Goal: Information Seeking & Learning: Learn about a topic

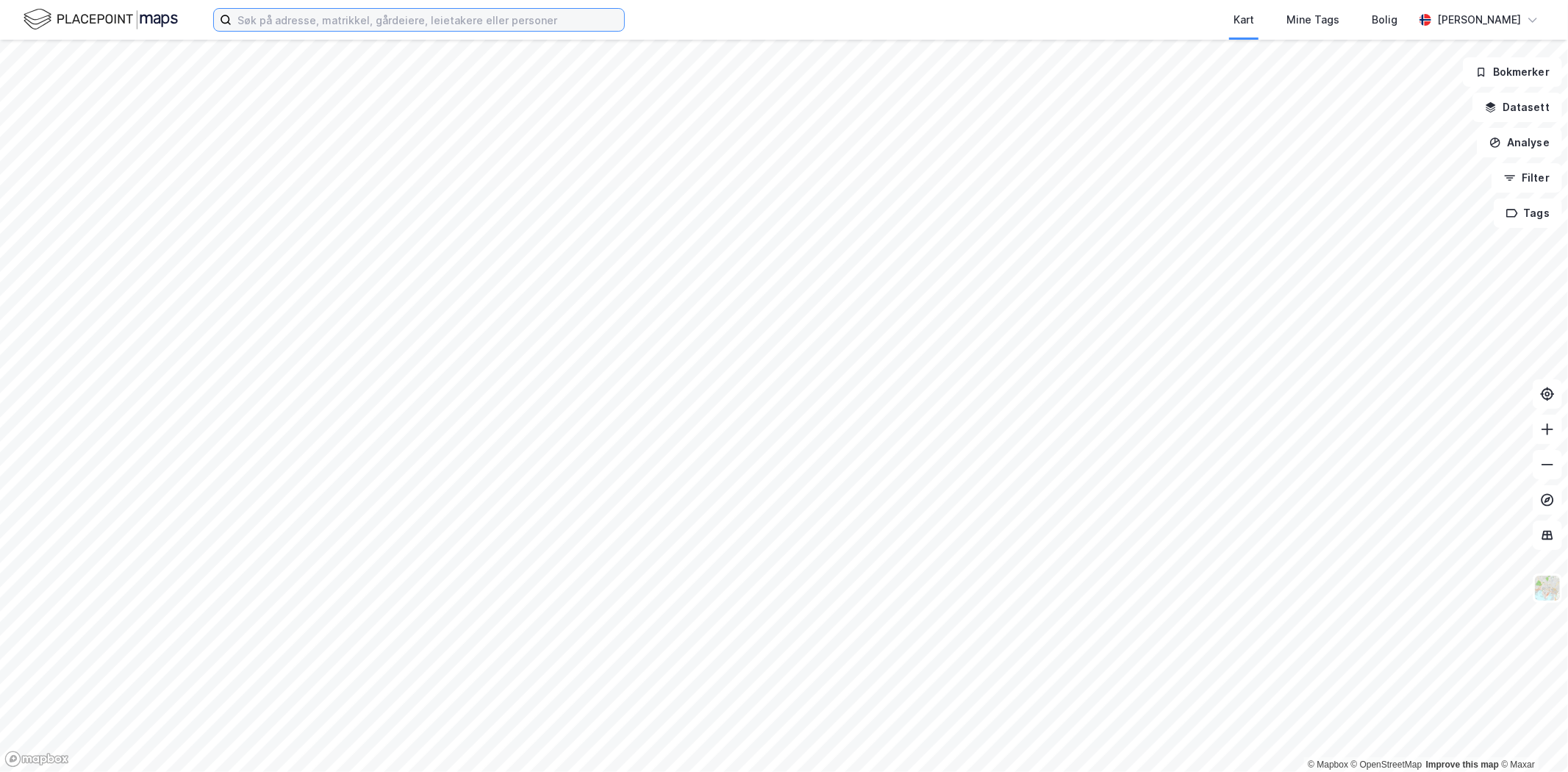
click at [280, 25] on input at bounding box center [428, 19] width 393 height 22
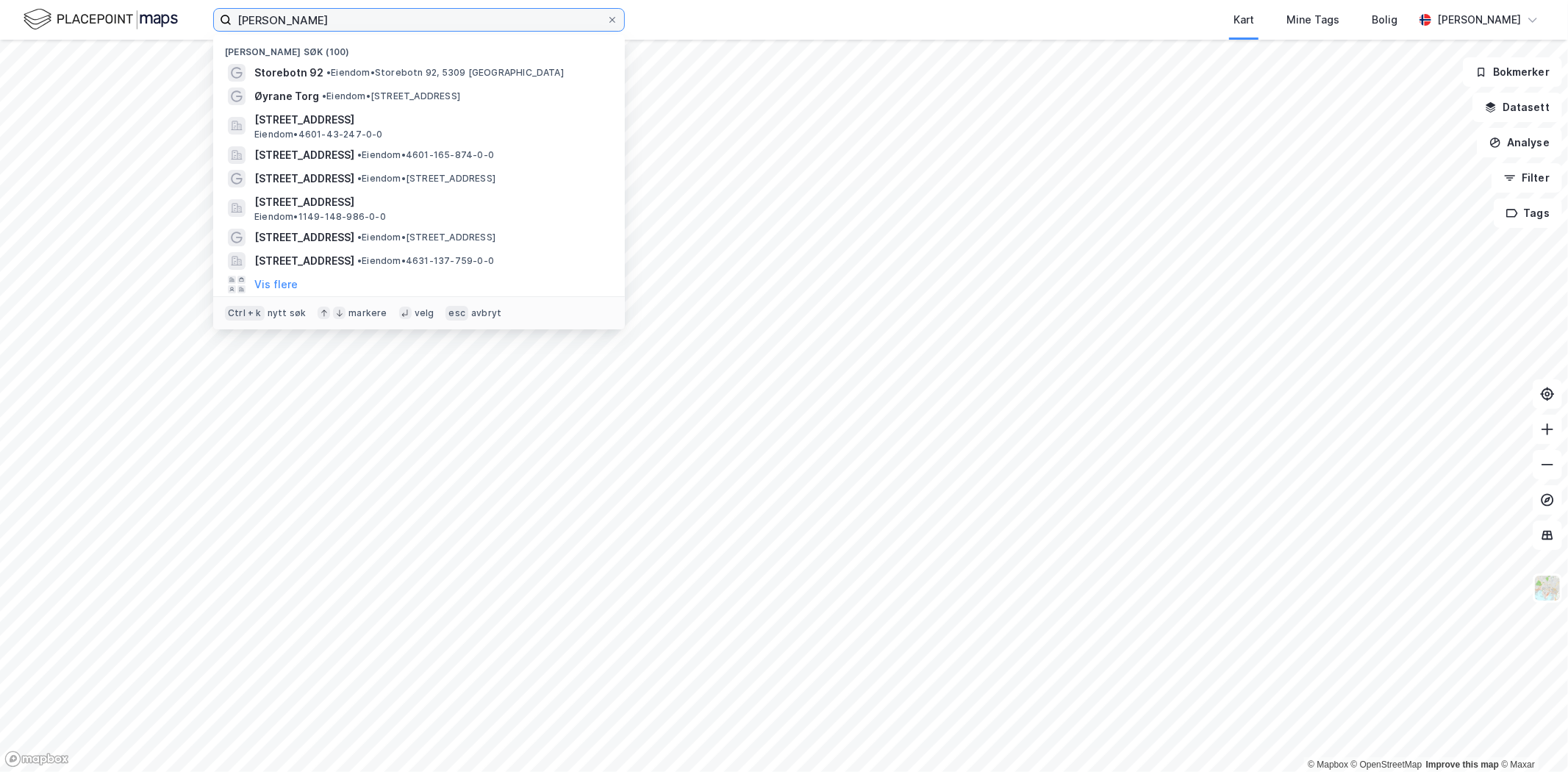
type input "øyrane torg"
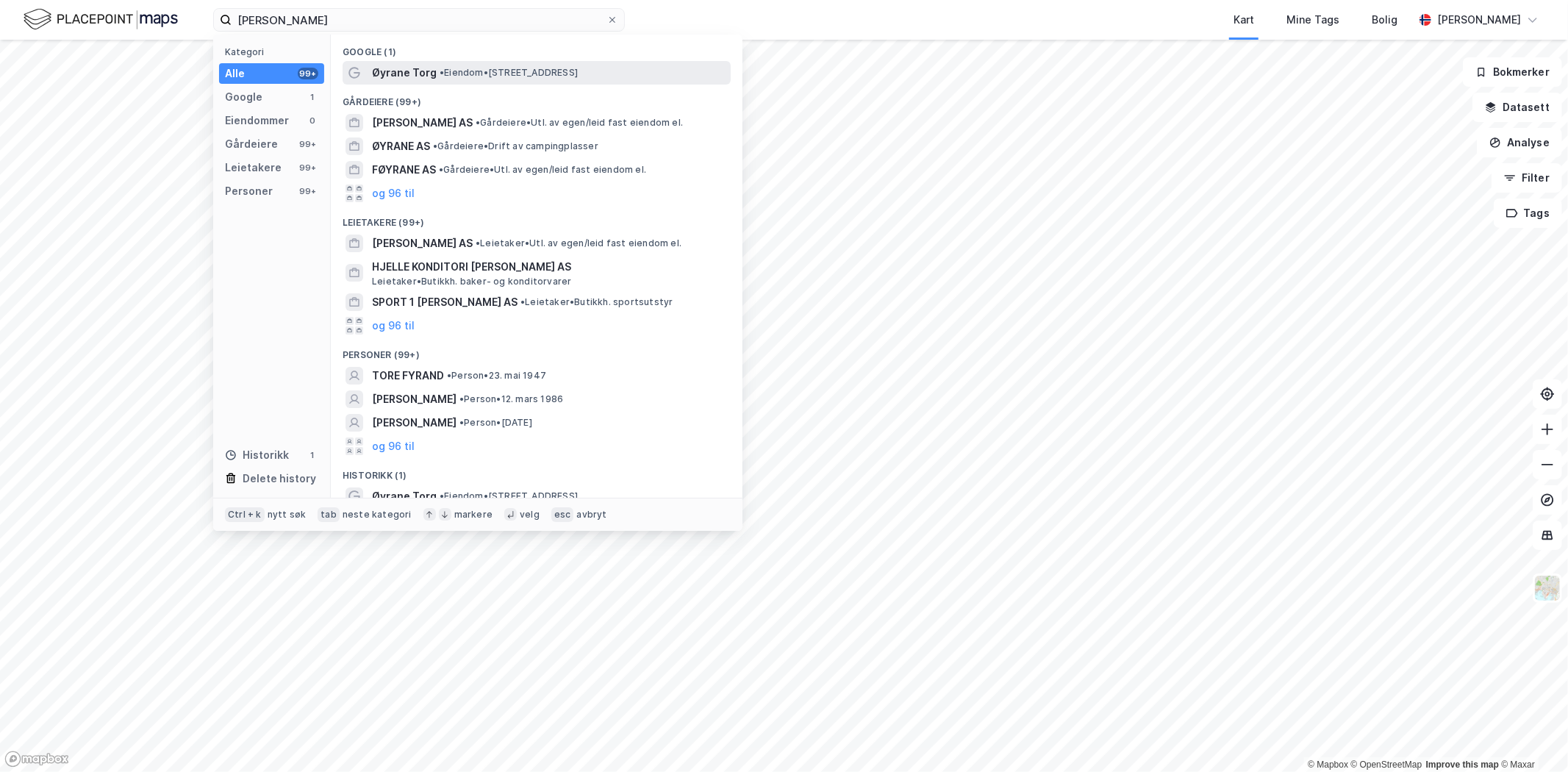
click at [540, 71] on span "• Eiendom • Ådnavegen 63, 5260 Indre Arna" at bounding box center [508, 73] width 138 height 12
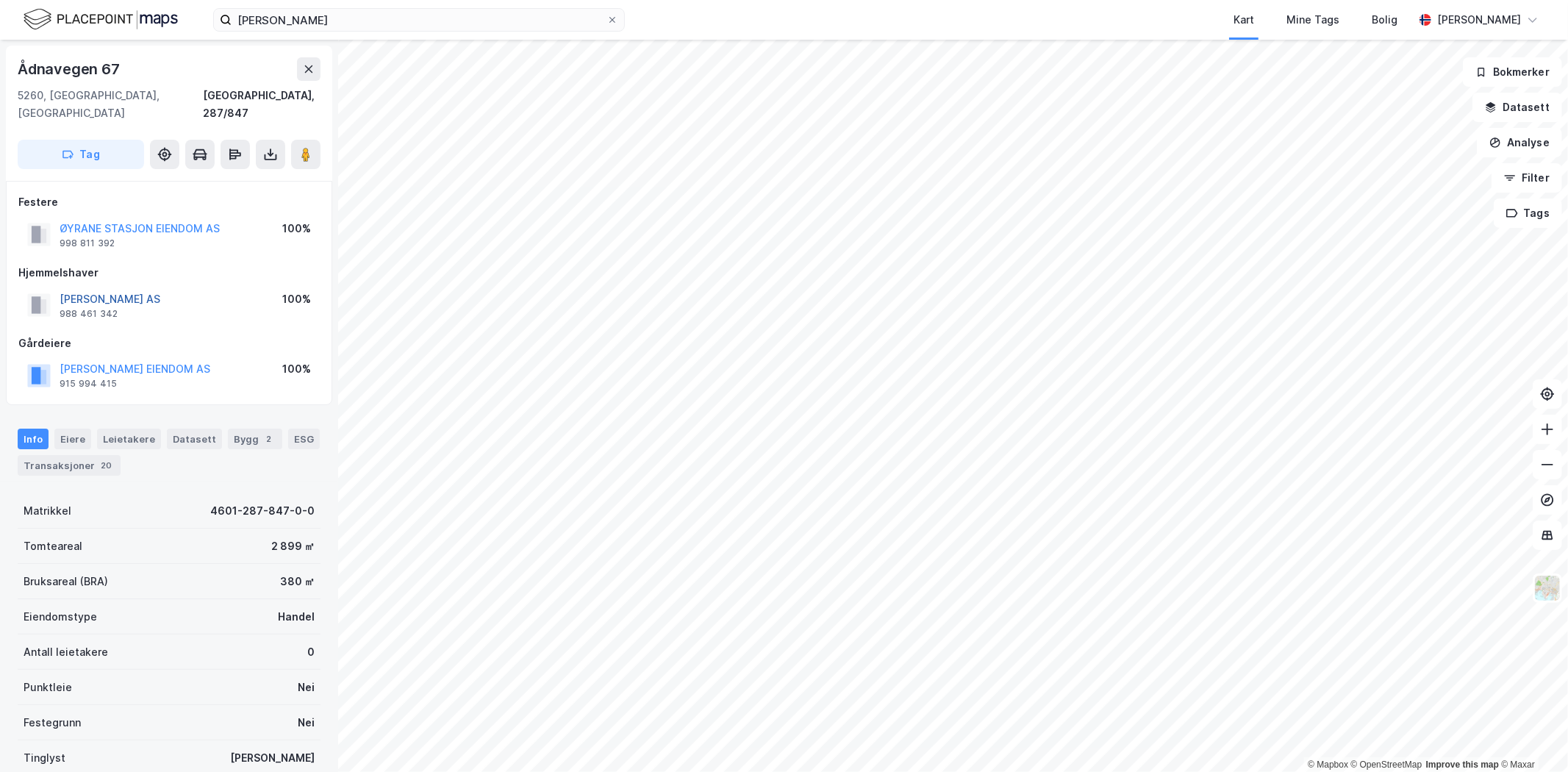
click at [0, 0] on button "ØYRANE TORG AS" at bounding box center [0, 0] width 0 height 0
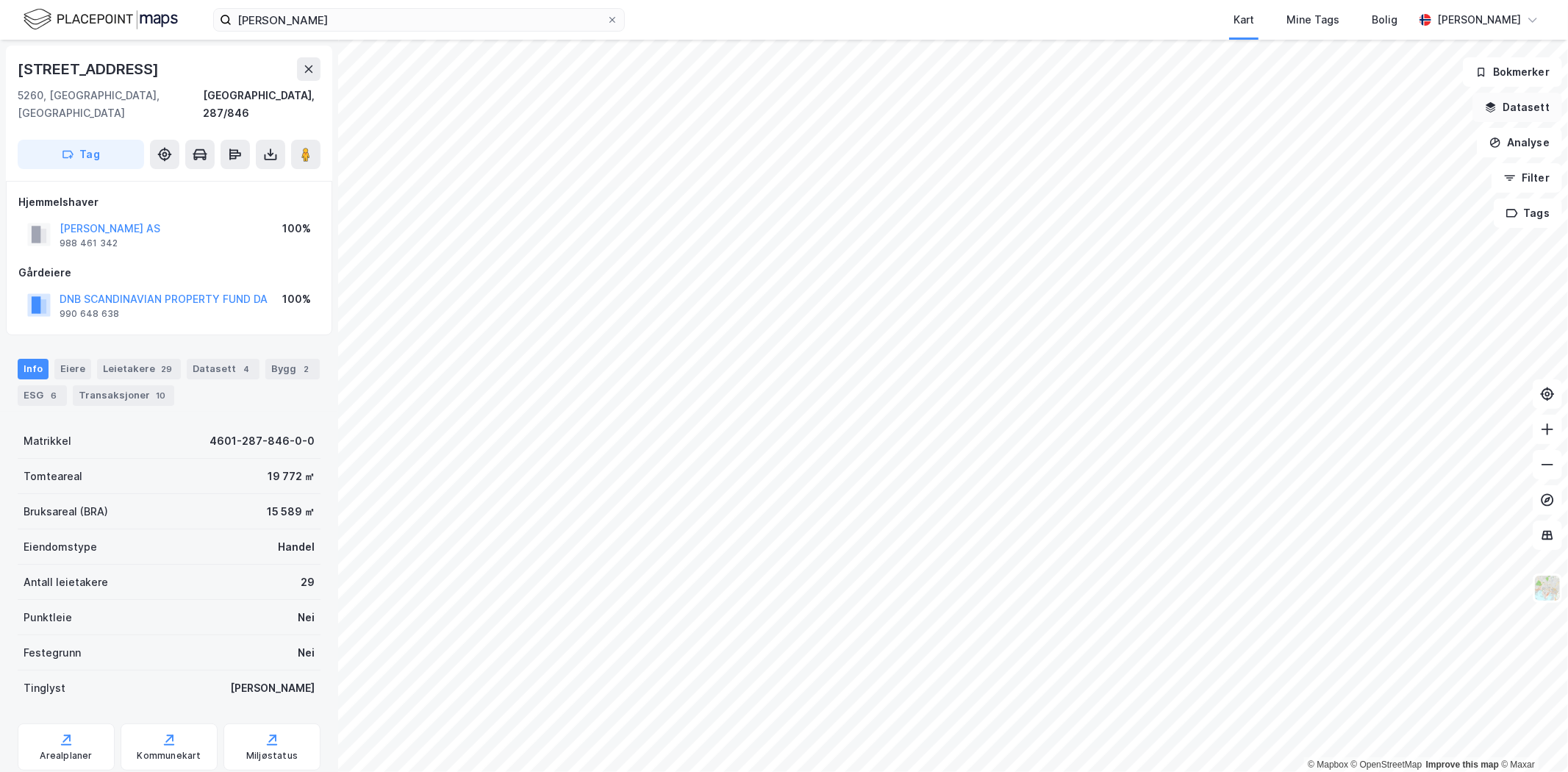
click at [1545, 112] on button "Datasett" at bounding box center [1518, 107] width 90 height 29
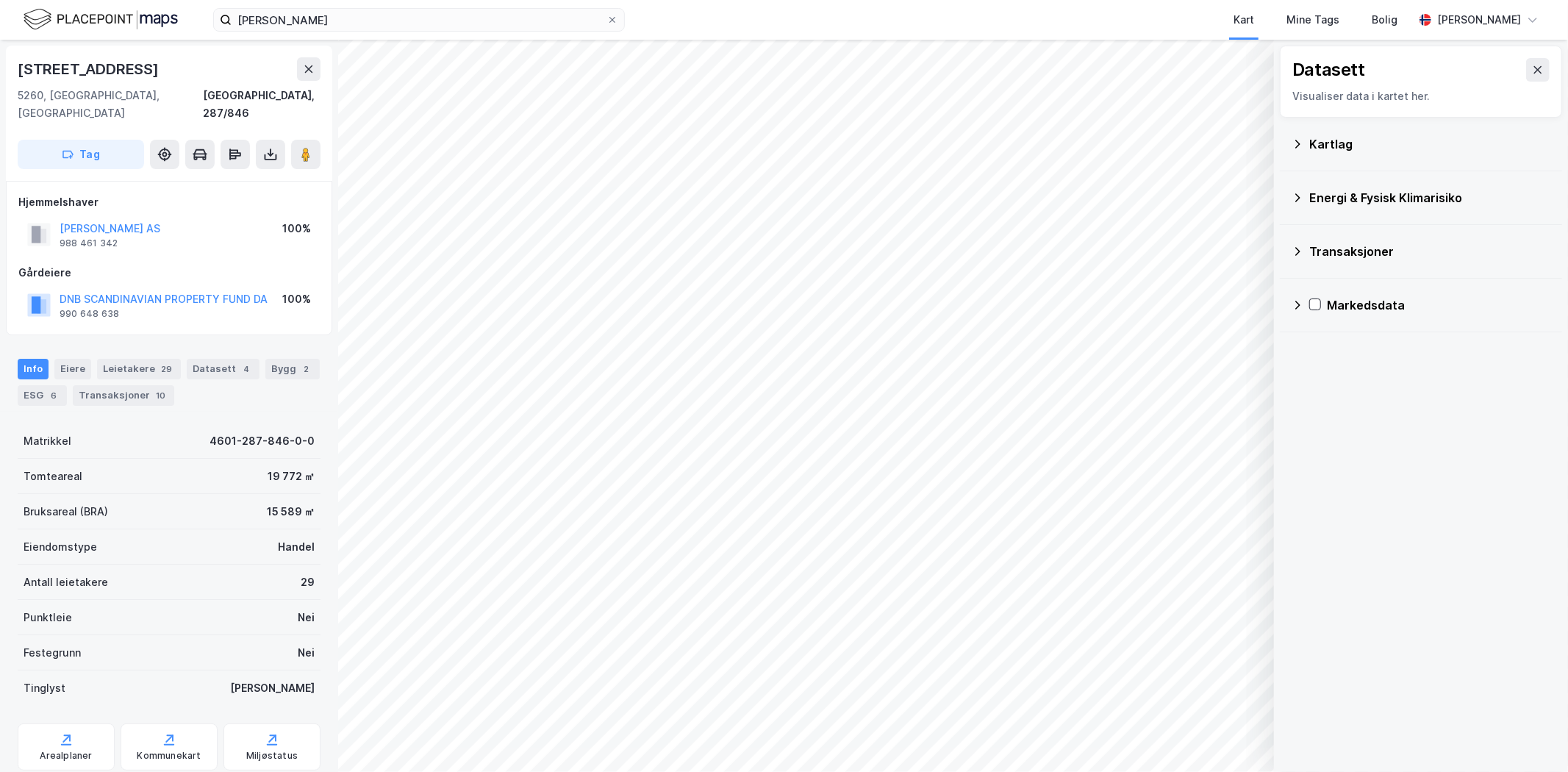
click at [1299, 145] on icon at bounding box center [1298, 144] width 12 height 12
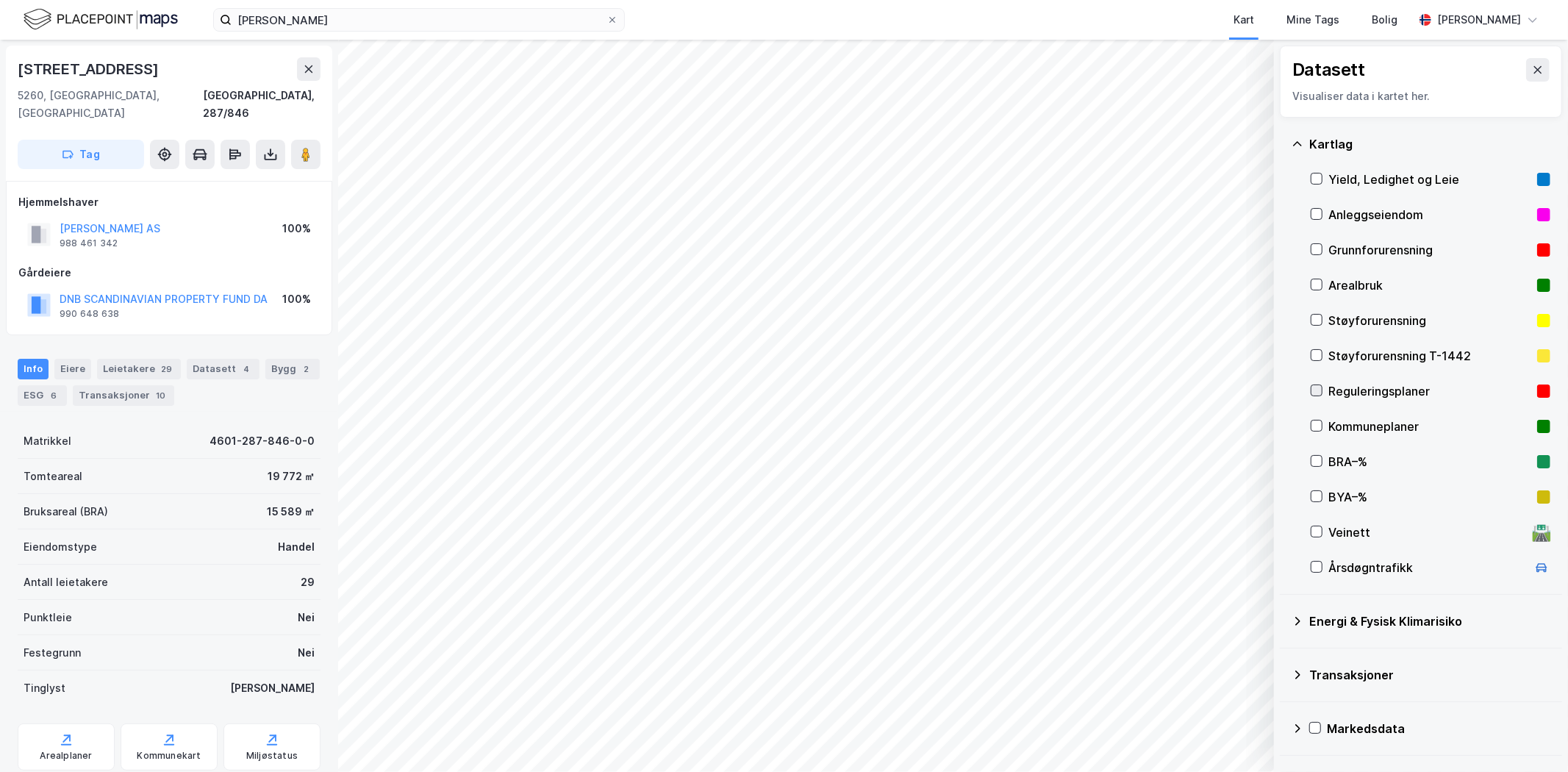
click at [1319, 390] on icon at bounding box center [1317, 390] width 8 height 5
click at [1320, 430] on icon at bounding box center [1316, 426] width 11 height 11
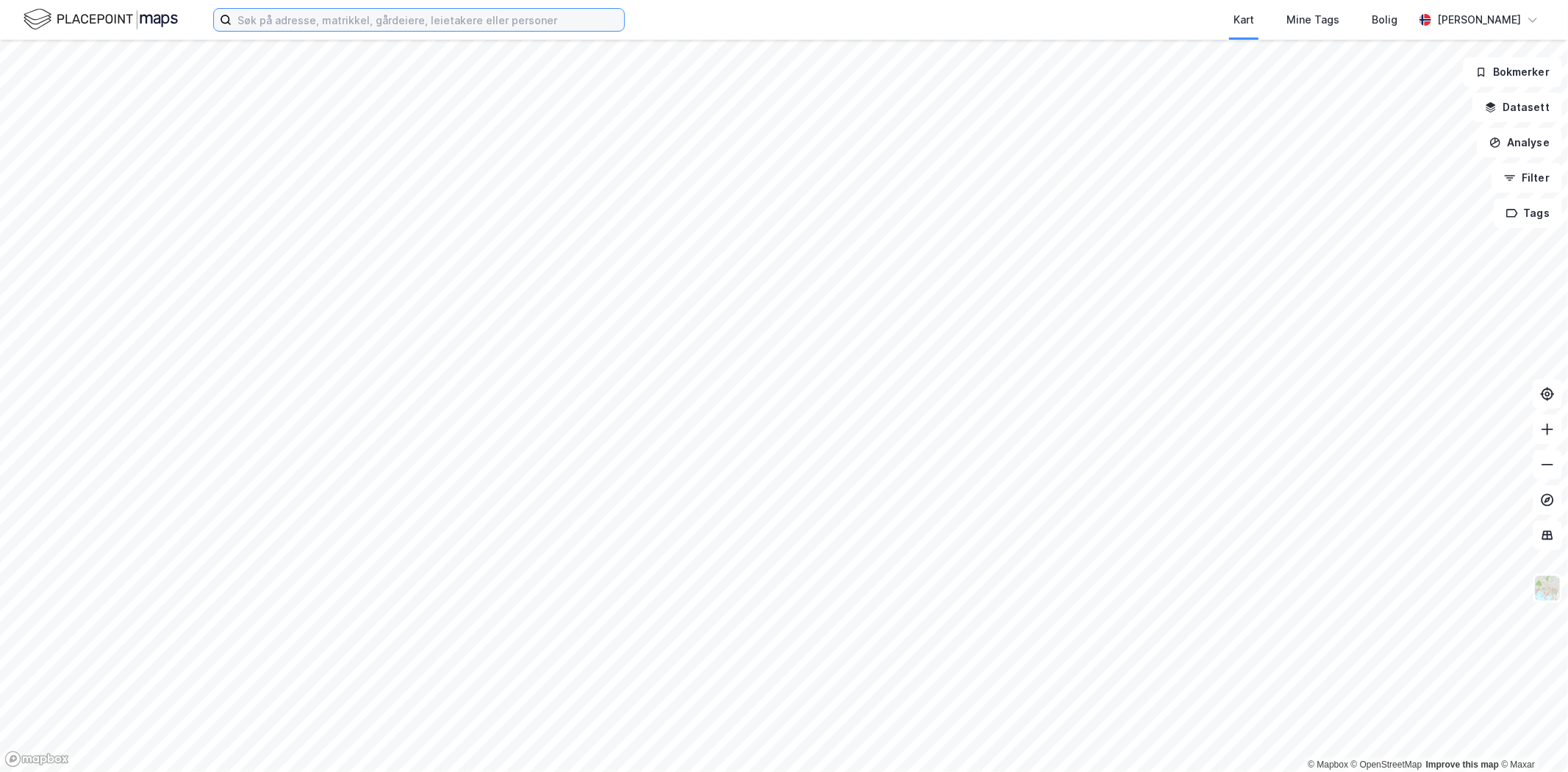
click at [534, 26] on input at bounding box center [428, 19] width 393 height 22
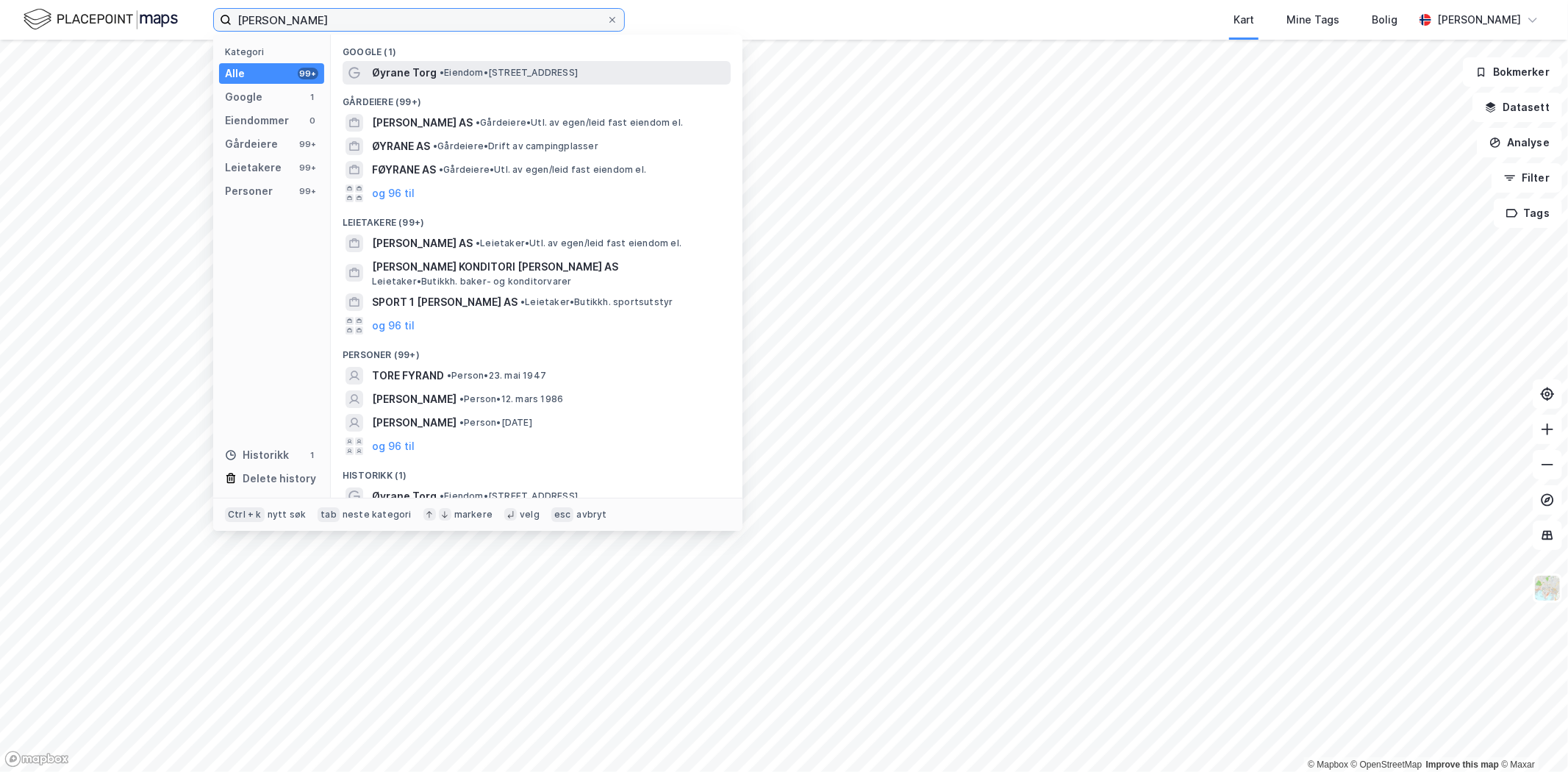
type input "øyrane torg"
click at [467, 81] on div "Øyrane Torg • Eiendom • Ådnavegen 63, 5260 Indre Arna" at bounding box center [536, 73] width 388 height 23
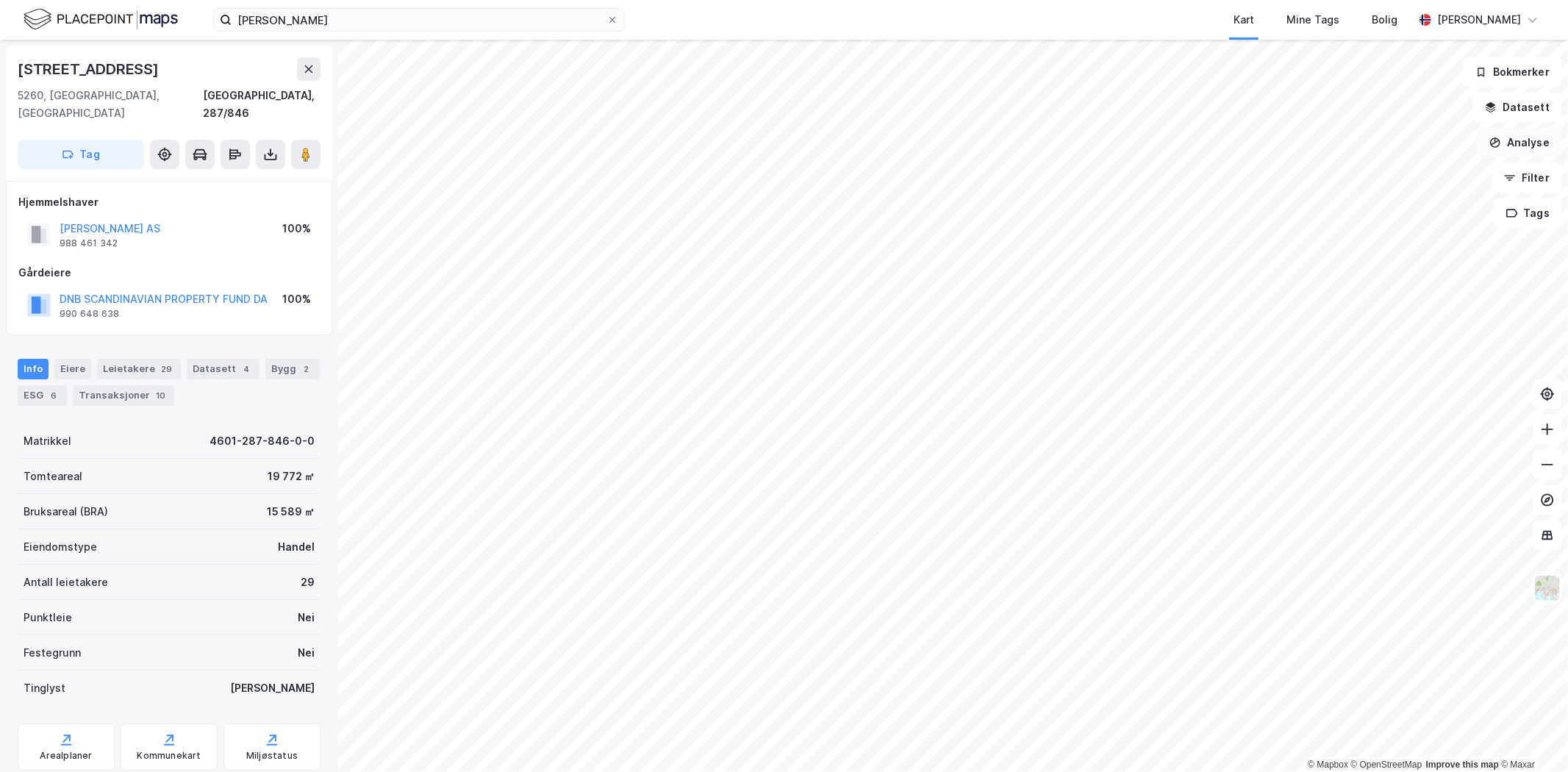
click at [1537, 142] on button "Analyse" at bounding box center [1520, 142] width 85 height 29
click at [1320, 207] on icon at bounding box center [1316, 204] width 11 height 11
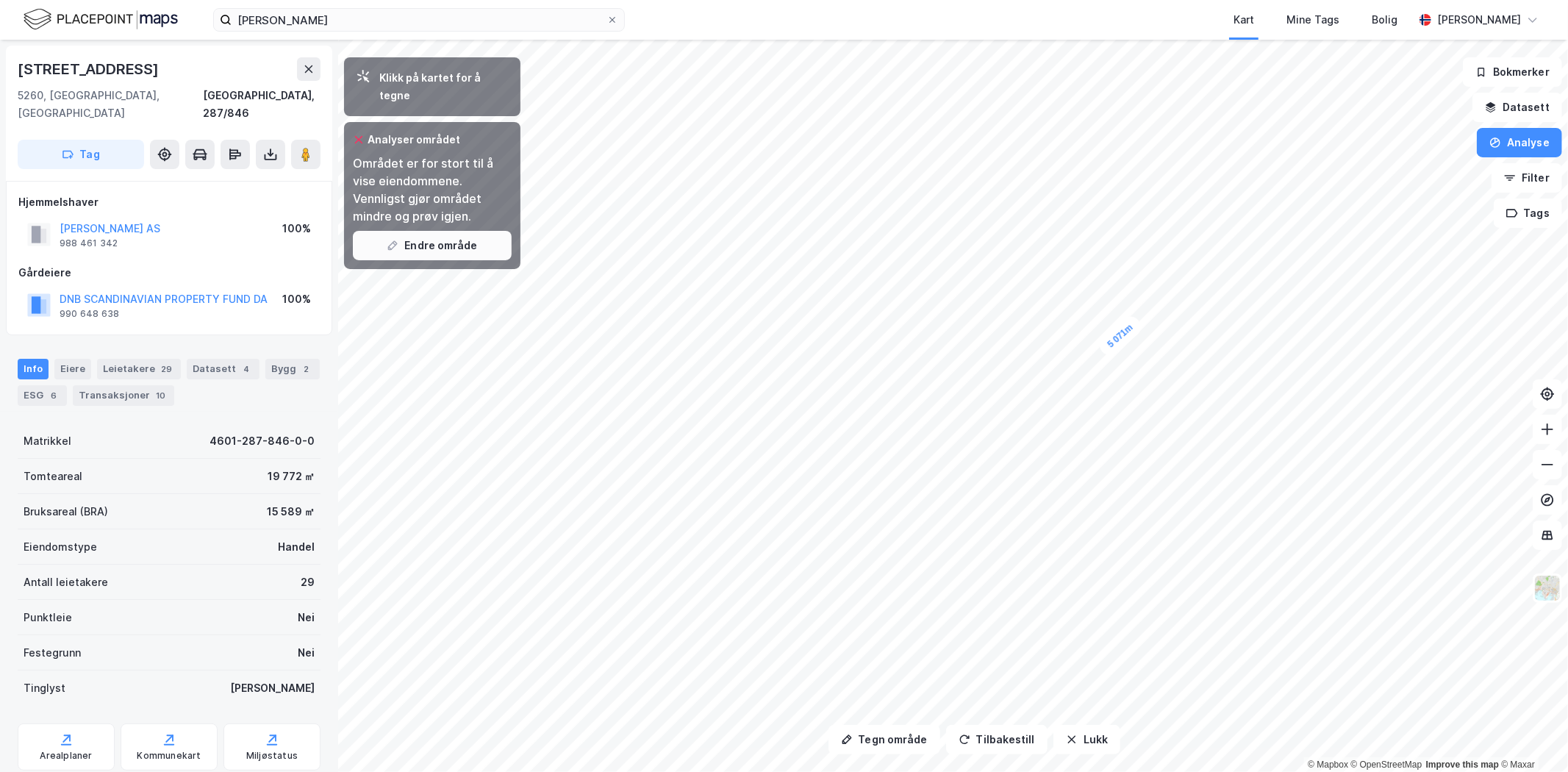
click at [420, 231] on button "Endre område" at bounding box center [433, 246] width 159 height 29
click at [424, 231] on button "Endre område" at bounding box center [433, 246] width 159 height 29
click at [301, 72] on button at bounding box center [309, 69] width 23 height 23
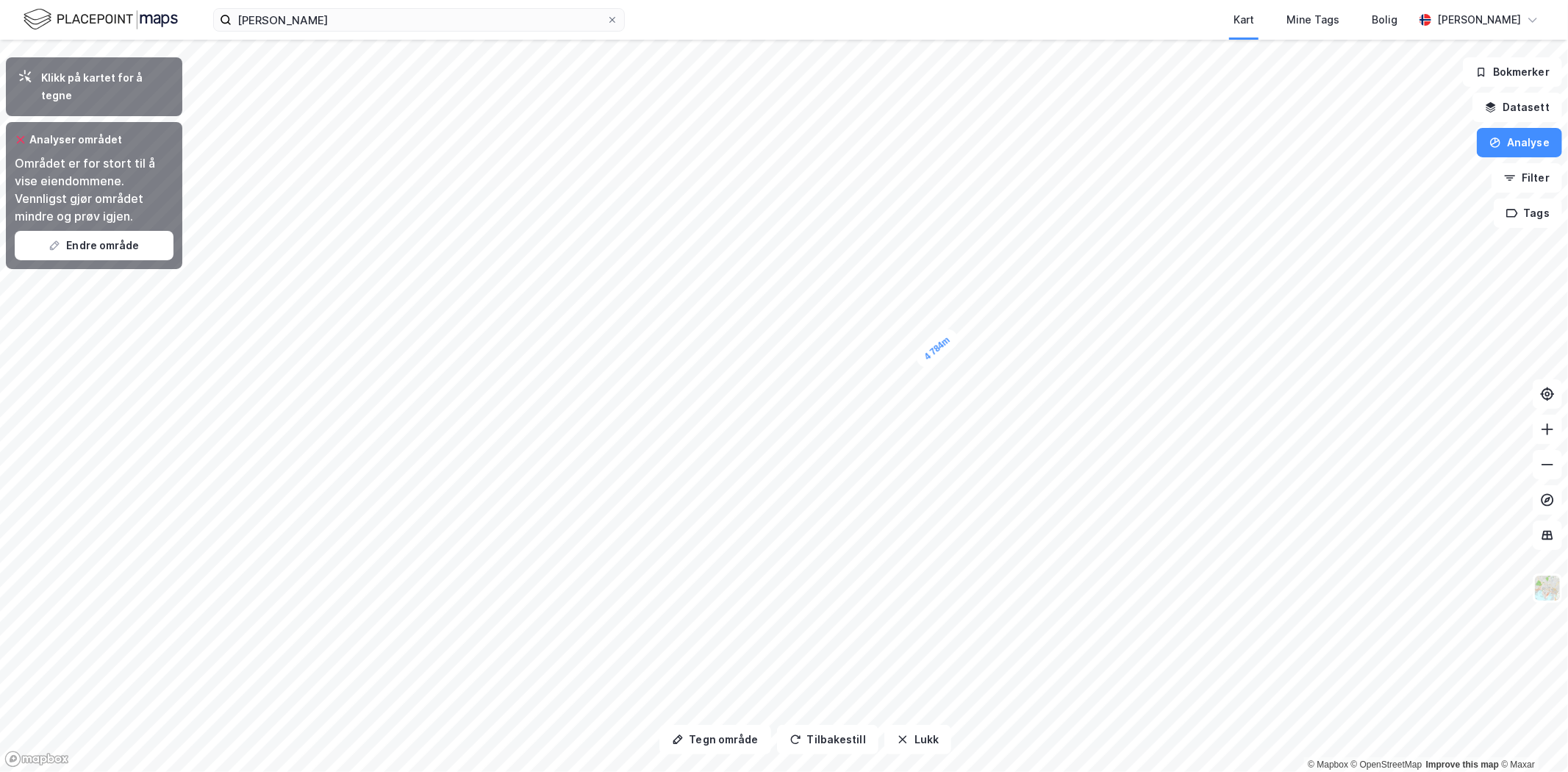
click at [72, 74] on div "Klikk på kartet for å tegne" at bounding box center [106, 86] width 130 height 35
click at [111, 231] on button "Endre område" at bounding box center [94, 246] width 159 height 29
click at [70, 231] on button "Endre område" at bounding box center [94, 246] width 159 height 29
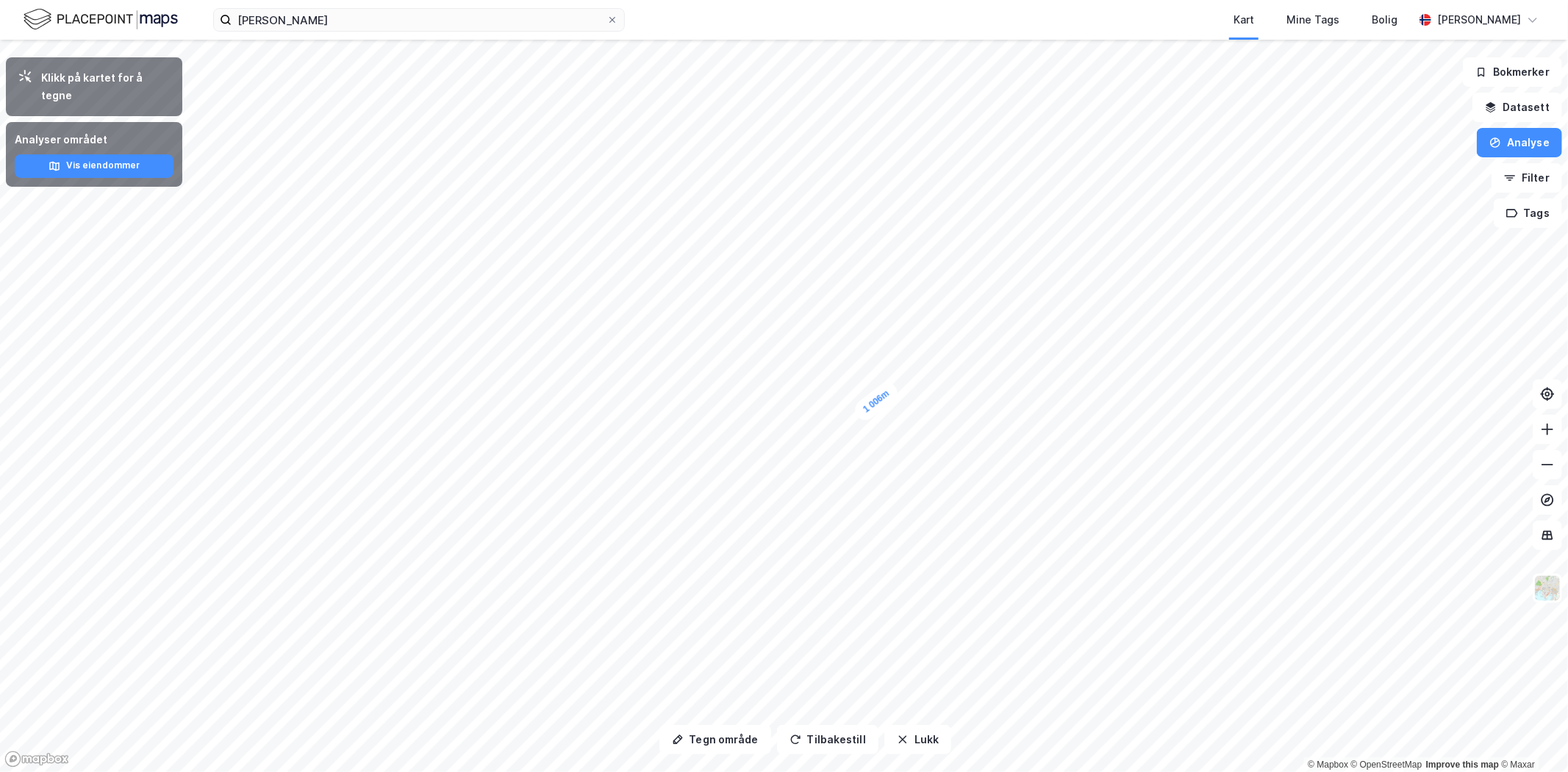
click at [893, 40] on div "1 006m" at bounding box center [784, 40] width 1568 height 0
click at [75, 155] on button "Vis eiendommer" at bounding box center [94, 166] width 159 height 23
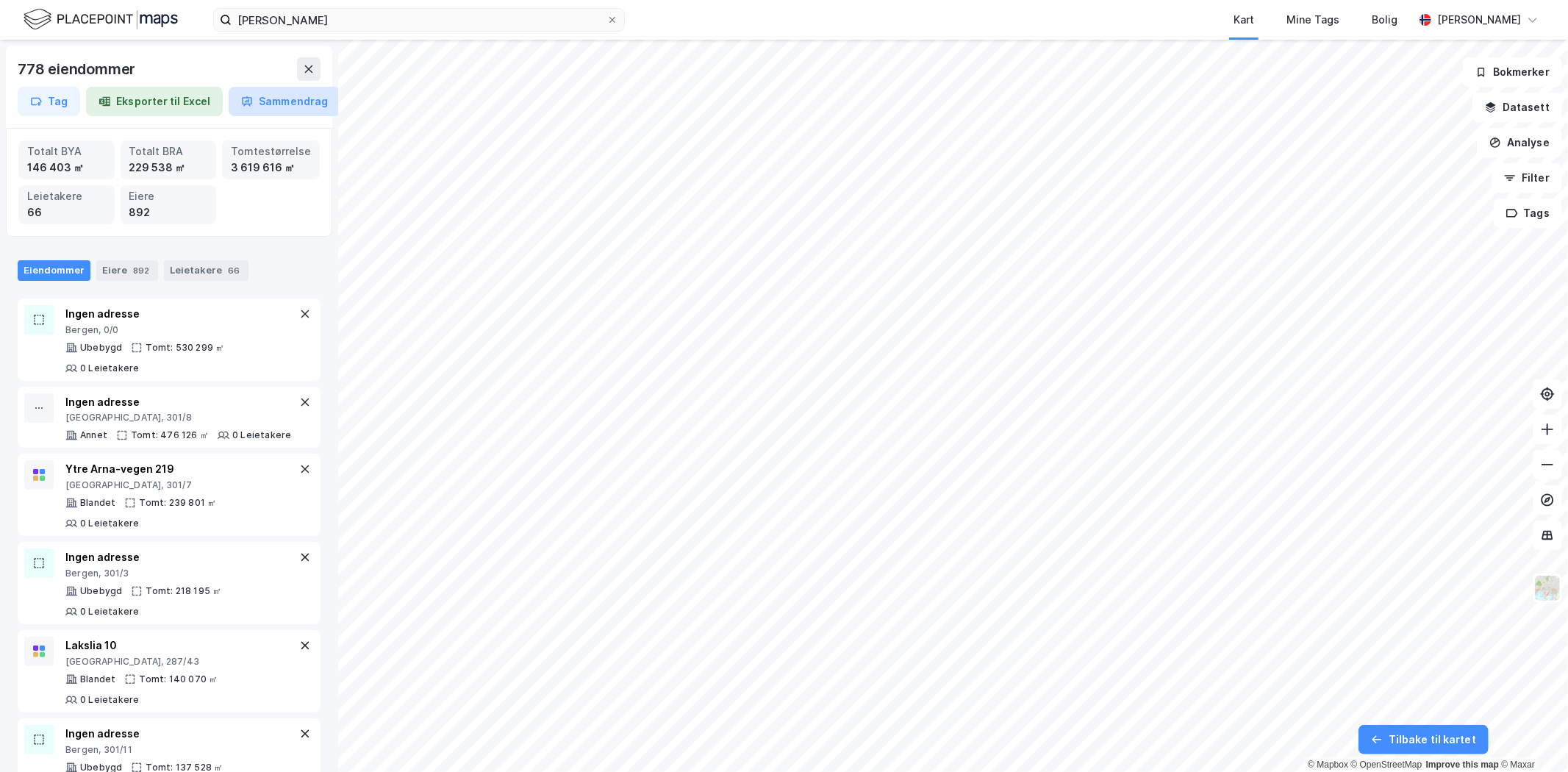
click at [275, 108] on button "Sammendrag" at bounding box center [284, 102] width 111 height 29
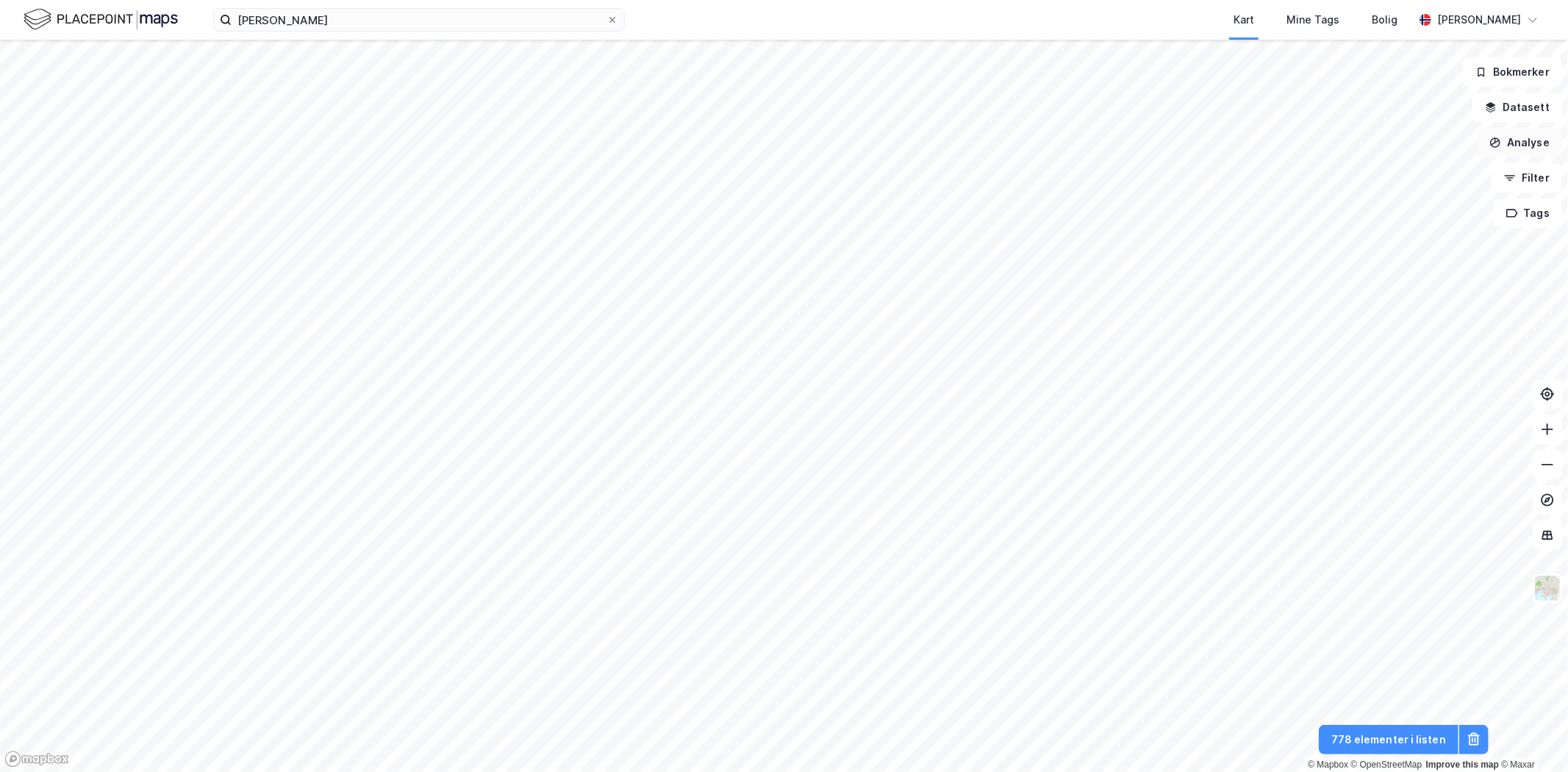
click at [1492, 144] on icon "button" at bounding box center [1495, 142] width 12 height 12
click at [1373, 237] on div "Se demografi" at bounding box center [1392, 233] width 128 height 13
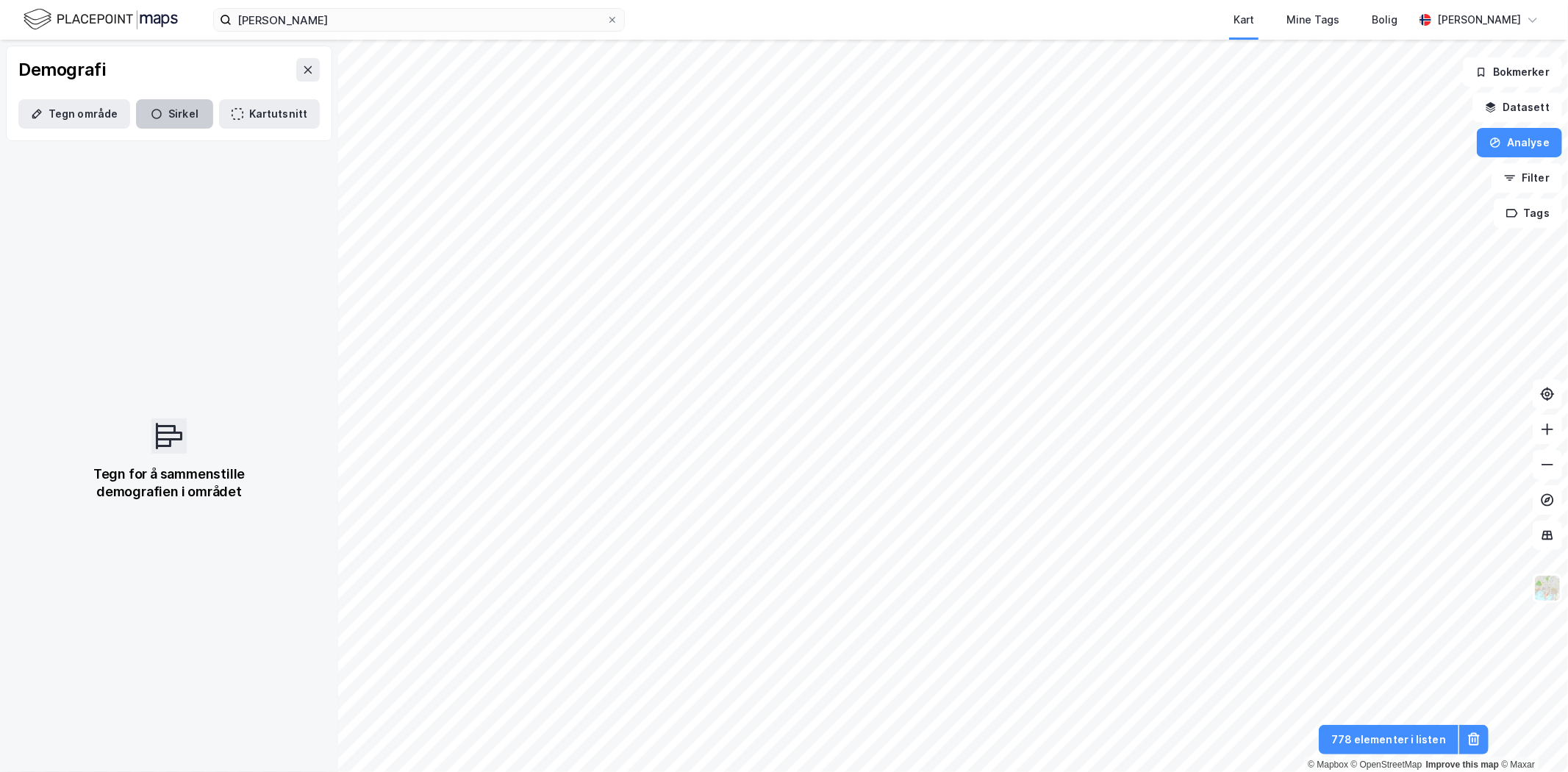
click at [167, 103] on button "Sirkel" at bounding box center [175, 114] width 77 height 29
click at [302, 65] on icon at bounding box center [308, 70] width 12 height 12
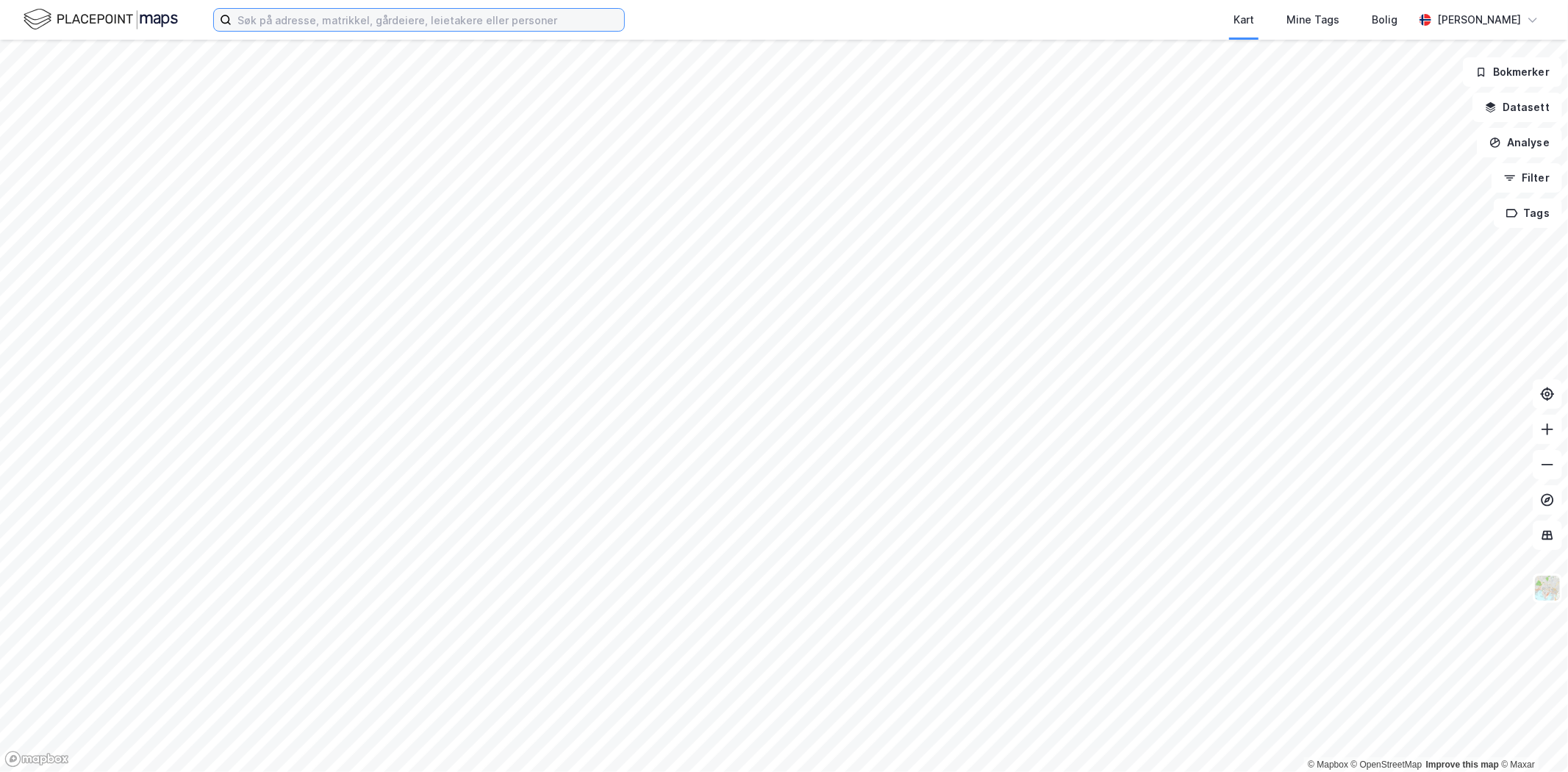
click at [314, 22] on input at bounding box center [428, 19] width 393 height 22
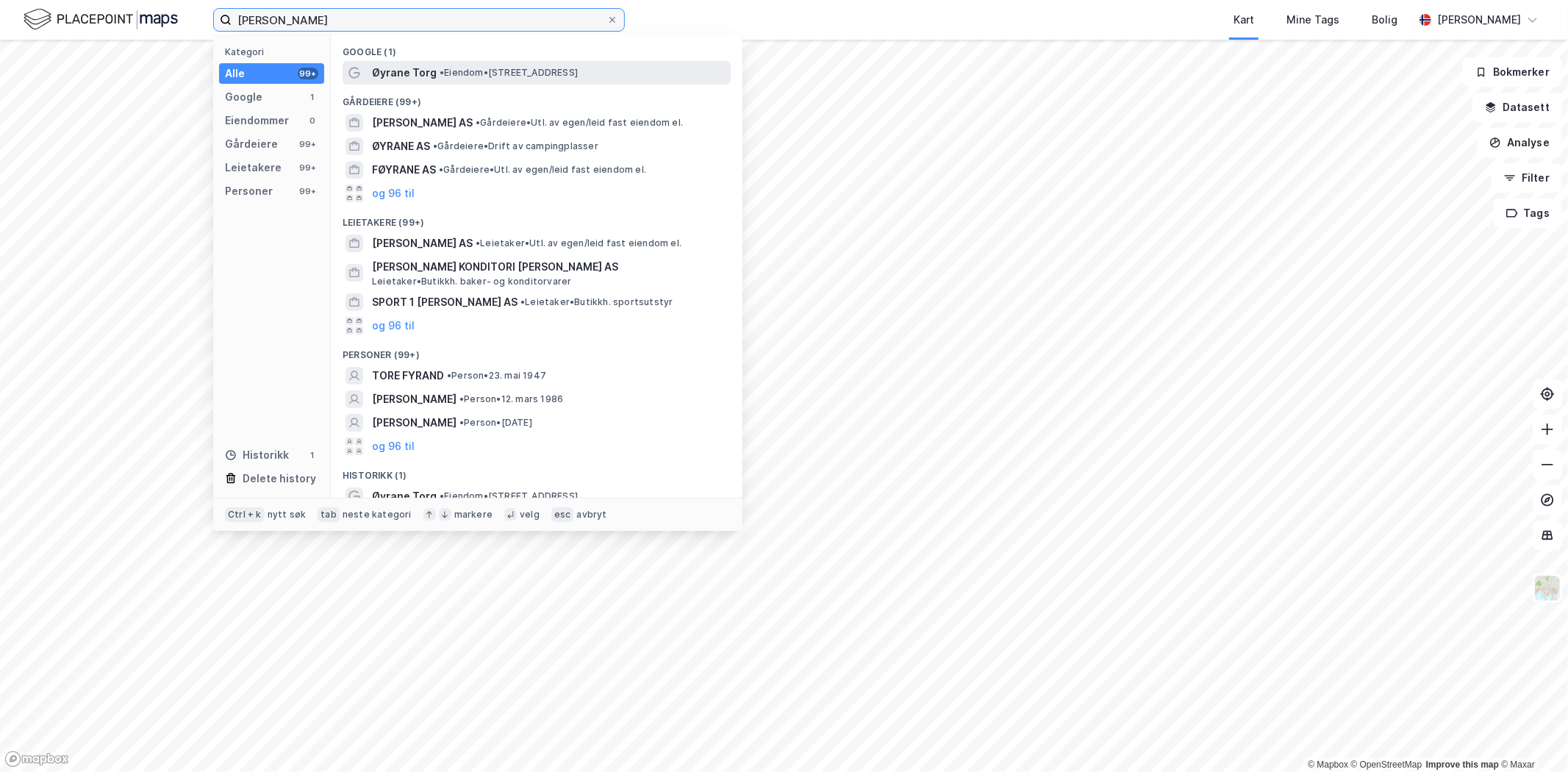
type input "øyrane torg"
click at [373, 81] on div "Øyrane Torg • Eiendom • Ådnavegen 63, 5260 Indre Arna" at bounding box center [536, 73] width 388 height 23
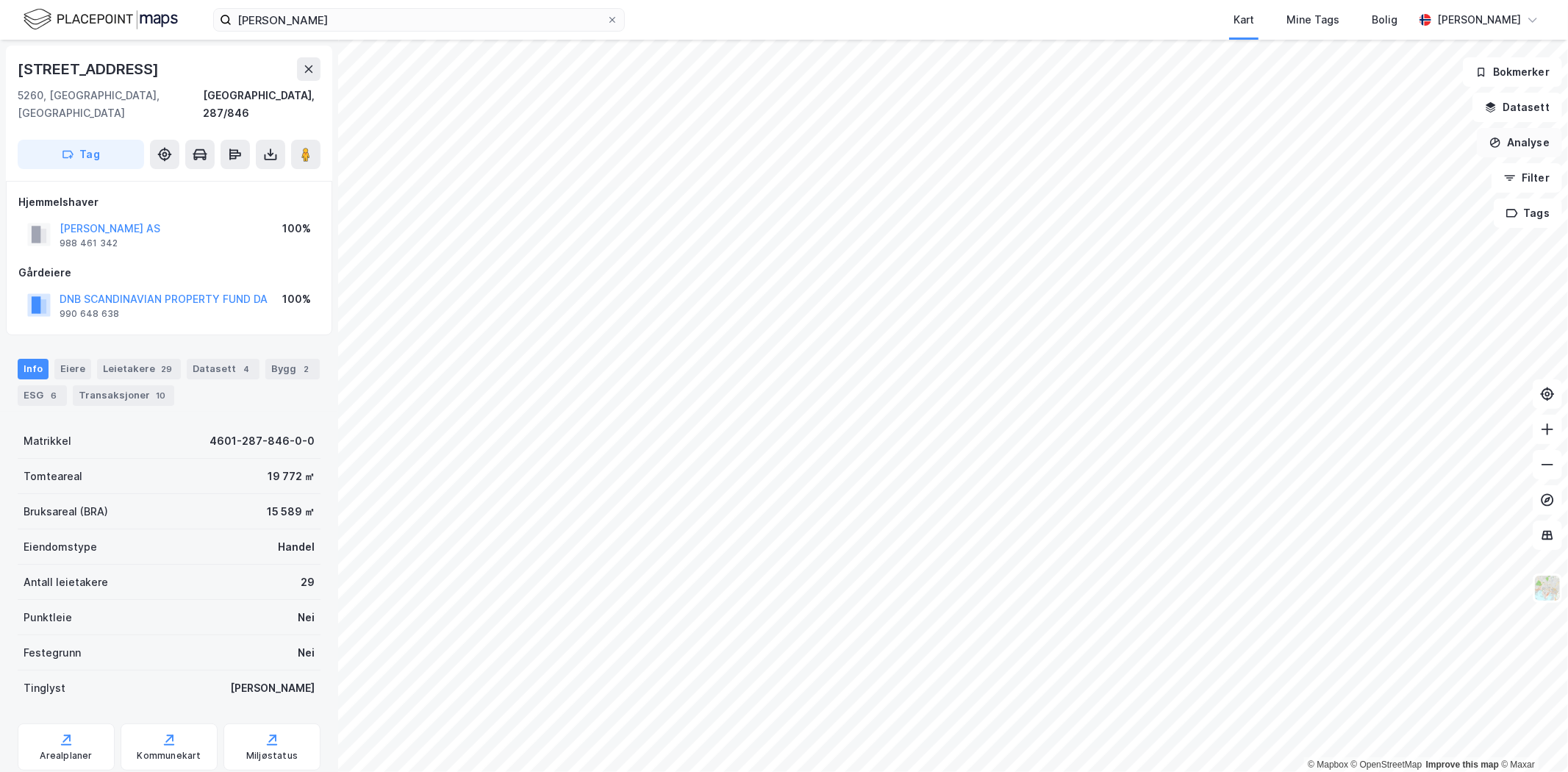
click at [1505, 138] on button "Analyse" at bounding box center [1520, 142] width 85 height 29
click at [1390, 230] on div "Se demografi" at bounding box center [1392, 233] width 128 height 13
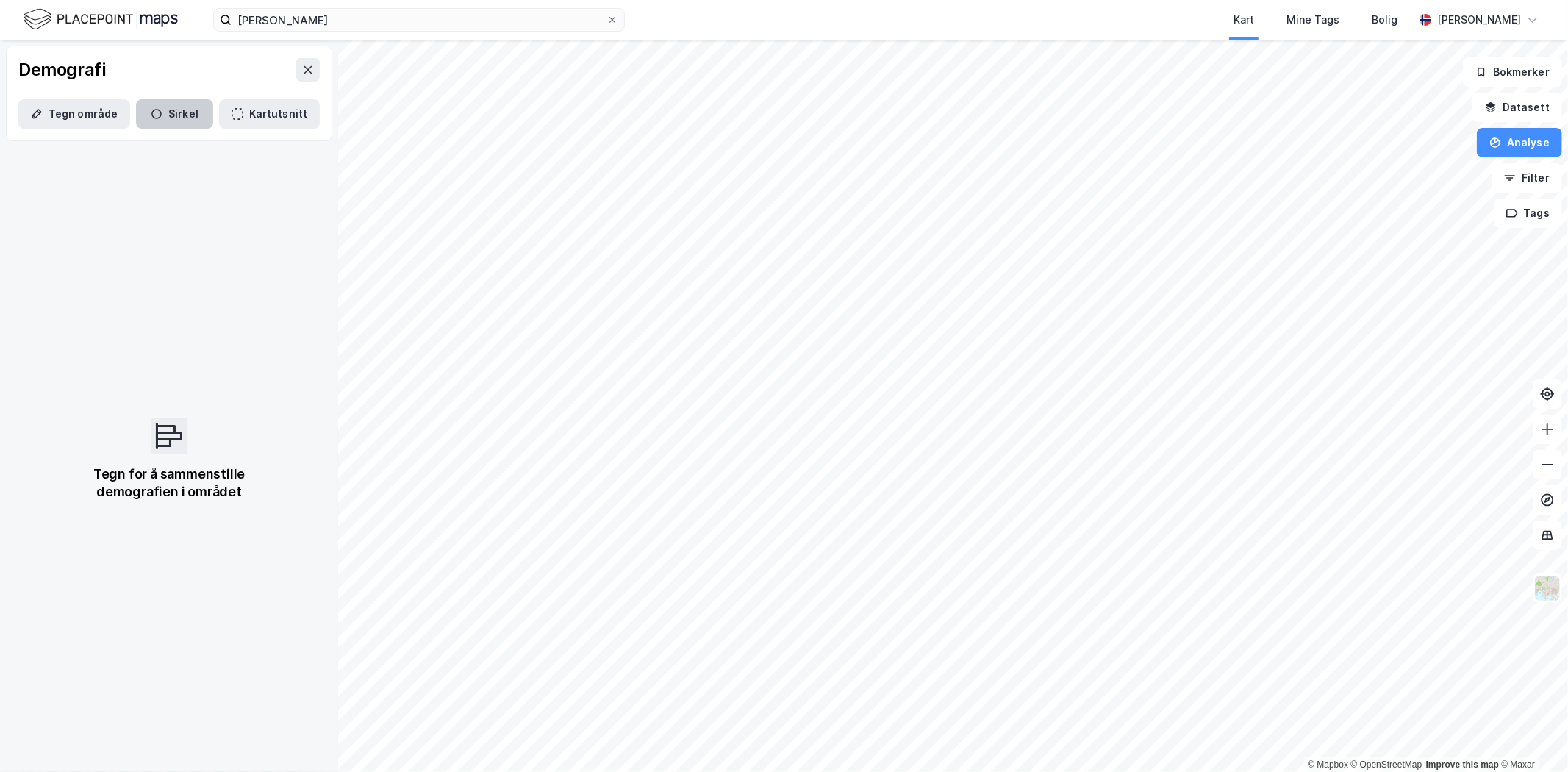
click at [152, 112] on icon "button" at bounding box center [157, 114] width 12 height 12
click at [82, 101] on button "Tegn område" at bounding box center [74, 114] width 111 height 29
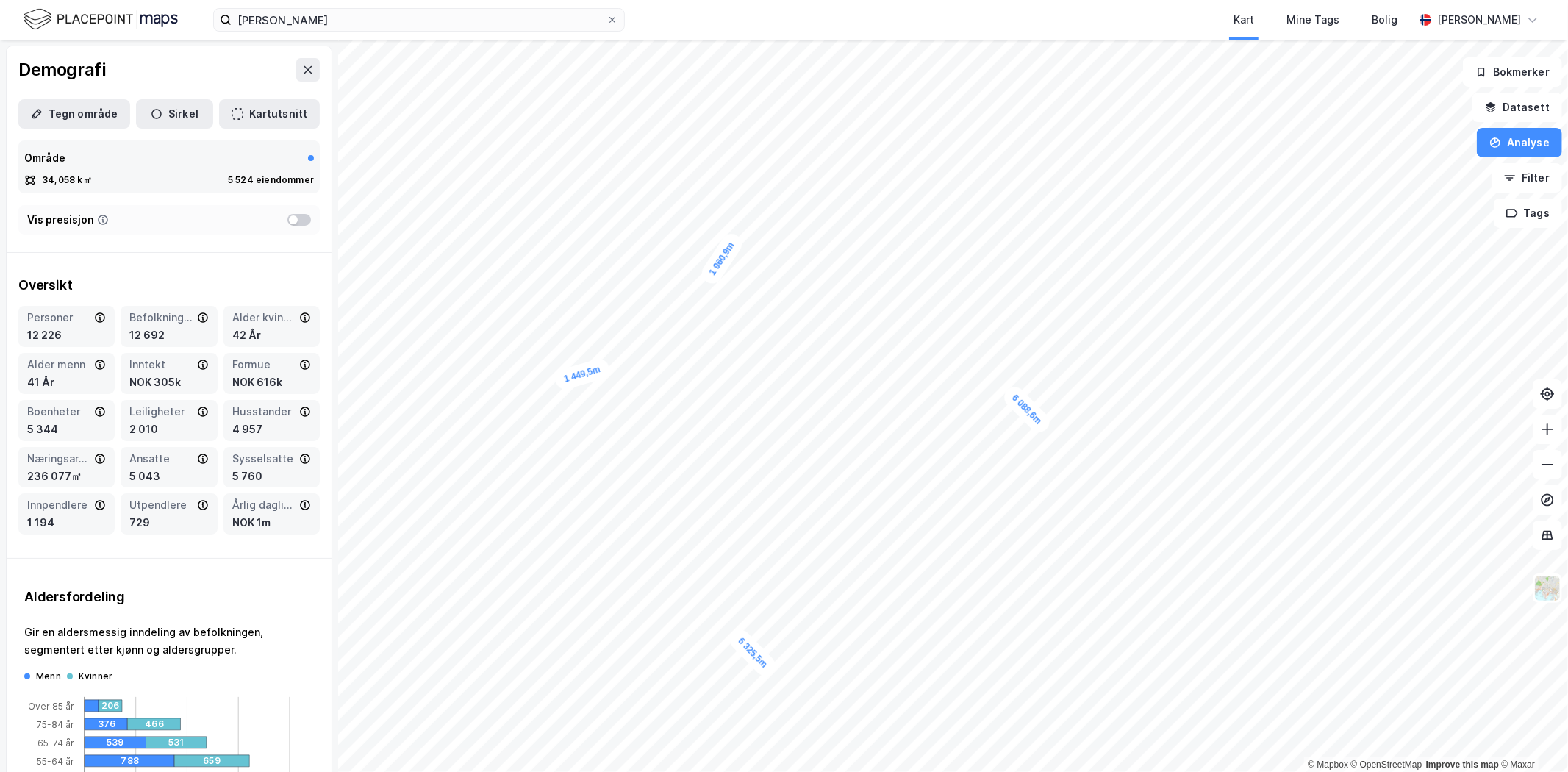
click at [731, 771] on html "øyrane torg Kart Mine Tags Bolig Marius Lien 5 387,3m 2 613m 7 604,9m 6 088,6m …" at bounding box center [784, 386] width 1568 height 772
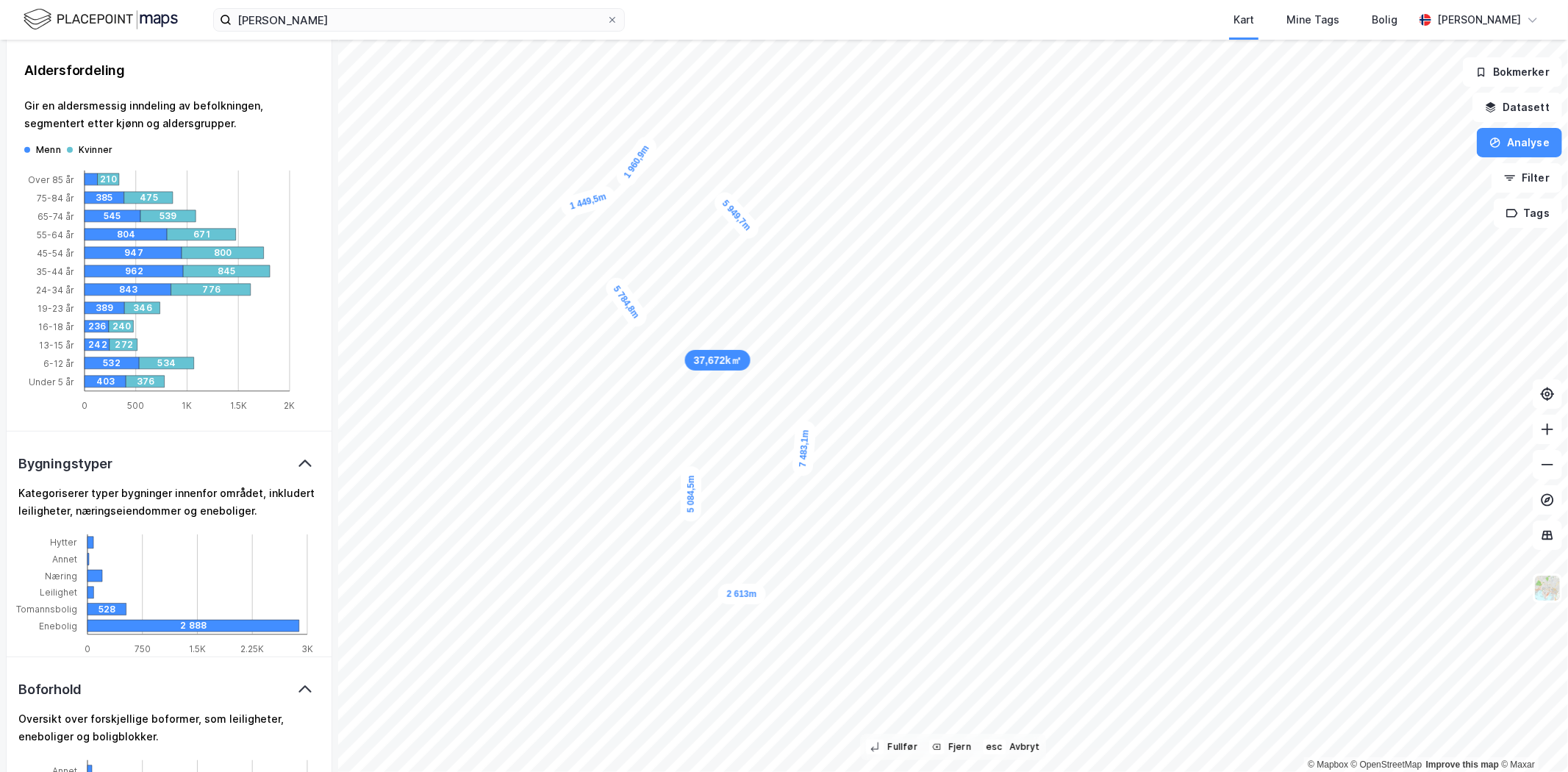
scroll to position [571, 0]
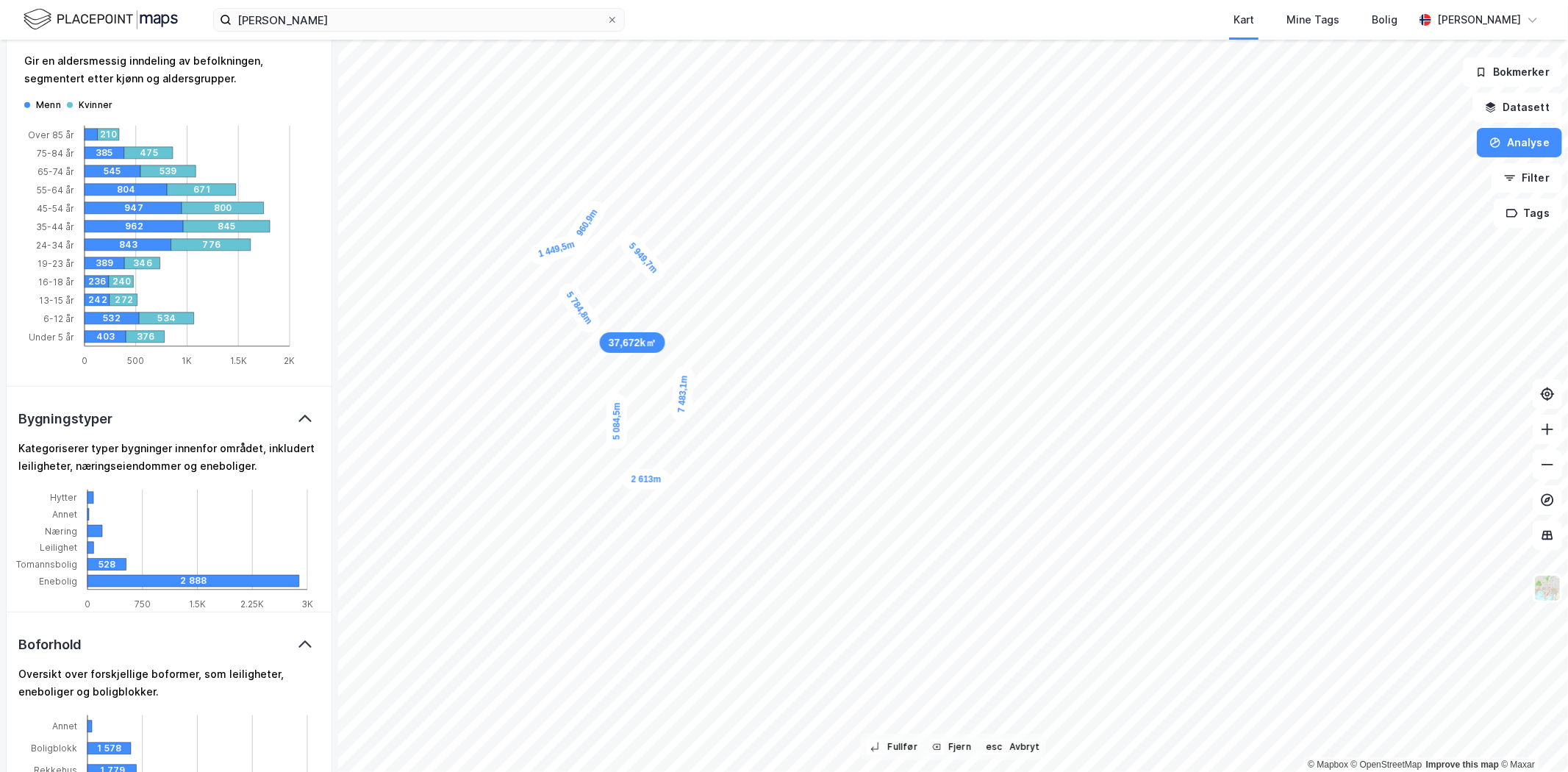
click at [990, 0] on html "øyrane torg Kart Mine Tags Bolig Marius Lien 5 084,5m 2 613m 7 483,1m 5 949,7m …" at bounding box center [784, 386] width 1568 height 772
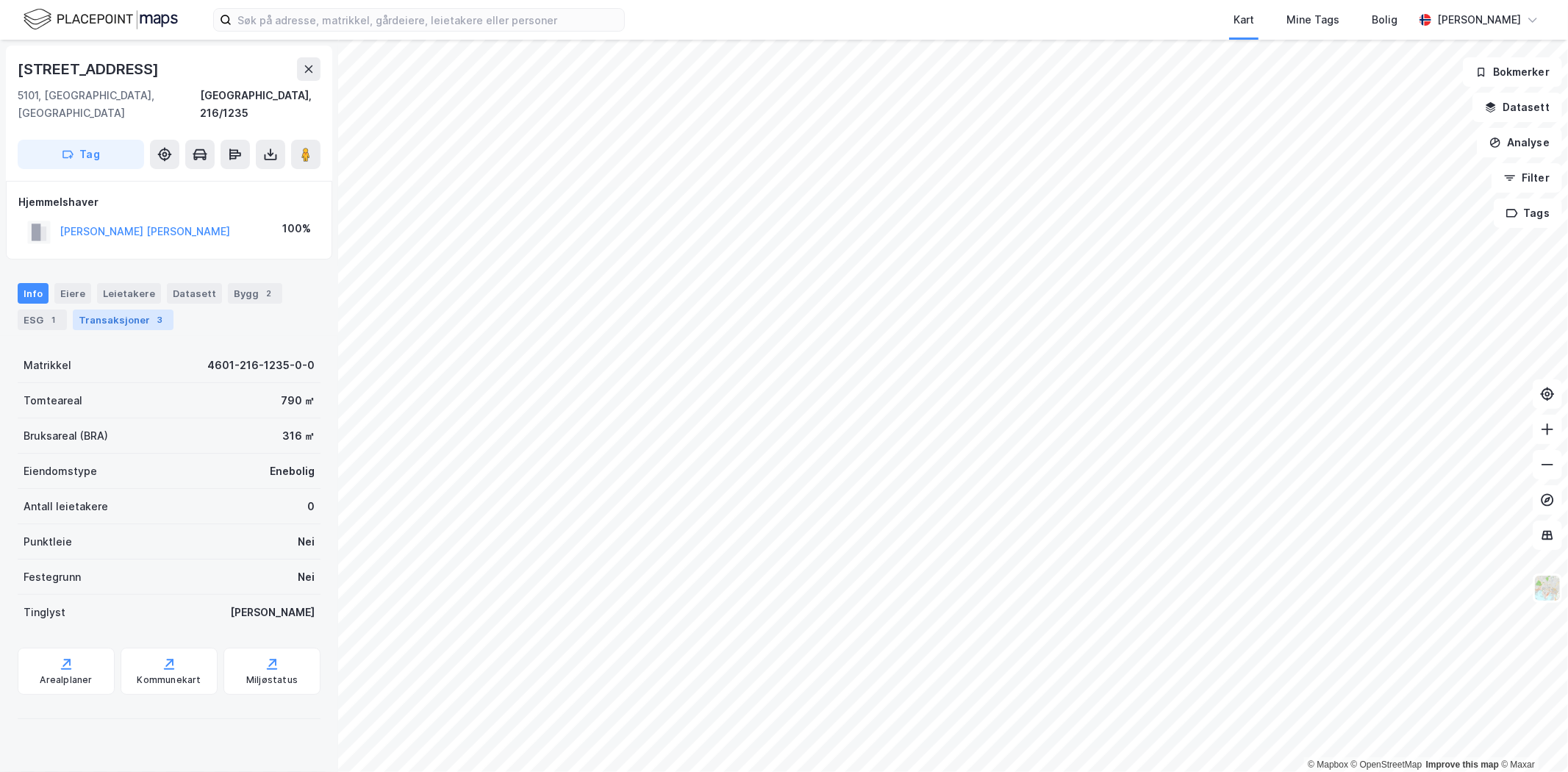
click at [106, 310] on div "Transaksjoner 3" at bounding box center [123, 319] width 101 height 20
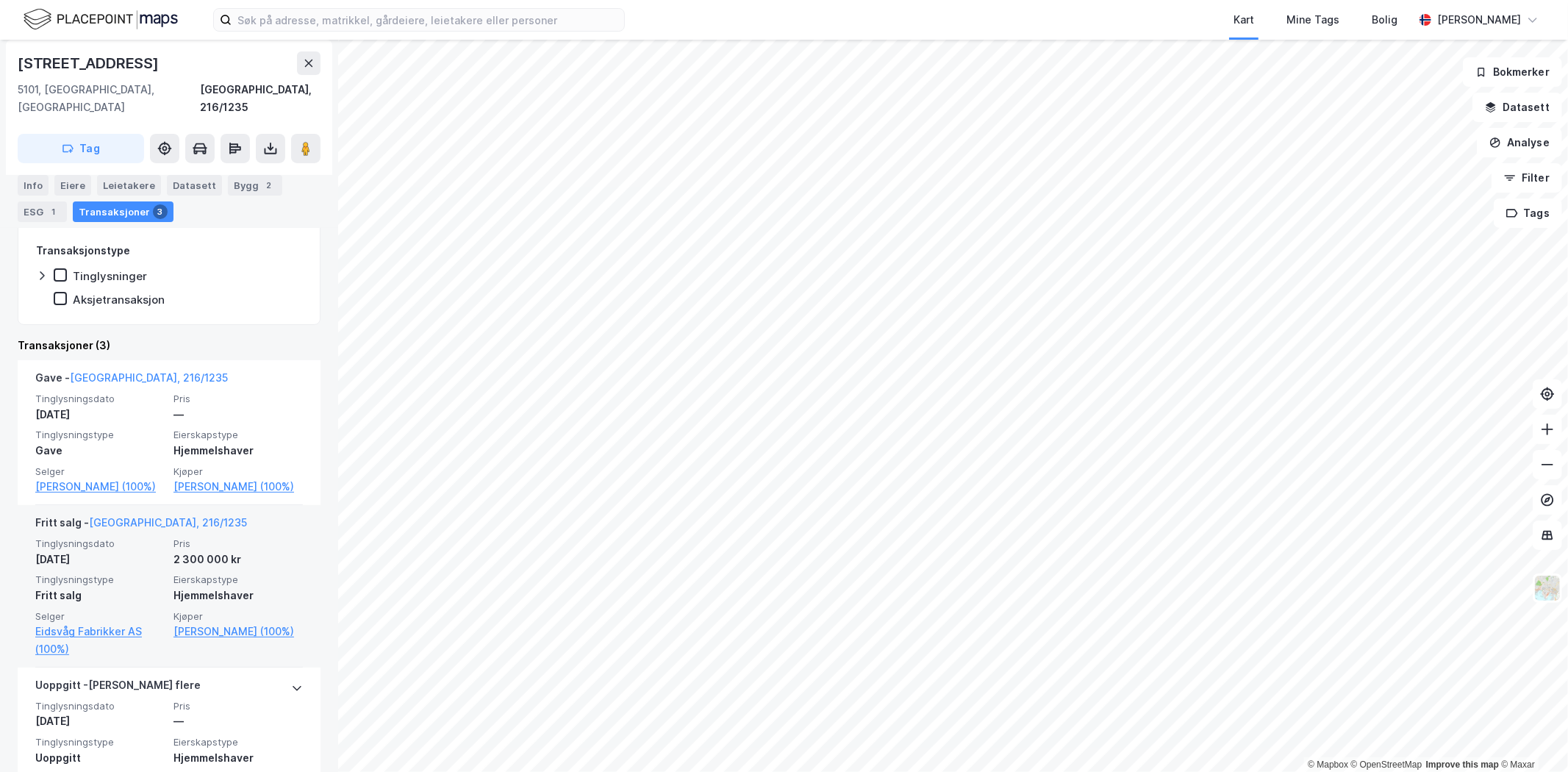
scroll to position [319, 0]
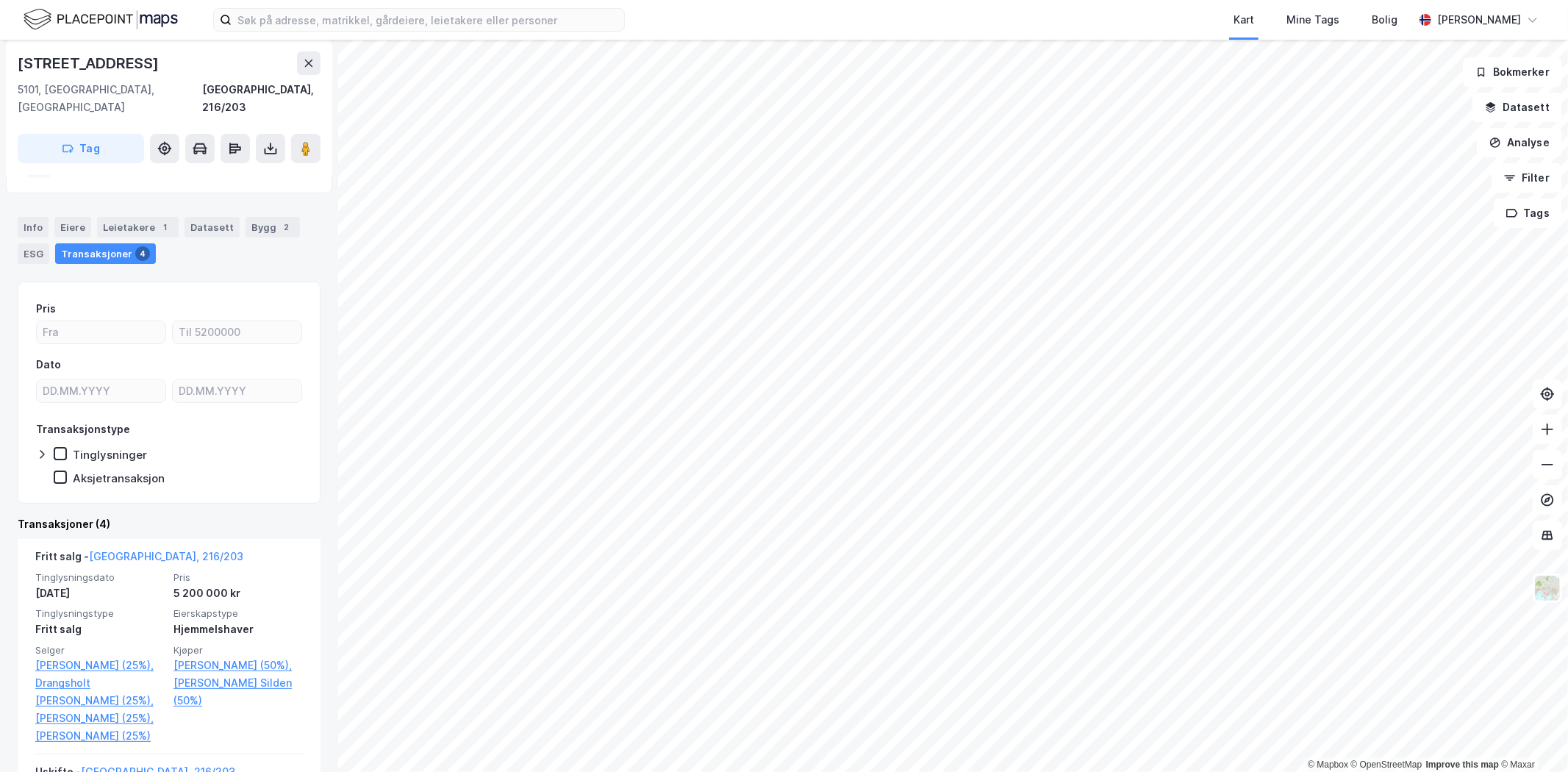
scroll to position [98, 0]
click at [77, 216] on div "Eiere" at bounding box center [73, 225] width 37 height 20
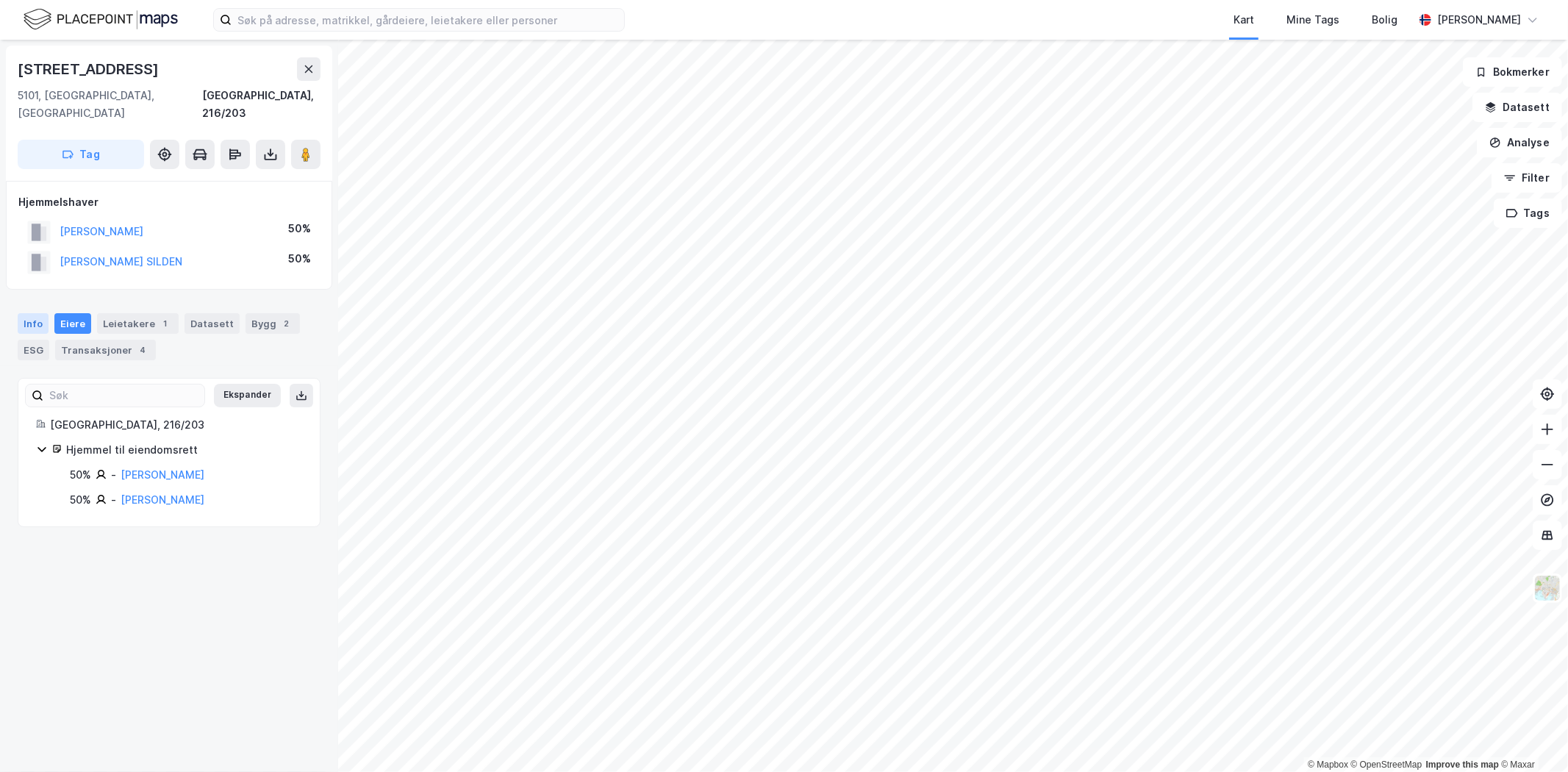
click at [31, 313] on div "Info" at bounding box center [33, 323] width 31 height 20
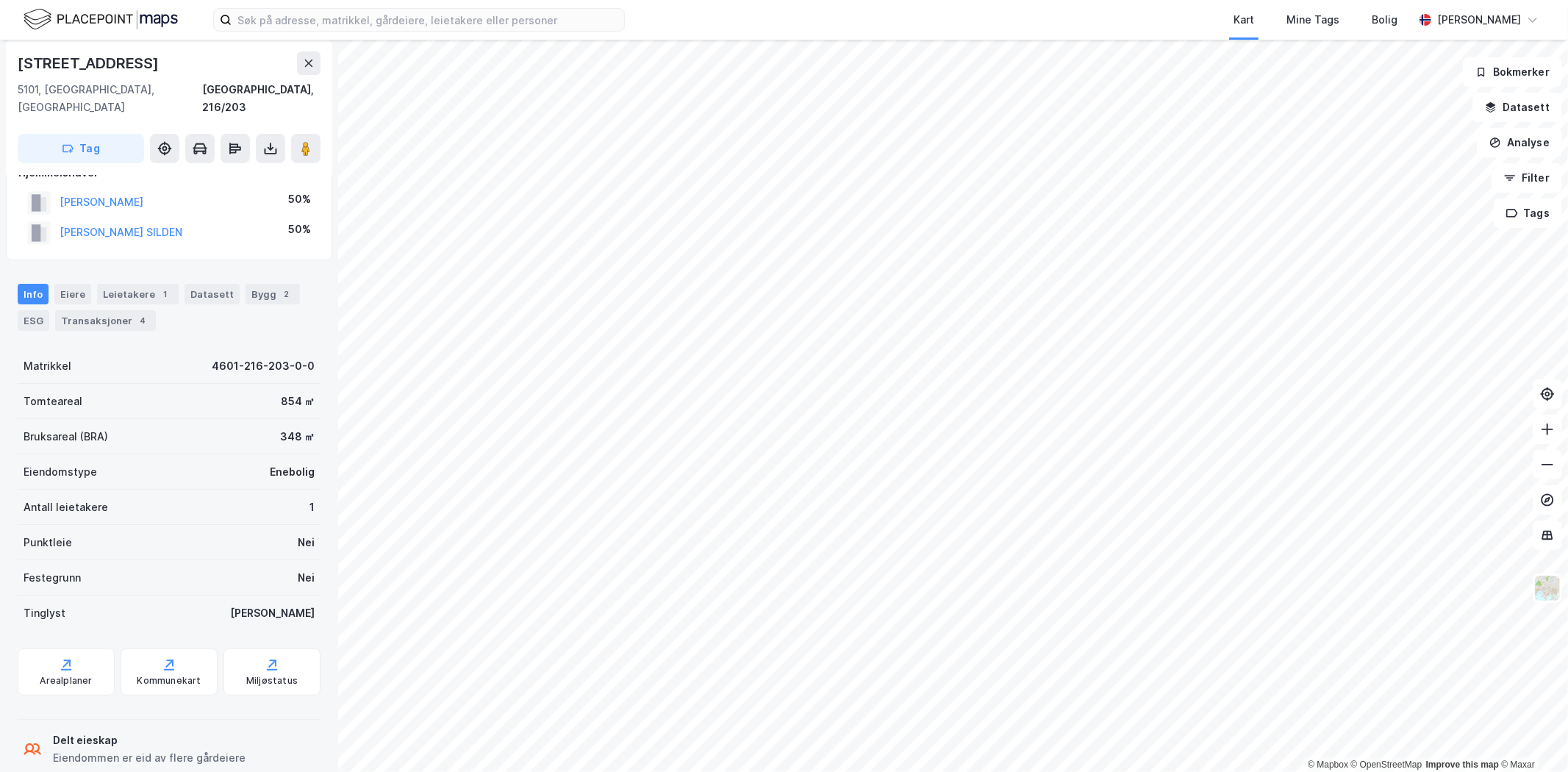
scroll to position [42, 0]
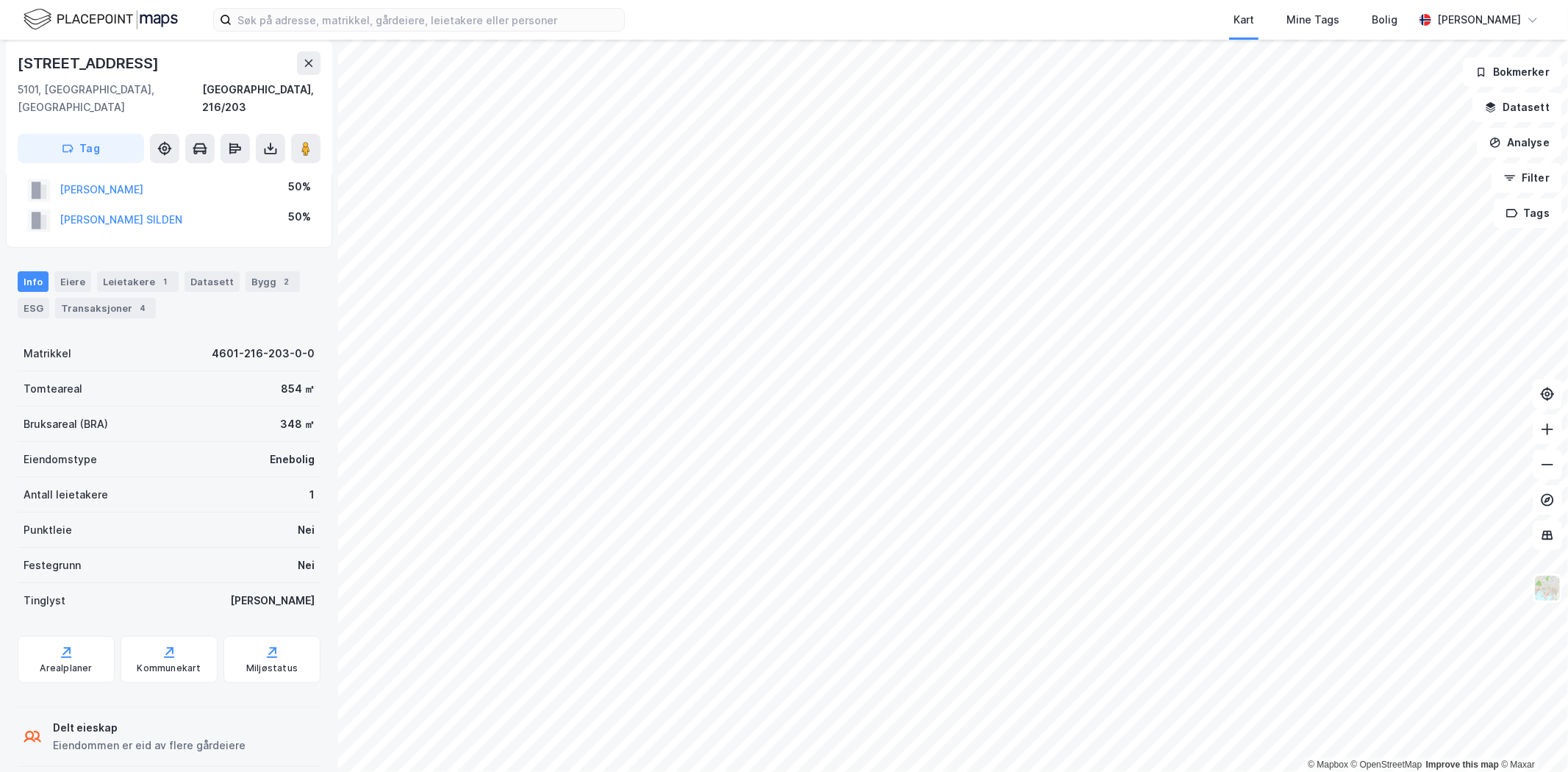
click at [118, 719] on div "Delt eieskap" at bounding box center [149, 727] width 193 height 17
click at [84, 271] on div "Eiere" at bounding box center [73, 281] width 37 height 20
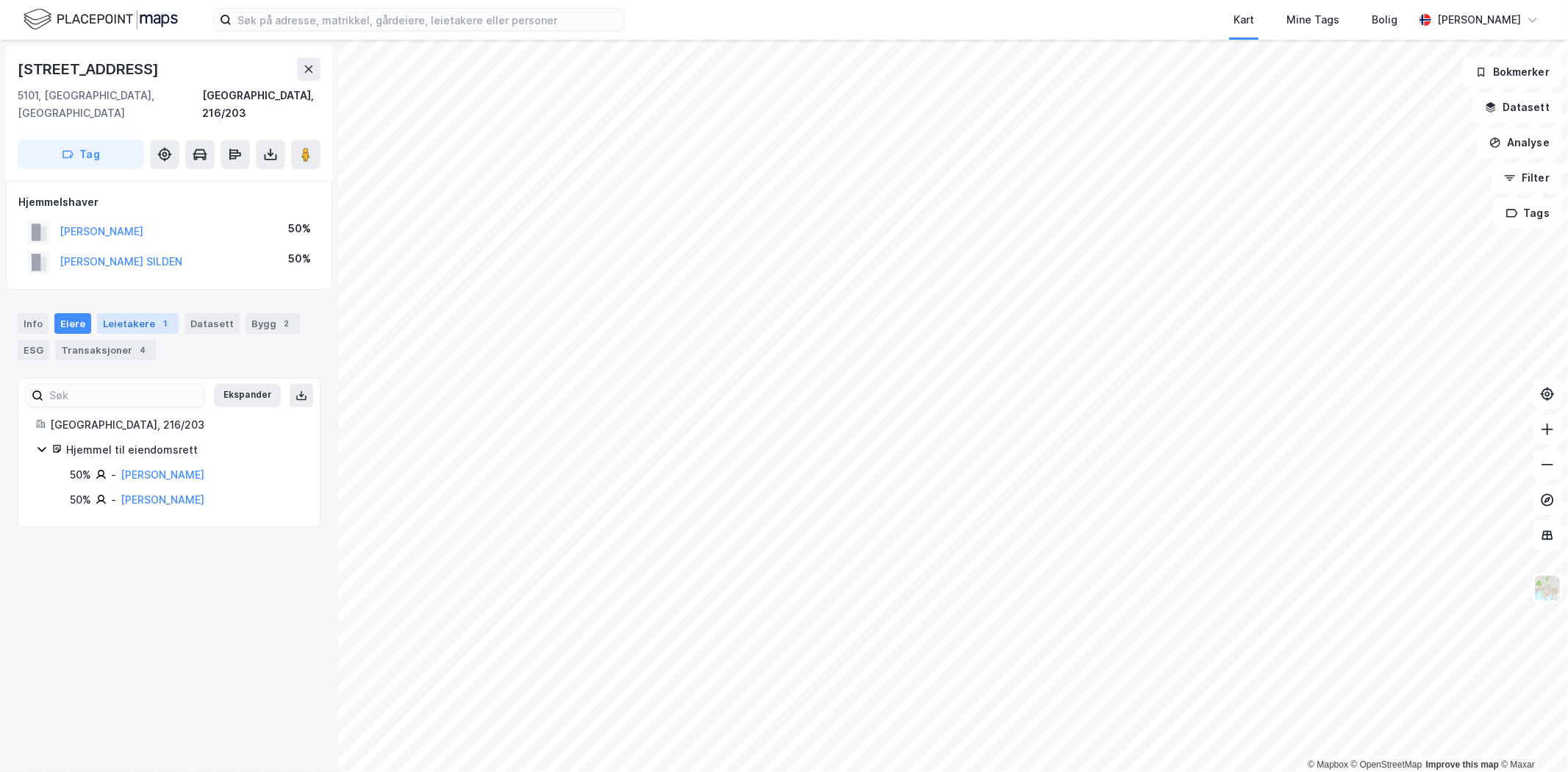
click at [128, 313] on div "Leietakere 1" at bounding box center [137, 323] width 81 height 20
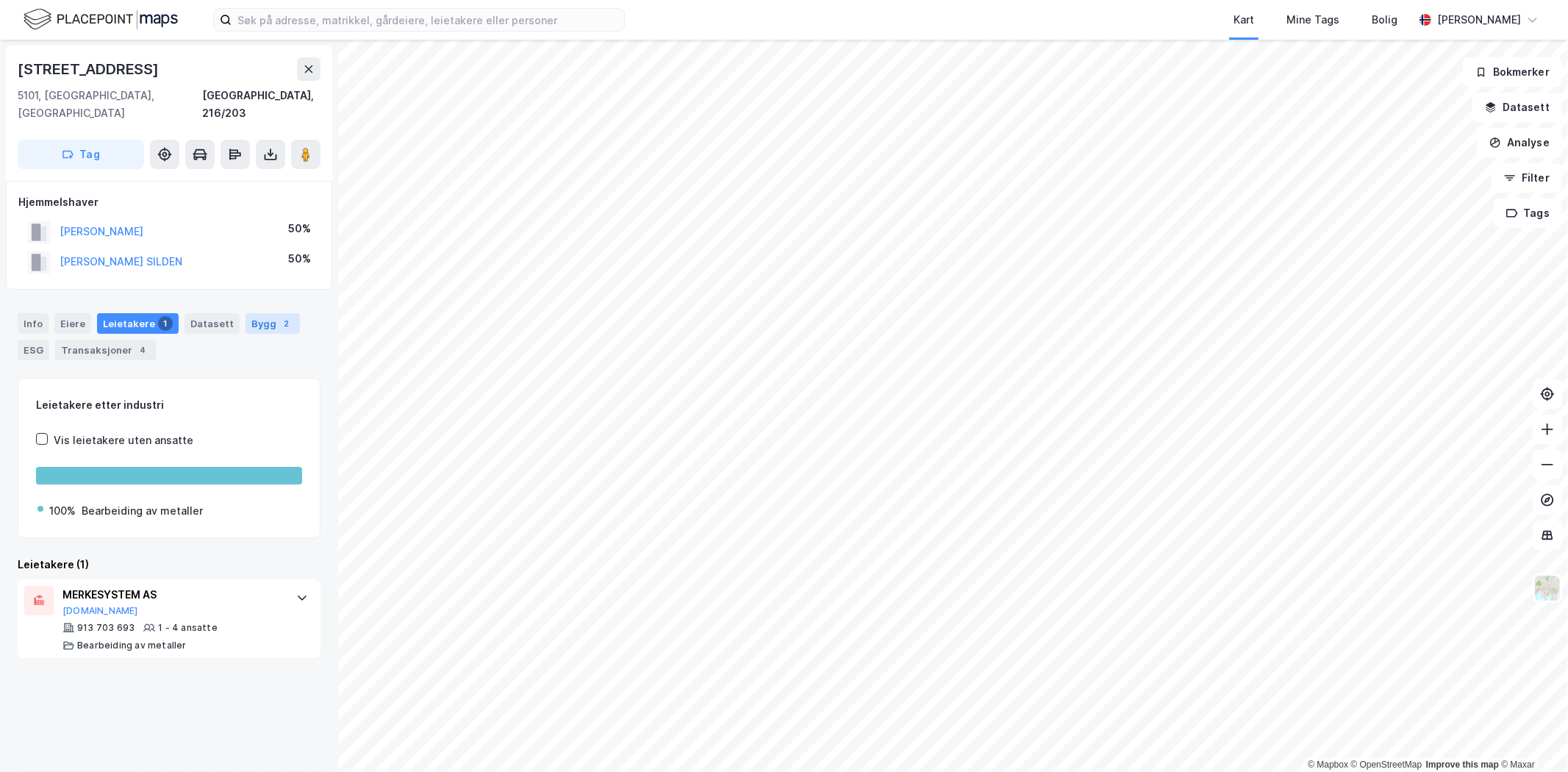
click at [252, 313] on div "Bygg 2" at bounding box center [273, 323] width 54 height 20
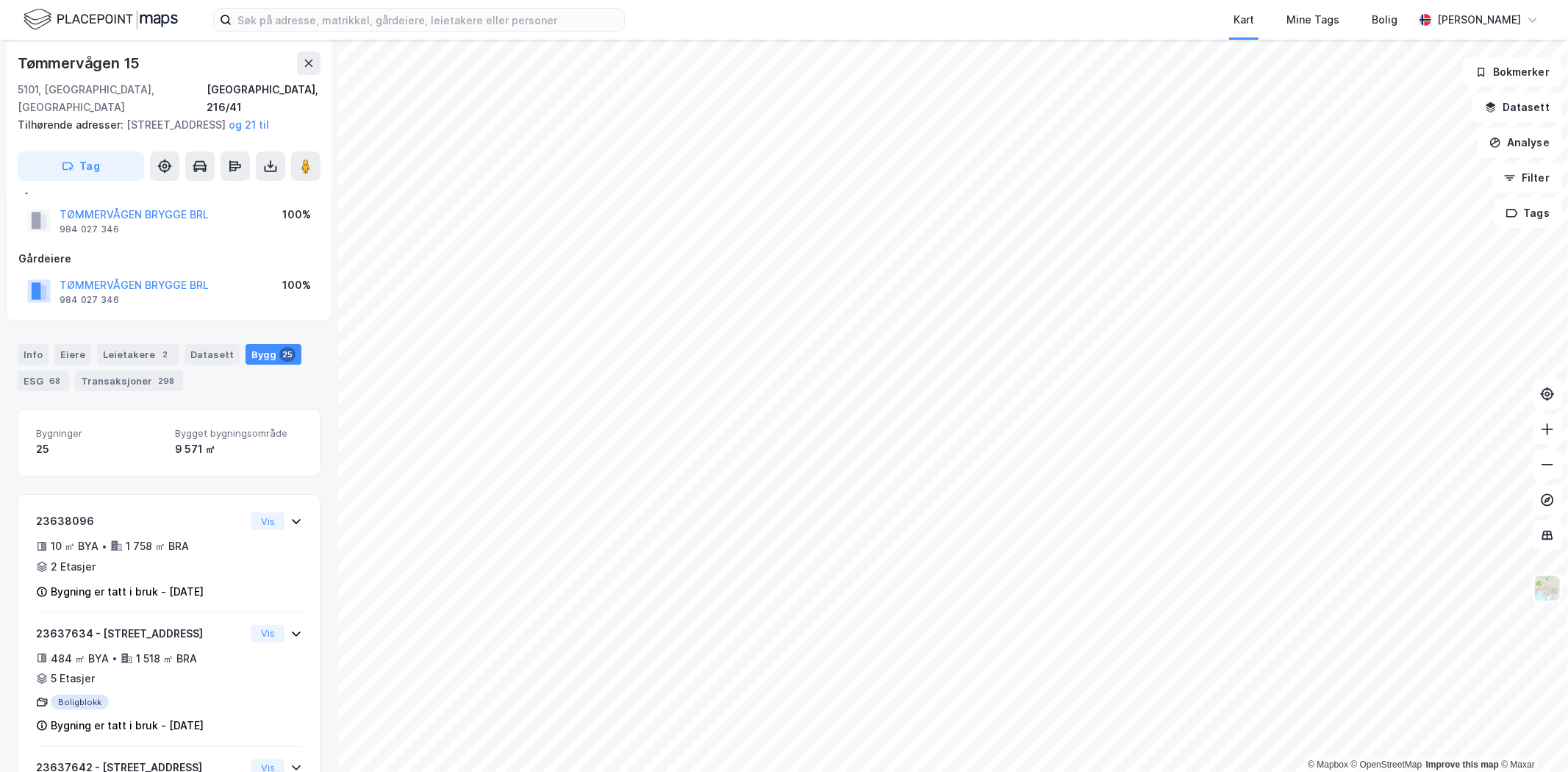
scroll to position [23, 0]
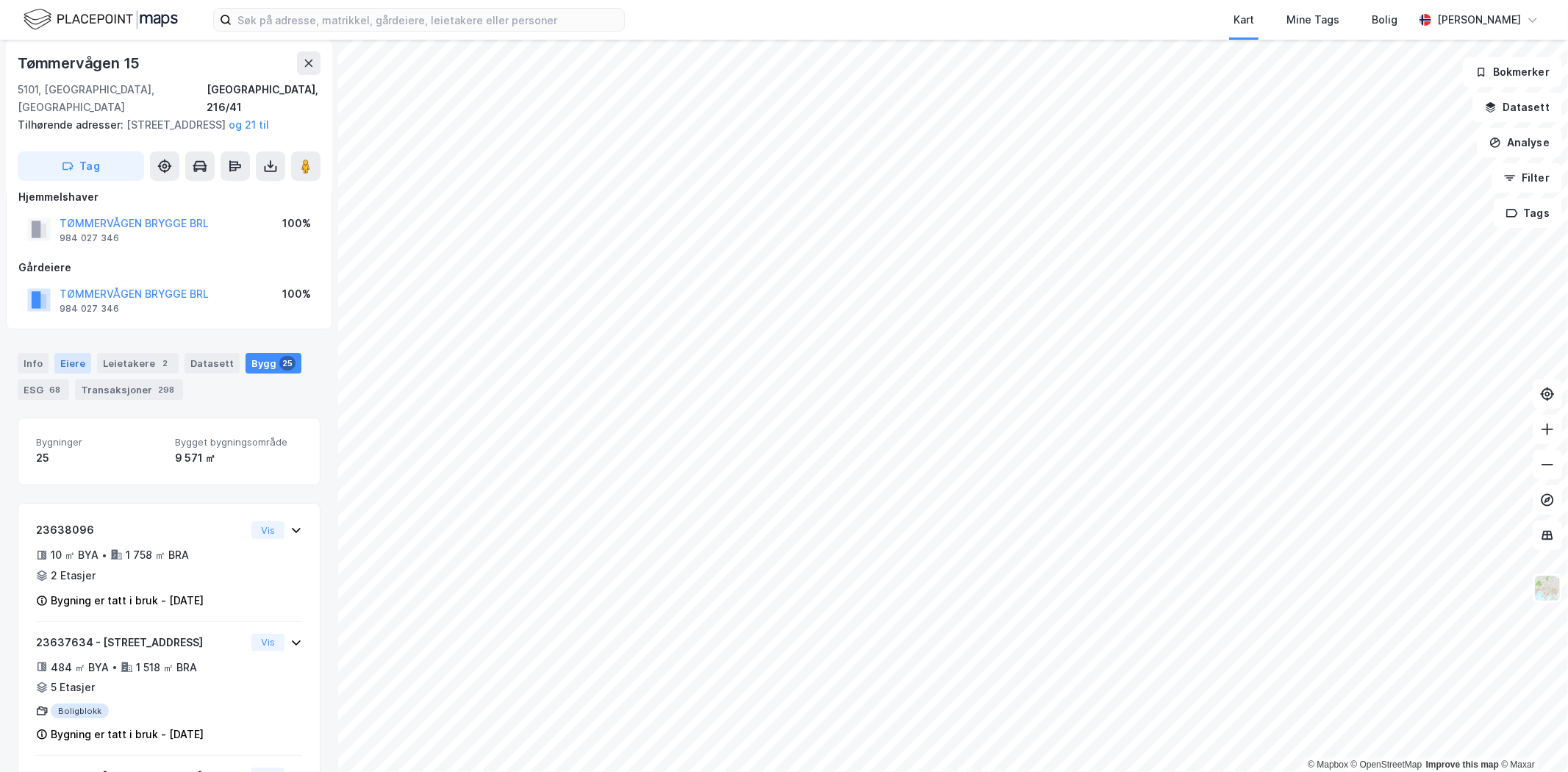
click at [68, 362] on div "Eiere" at bounding box center [73, 363] width 37 height 20
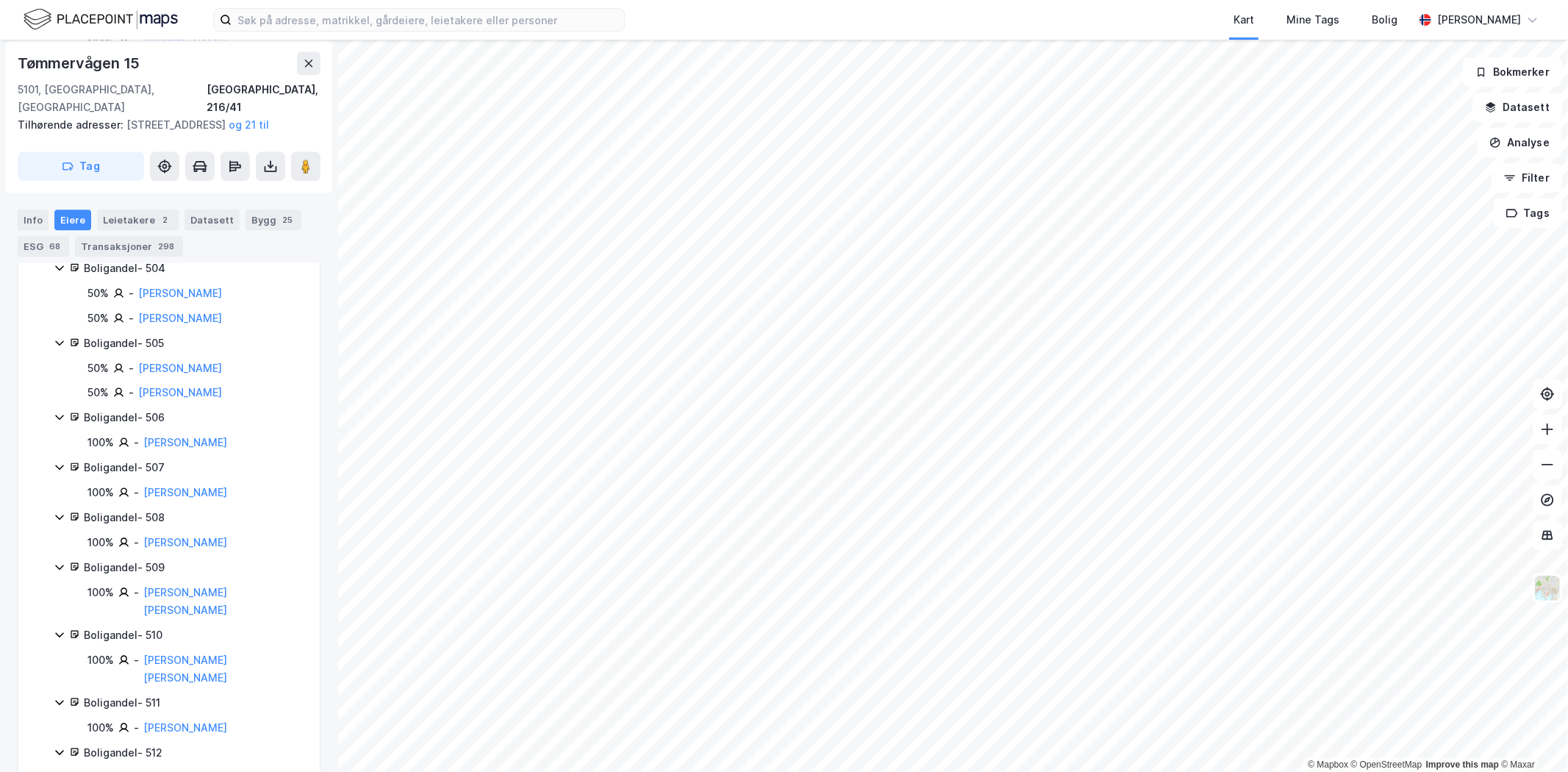
scroll to position [3316, 0]
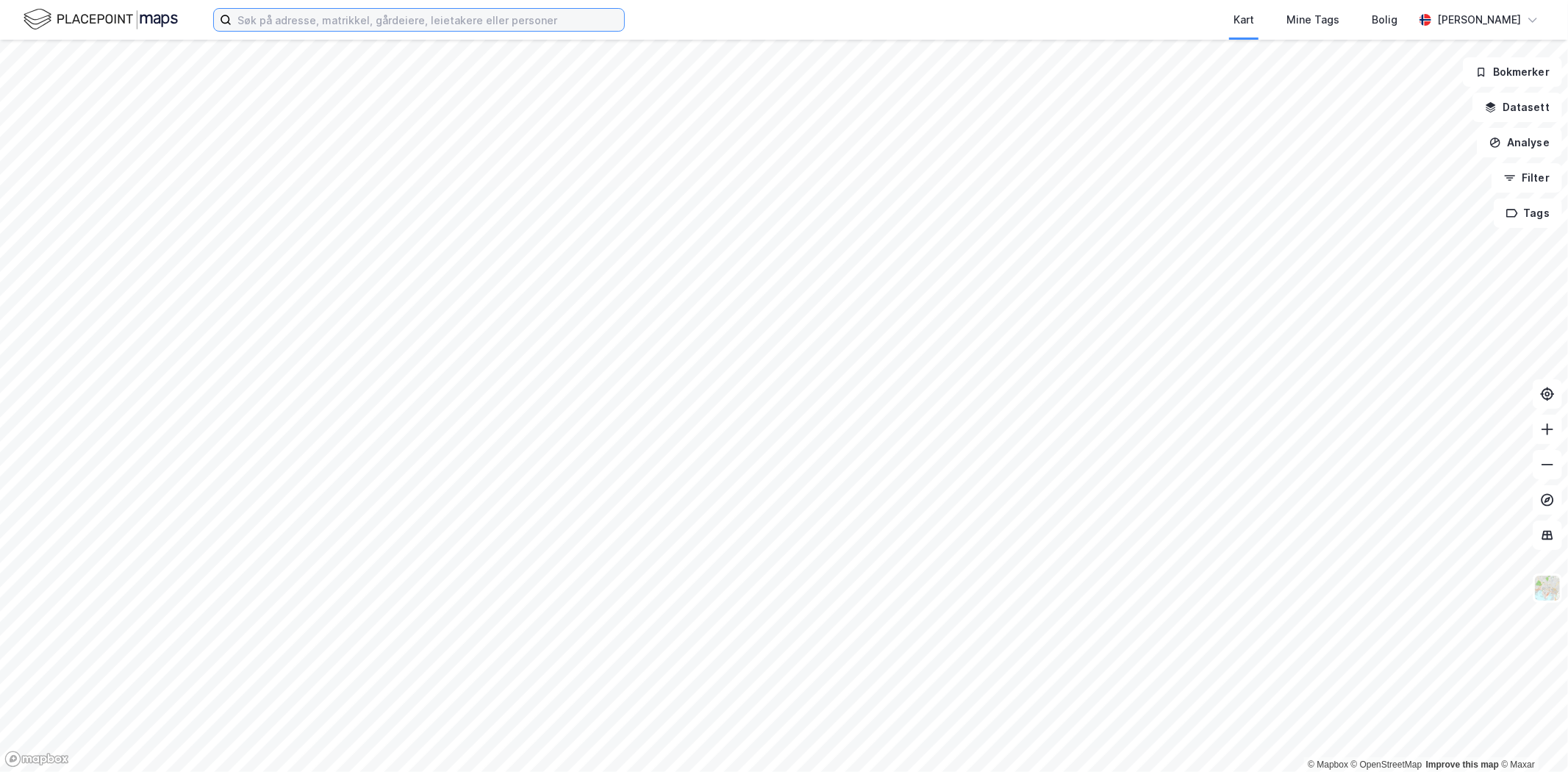
click at [298, 17] on input at bounding box center [428, 19] width 393 height 22
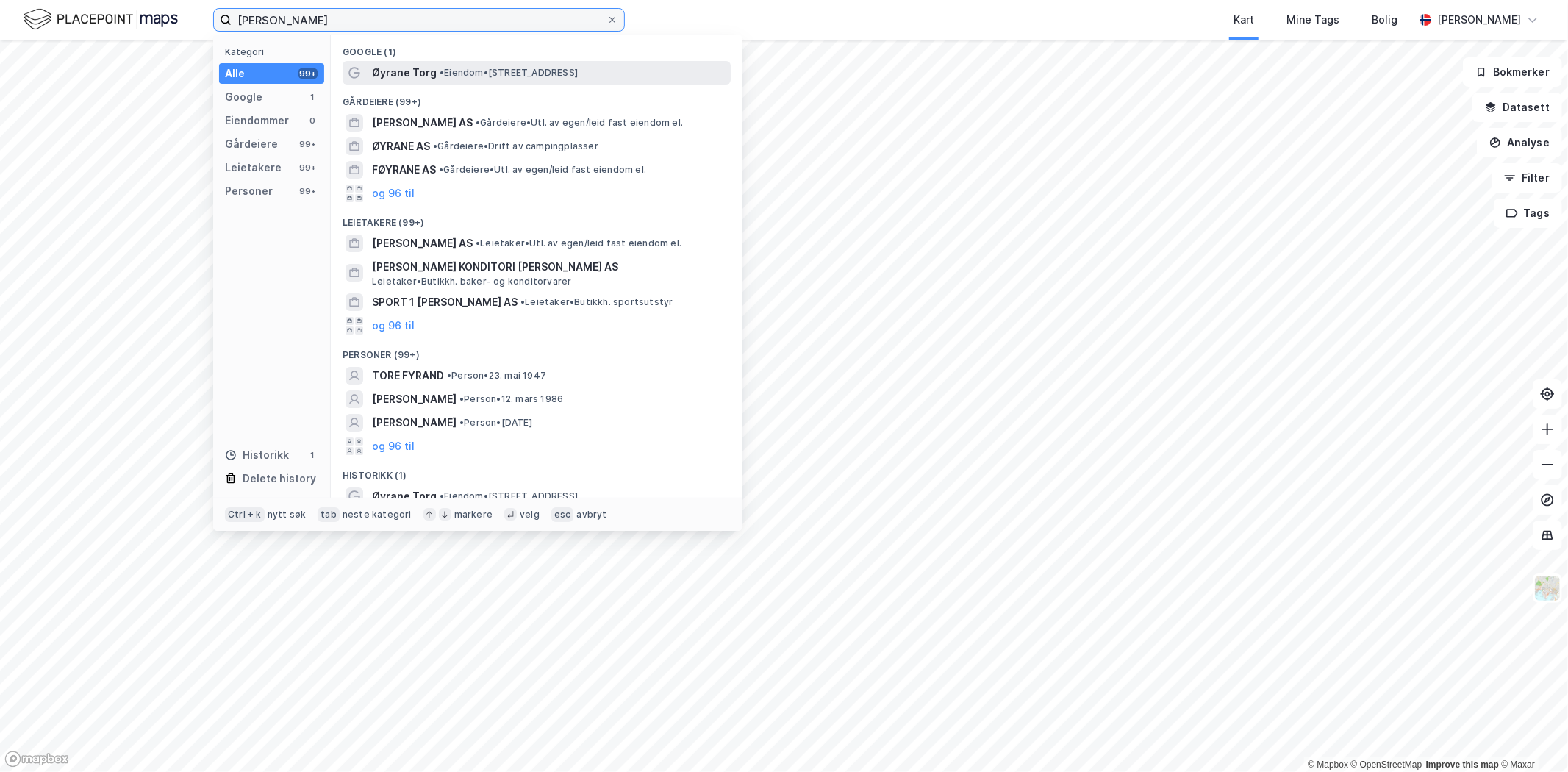
type input "[PERSON_NAME]"
click at [540, 74] on span "• Eiendom • [STREET_ADDRESS]" at bounding box center [508, 73] width 138 height 12
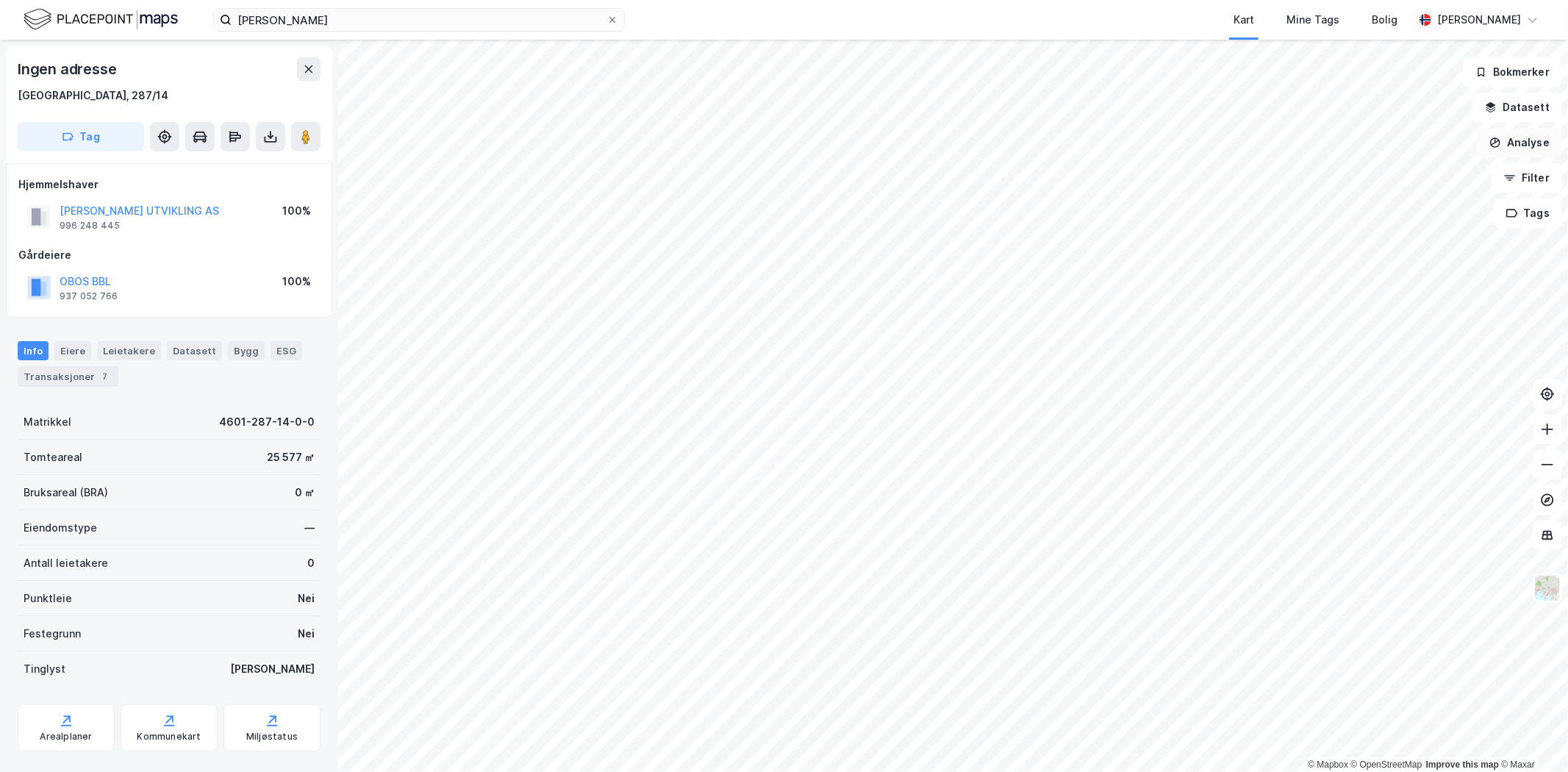
click at [1504, 142] on button "Analyse" at bounding box center [1520, 142] width 85 height 29
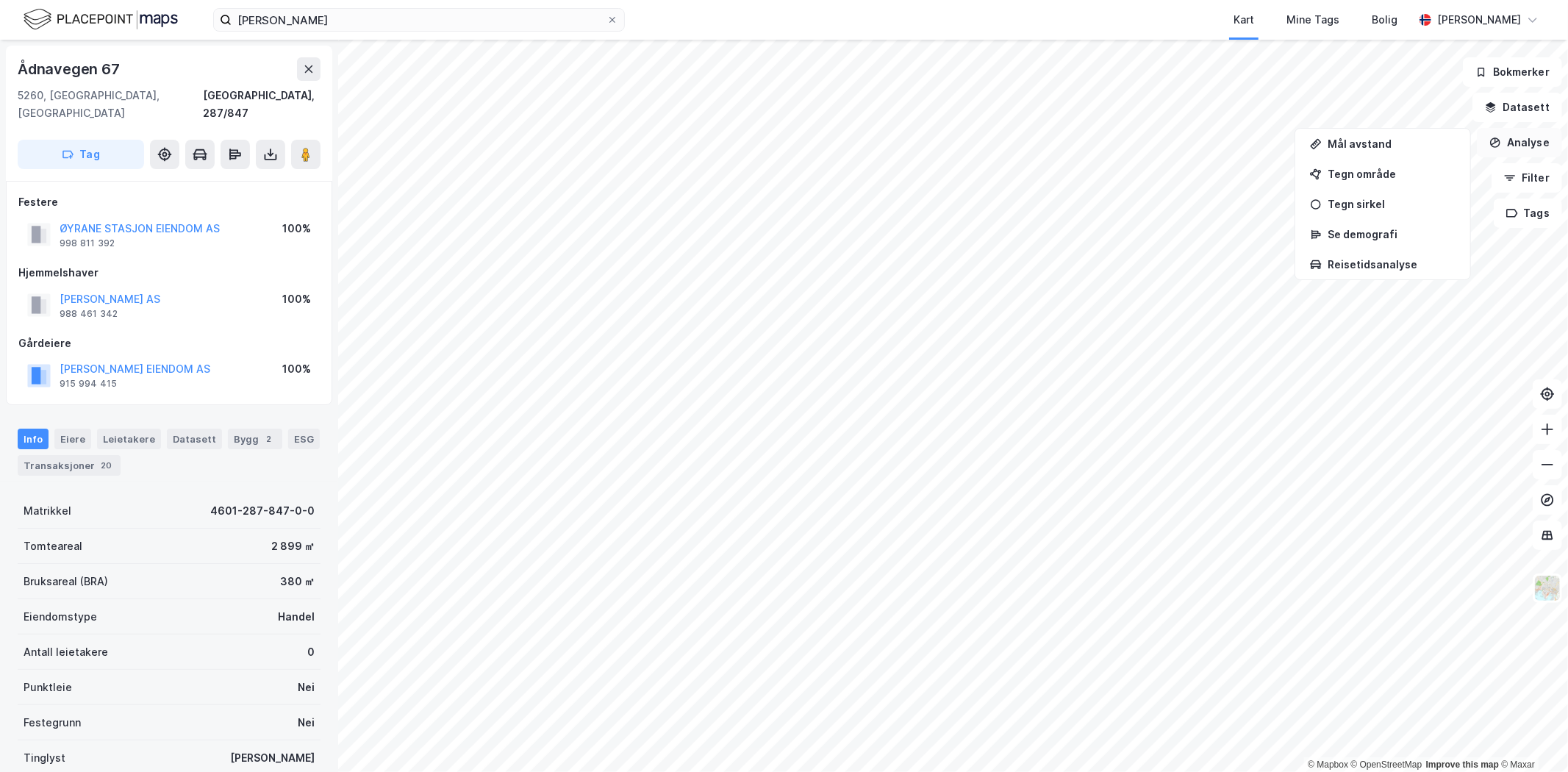
click at [1493, 147] on icon "button" at bounding box center [1495, 142] width 12 height 12
click at [1362, 176] on div "Tegn område" at bounding box center [1392, 173] width 128 height 13
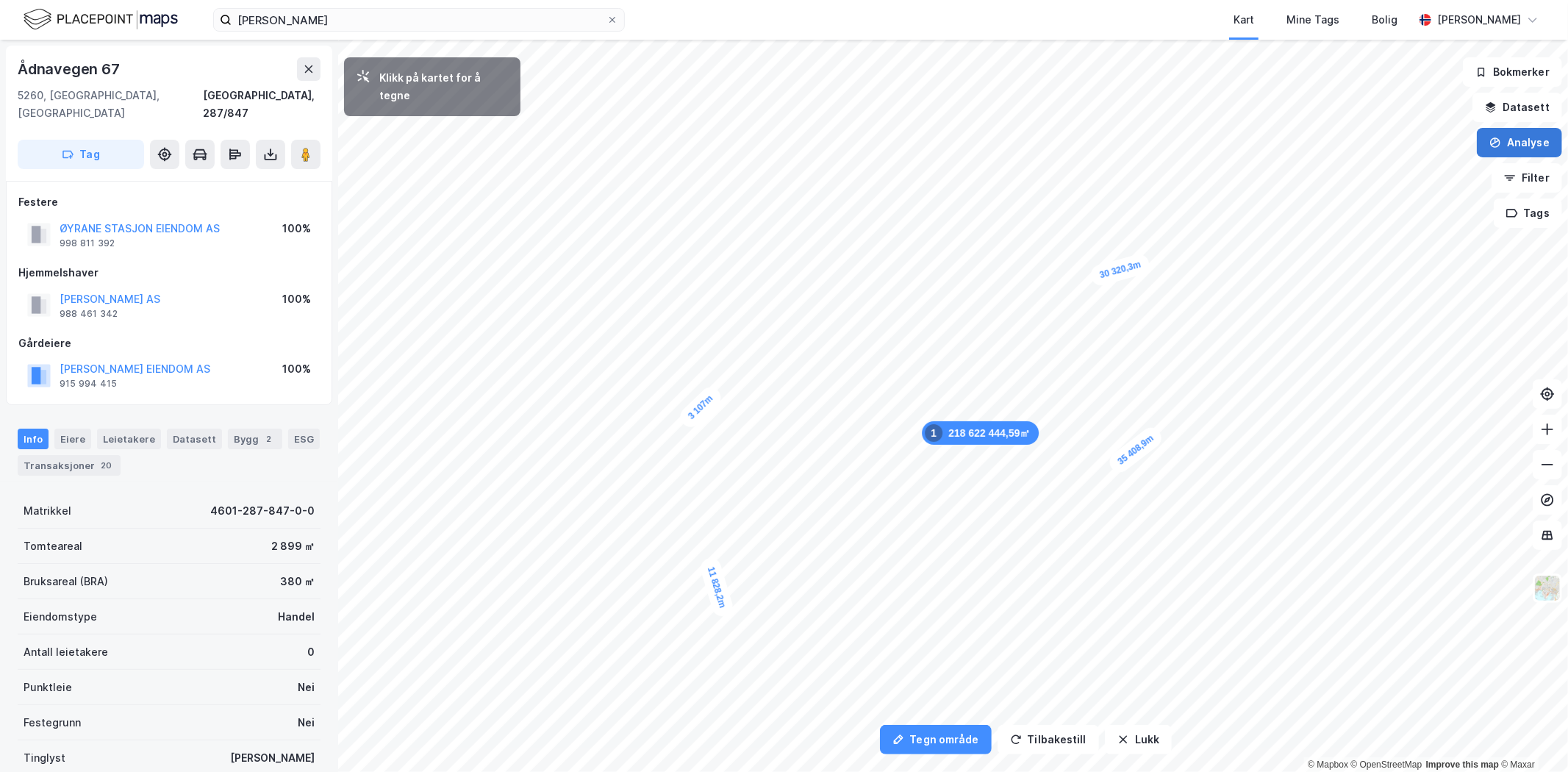
click at [1479, 276] on div "Tegn område Tilbakestill Lukk Klikk på kartet for å tegne 218 622 444,59㎡ 1 3 1…" at bounding box center [784, 405] width 1568 height 732
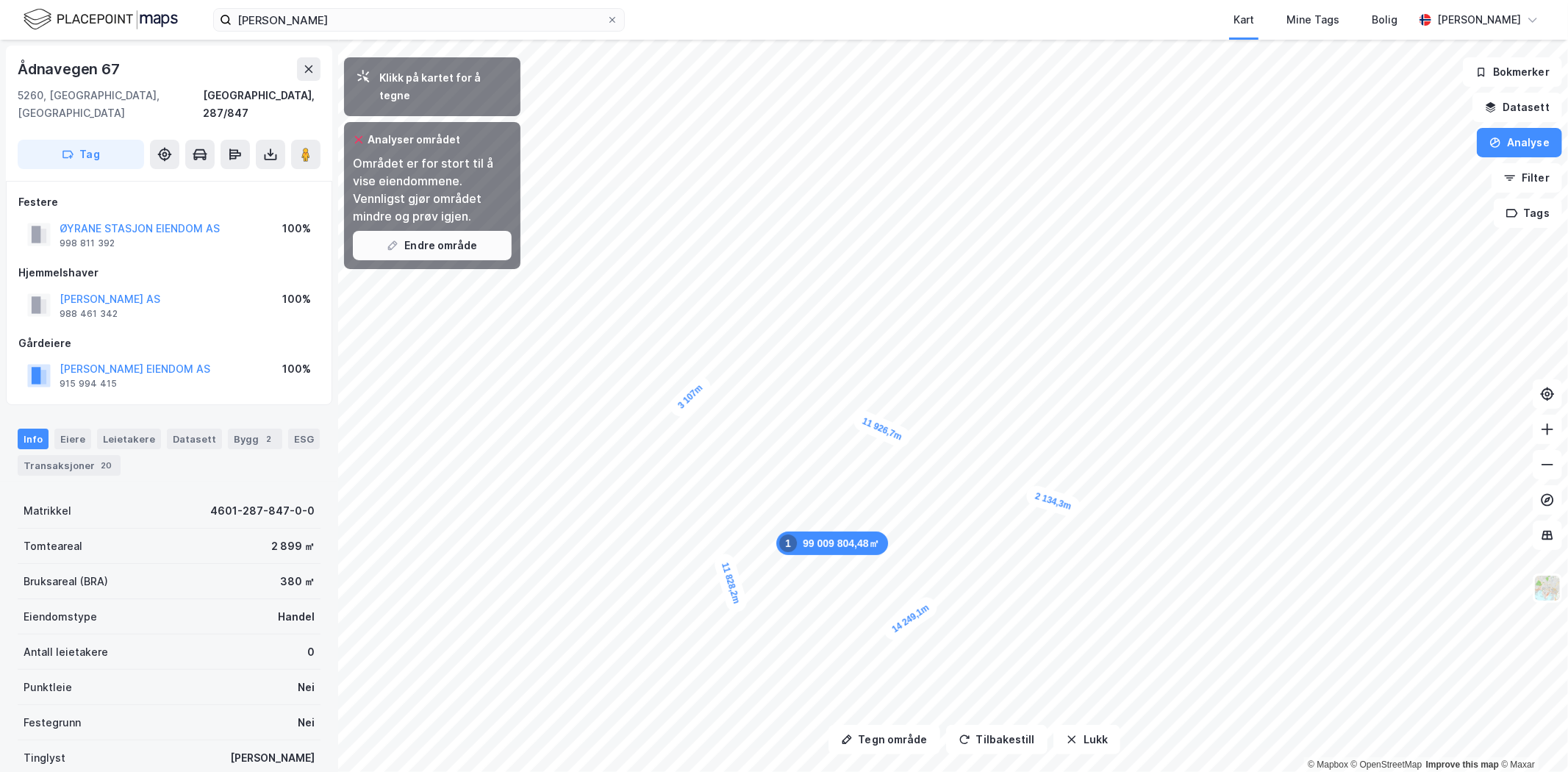
click at [451, 232] on button "Endre område" at bounding box center [433, 246] width 159 height 29
click at [307, 63] on icon at bounding box center [309, 69] width 12 height 12
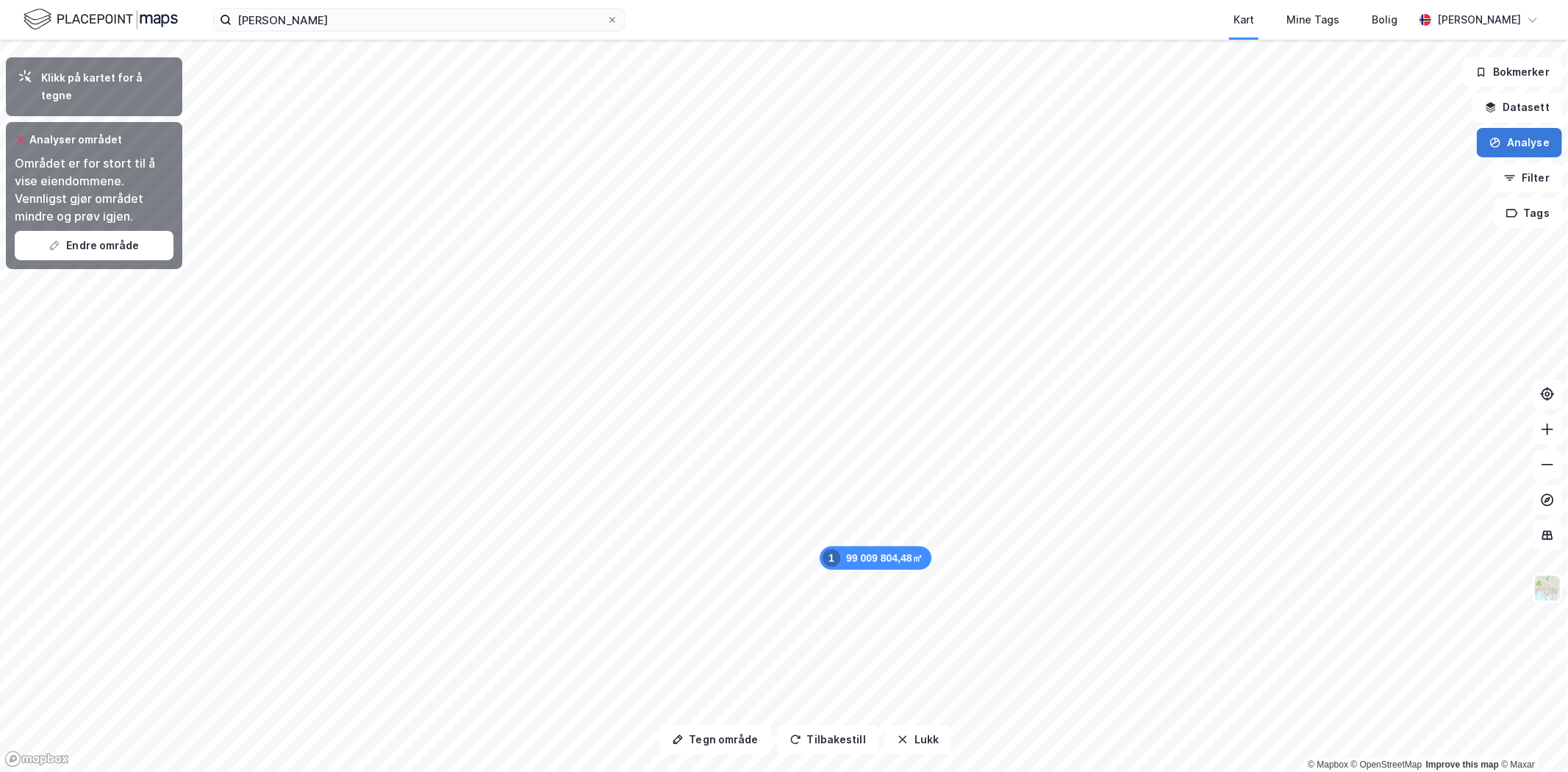
click at [1553, 144] on button "Analyse" at bounding box center [1520, 142] width 85 height 29
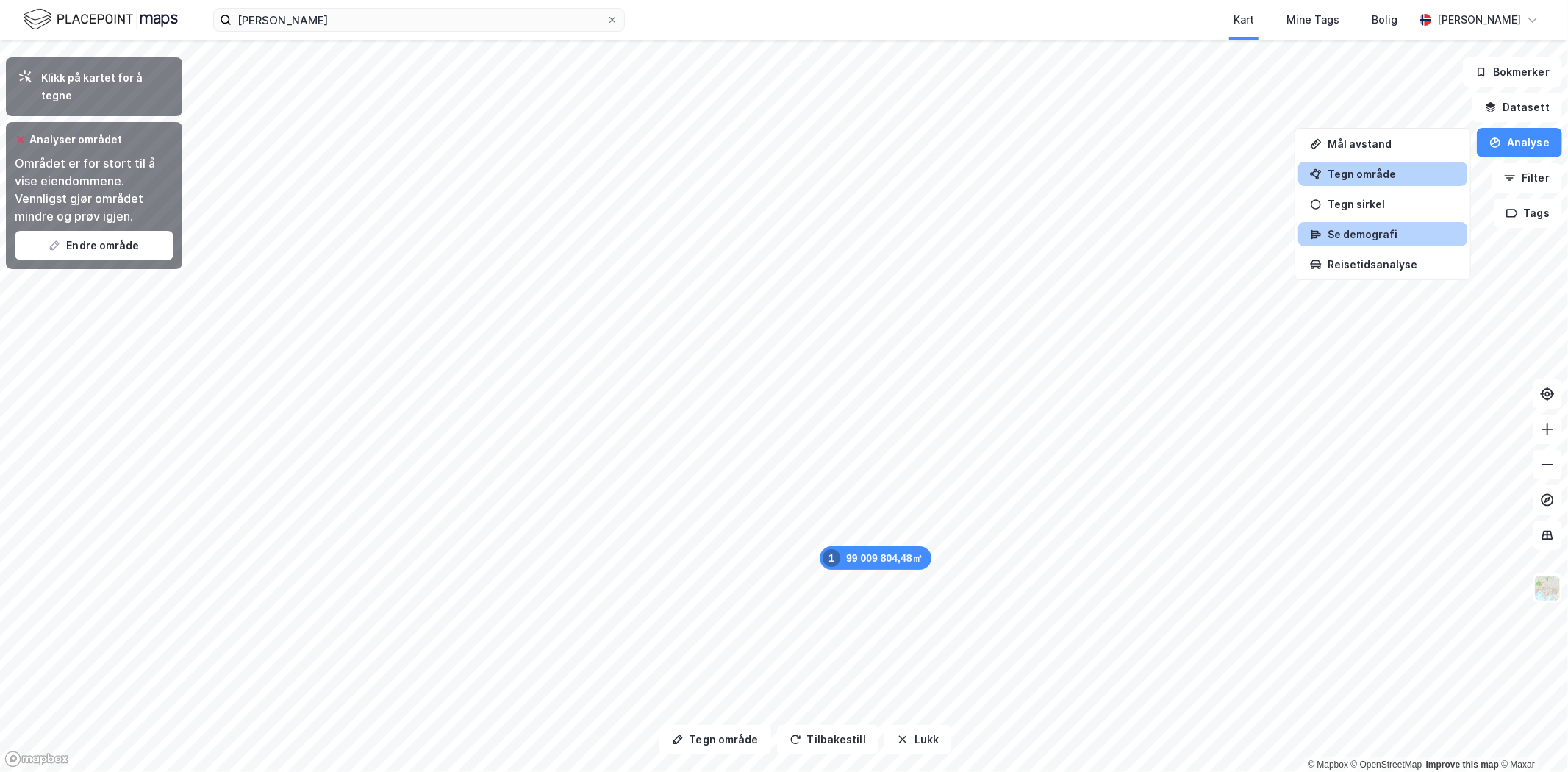
click at [1353, 227] on div "Se demografi" at bounding box center [1392, 233] width 128 height 13
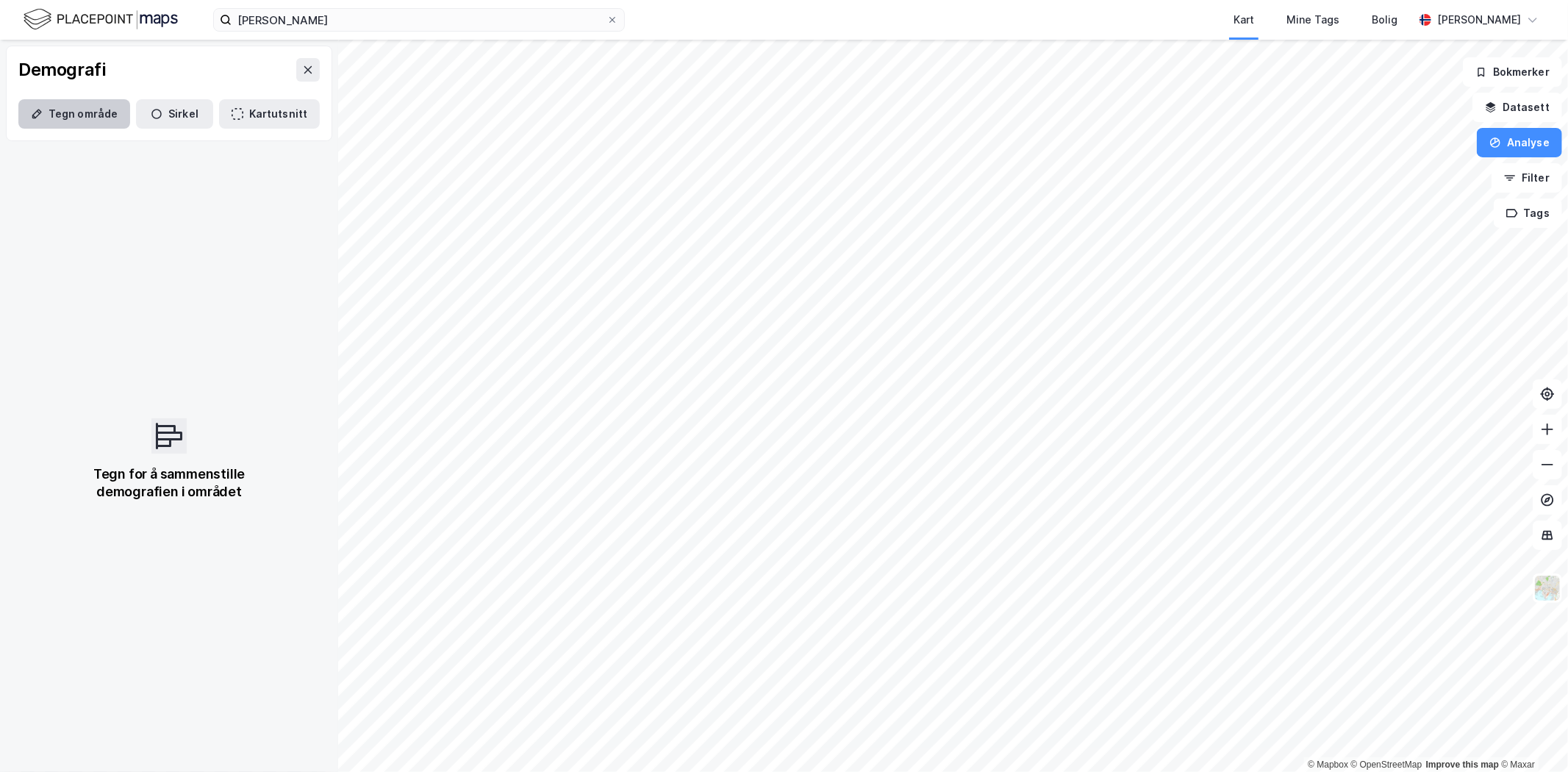
click at [79, 112] on button "Tegn område" at bounding box center [74, 114] width 111 height 29
click at [42, 113] on icon "button" at bounding box center [37, 114] width 12 height 12
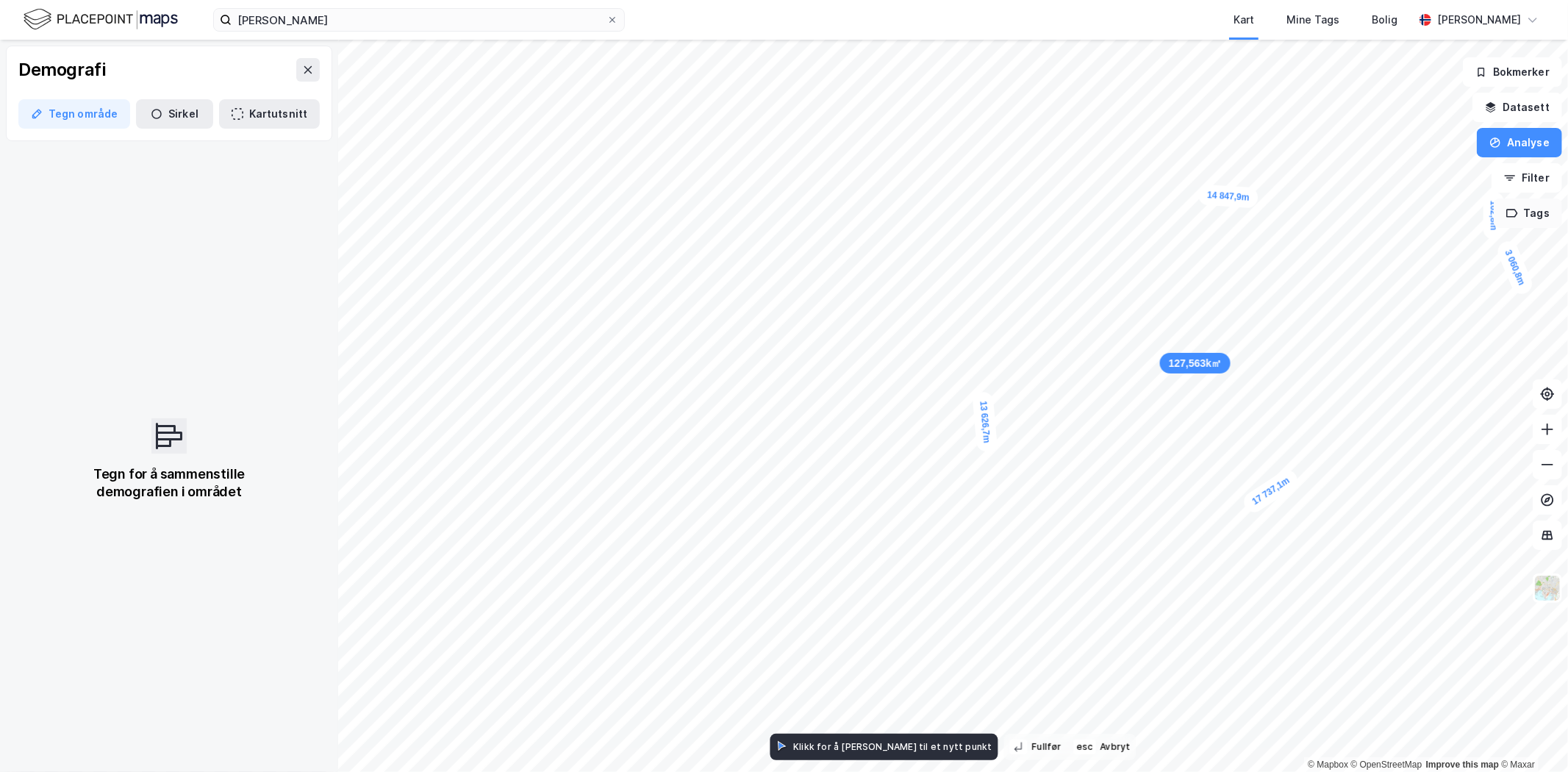
click at [1496, 222] on button "Tags" at bounding box center [1528, 213] width 69 height 29
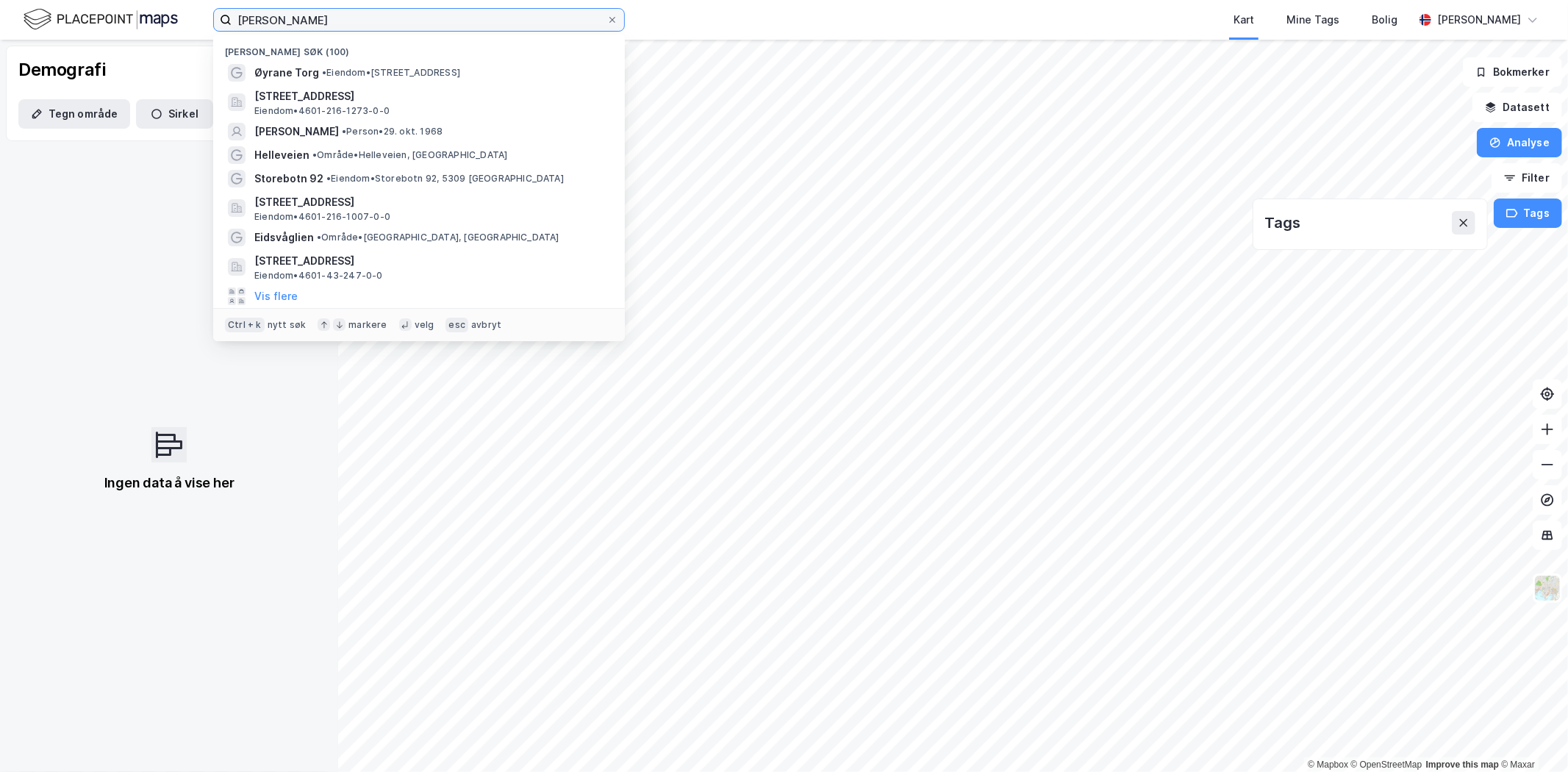
click at [410, 15] on input "[PERSON_NAME]" at bounding box center [418, 19] width 375 height 22
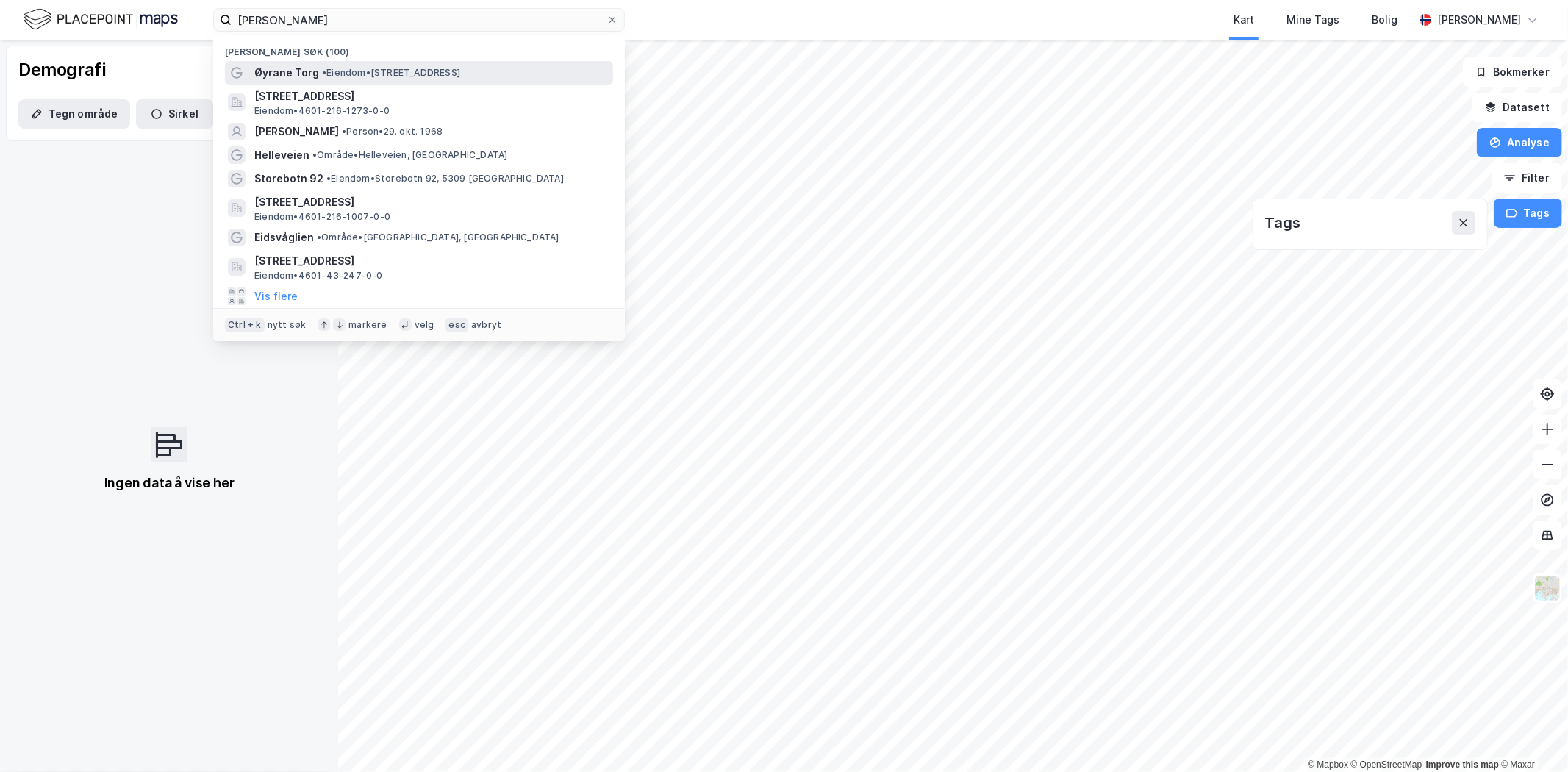
click at [351, 69] on span "• Eiendom • [STREET_ADDRESS]" at bounding box center [391, 73] width 138 height 12
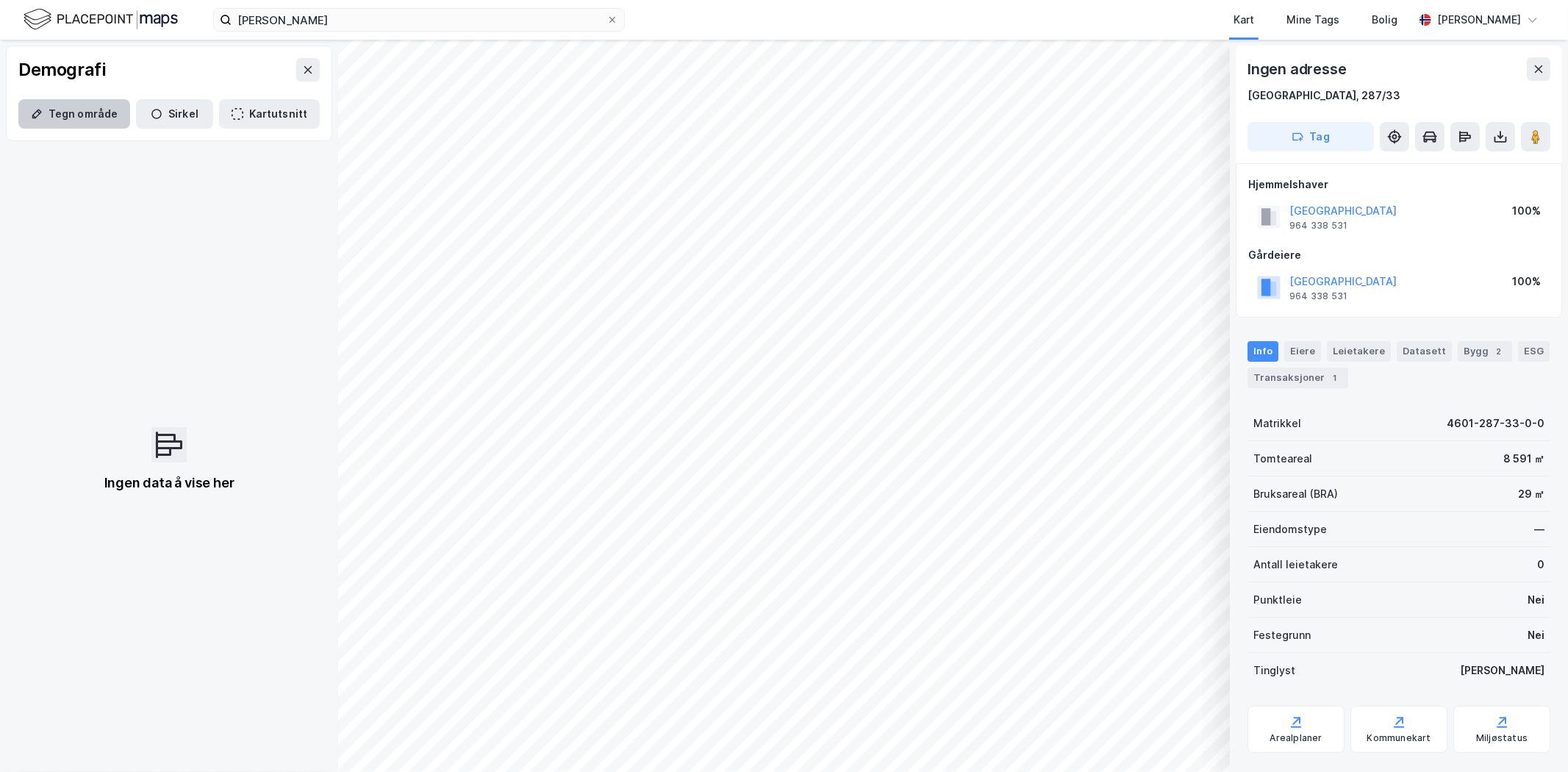
click at [54, 113] on button "Tegn område" at bounding box center [74, 114] width 111 height 29
click at [97, 114] on button "Tegn område" at bounding box center [74, 114] width 111 height 29
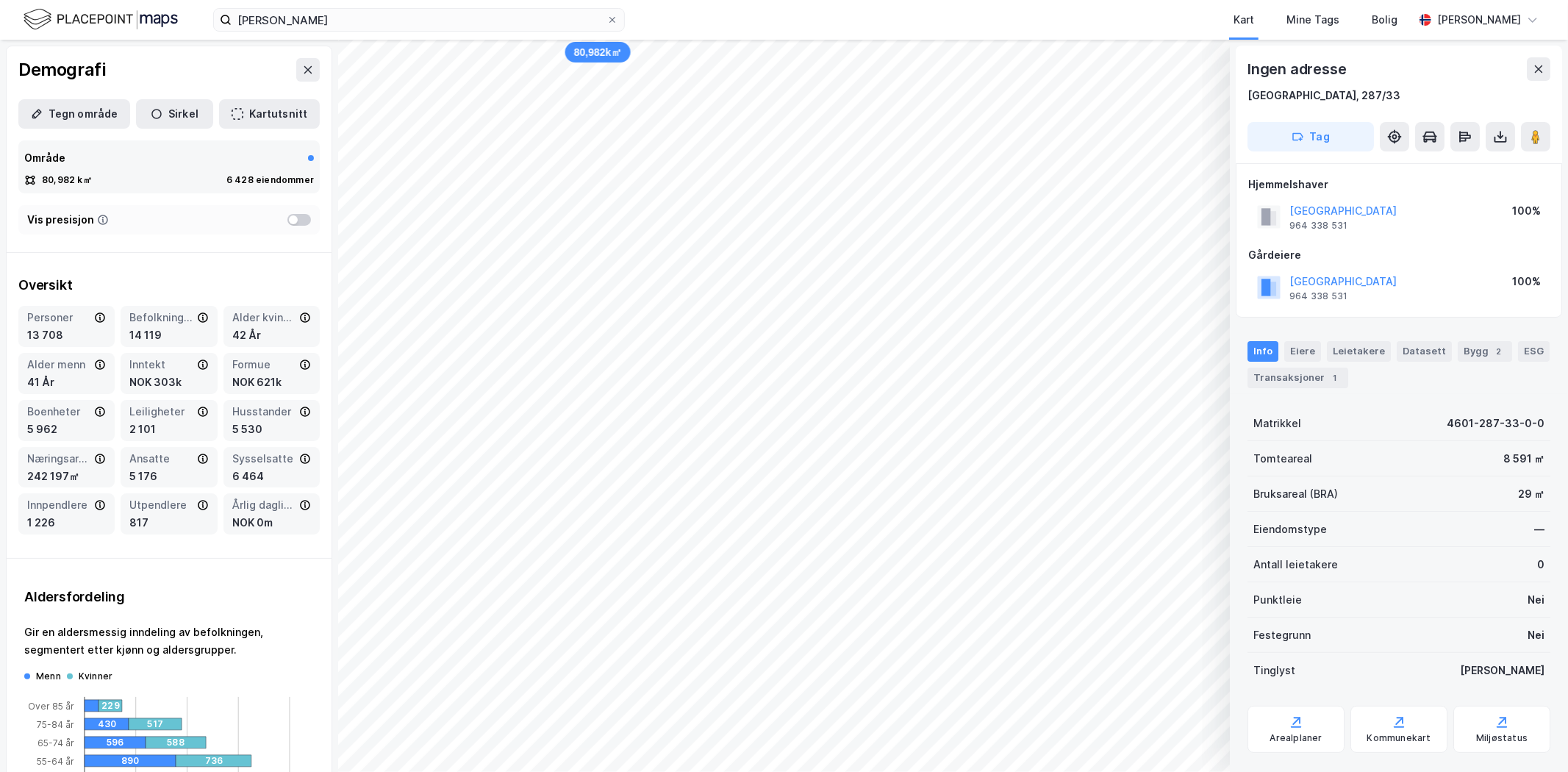
click at [570, 771] on html "øyrane torg Kart Mine Tags [PERSON_NAME] 80,982k㎡ © Mapbox © OpenStreetMap Impr…" at bounding box center [784, 386] width 1568 height 772
click at [886, 771] on html "øyrane torg Kart Mine Tags [PERSON_NAME] 80,982k㎡ © Mapbox © OpenStreetMap Impr…" at bounding box center [784, 386] width 1568 height 772
click at [1237, 754] on div "80,982k㎡ © Mapbox © OpenStreetMap Improve this map © Maxar Ingen adresse [GEOGR…" at bounding box center [784, 405] width 1568 height 732
click at [1311, 623] on div "80,982k㎡ © Mapbox © OpenStreetMap Improve this map © Maxar Ingen adresse [GEOGR…" at bounding box center [784, 405] width 1568 height 732
click at [971, 771] on html "øyrane torg Kart Mine Tags [PERSON_NAME] 80,982k㎡ © Mapbox © OpenStreetMap Impr…" at bounding box center [784, 386] width 1568 height 772
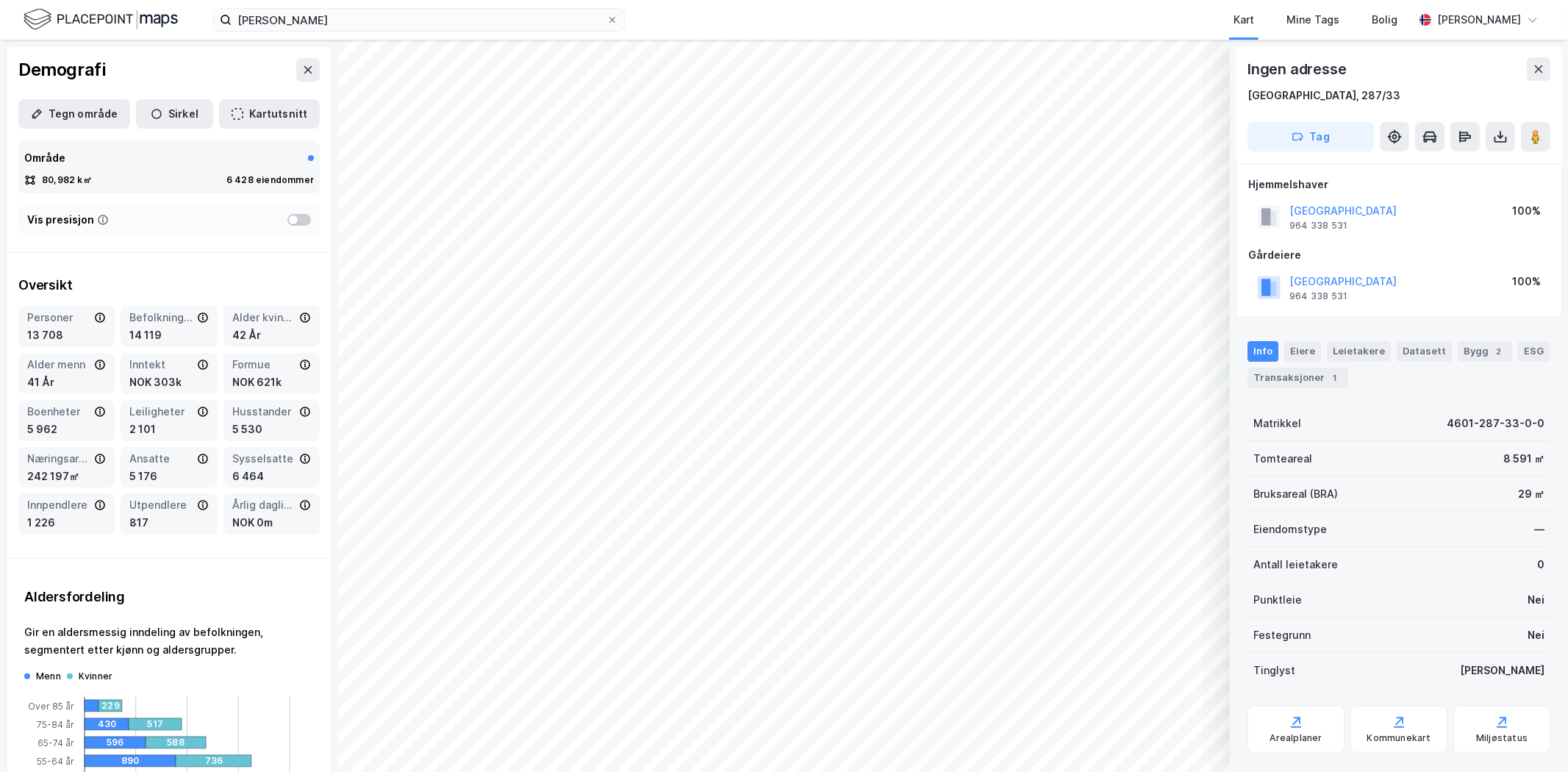
click at [306, 448] on div "80,982k㎡ © Mapbox © OpenStreetMap Improve this map © Maxar Ingen adresse [GEOGR…" at bounding box center [784, 405] width 1568 height 732
click at [112, 391] on div "80,982k㎡ © Mapbox © OpenStreetMap Improve this map © Maxar Ingen adresse [GEOGR…" at bounding box center [784, 405] width 1568 height 732
click at [920, 771] on html "øyrane torg Kart Mine Tags [PERSON_NAME] 80,982k㎡ © Mapbox © OpenStreetMap Impr…" at bounding box center [784, 386] width 1568 height 772
click at [682, 771] on html "øyrane torg Kart Mine Tags [PERSON_NAME] 80,982k㎡ © Mapbox © OpenStreetMap Impr…" at bounding box center [784, 386] width 1568 height 772
click at [957, 23] on div "øyrane torg Kart Mine Tags [PERSON_NAME] 80,982k㎡ © Mapbox © OpenStreetMap Impr…" at bounding box center [784, 386] width 1568 height 772
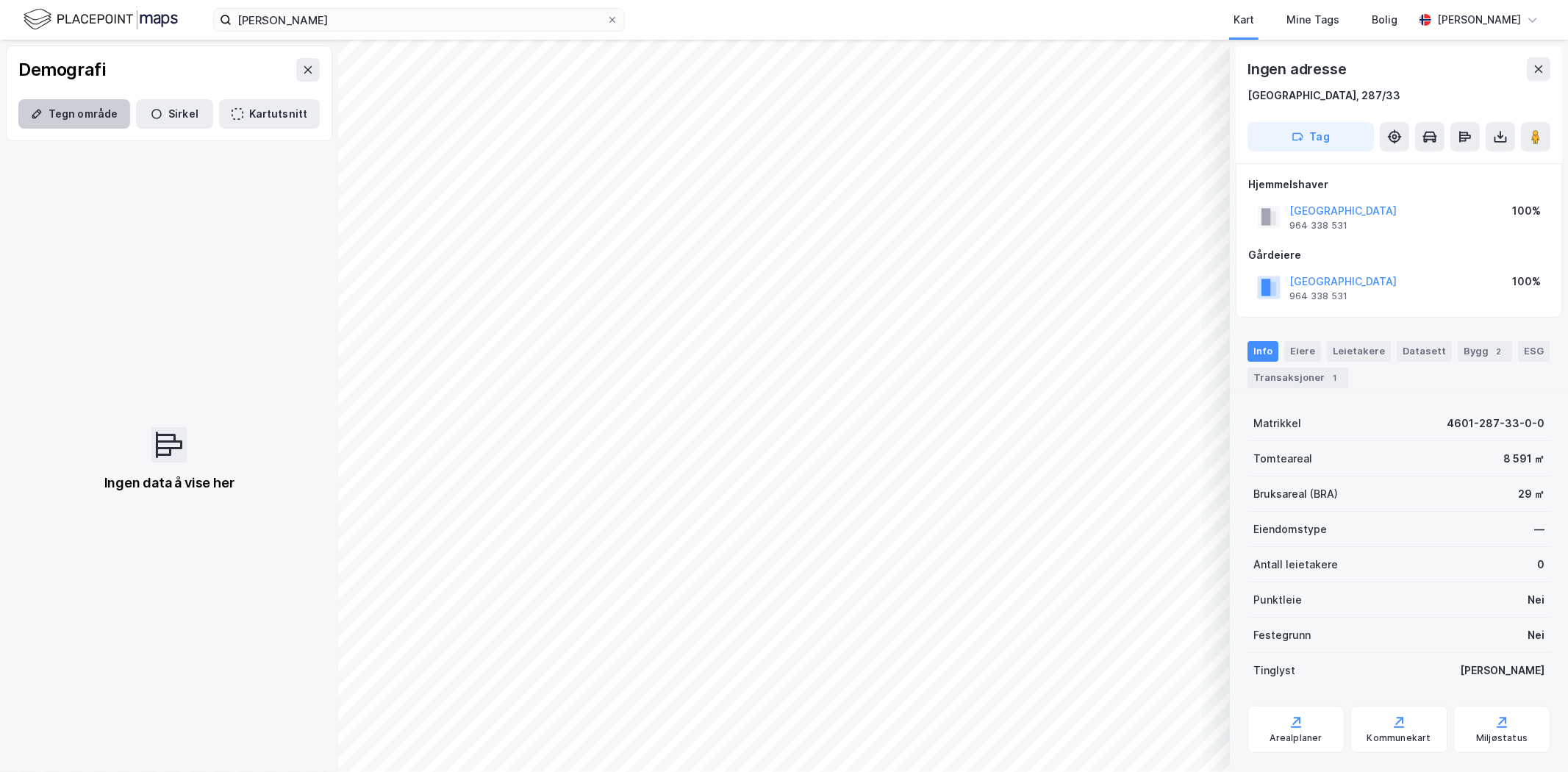
click at [70, 120] on button "Tegn område" at bounding box center [74, 114] width 111 height 29
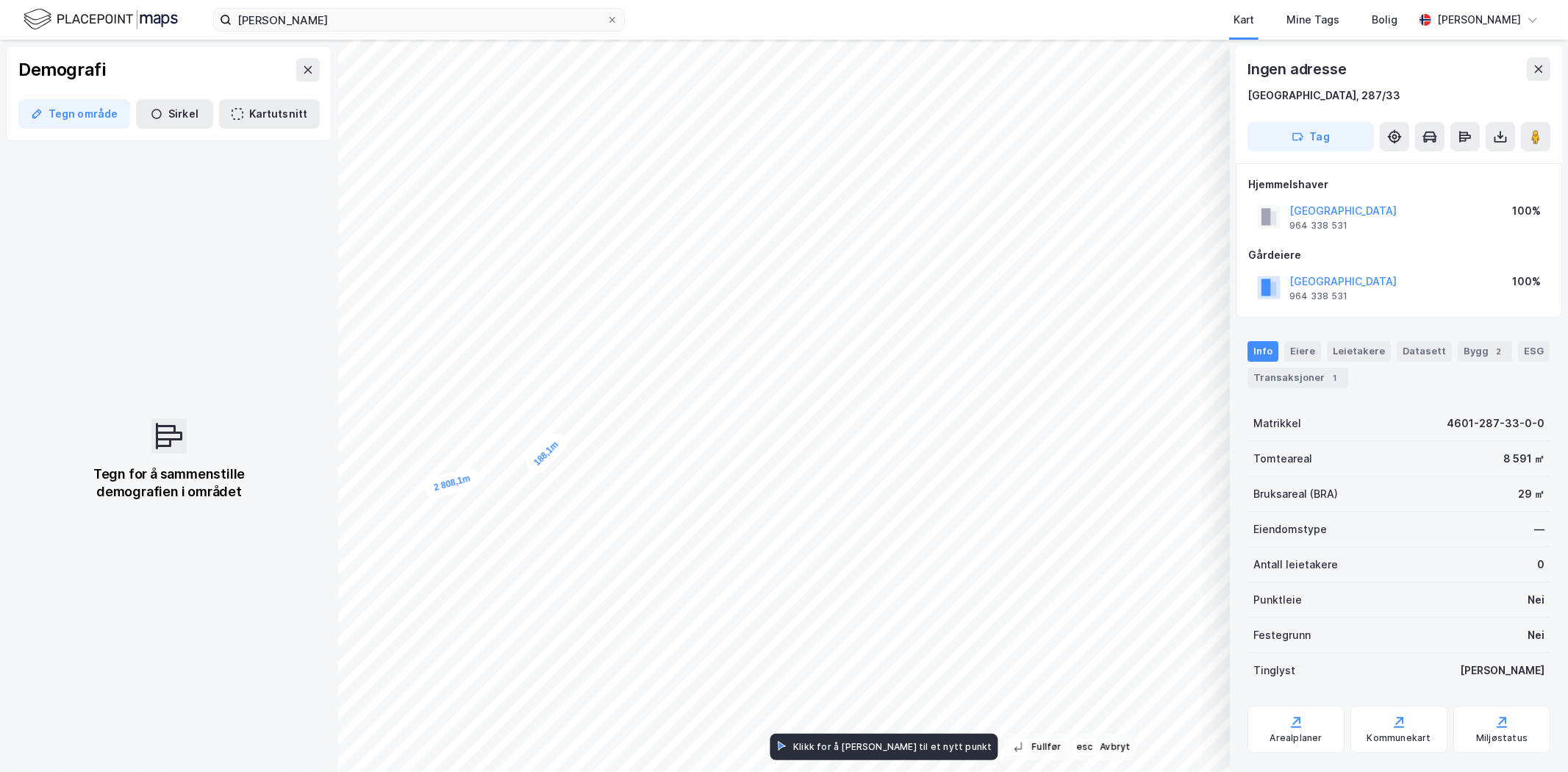
drag, startPoint x: 1173, startPoint y: 404, endPoint x: 548, endPoint y: 449, distance: 626.6
click at [548, 449] on div "188,1m" at bounding box center [546, 454] width 48 height 48
drag, startPoint x: 996, startPoint y: 726, endPoint x: 1005, endPoint y: 435, distance: 291.1
click at [1005, 435] on div "201,7m" at bounding box center [1001, 433] width 51 height 40
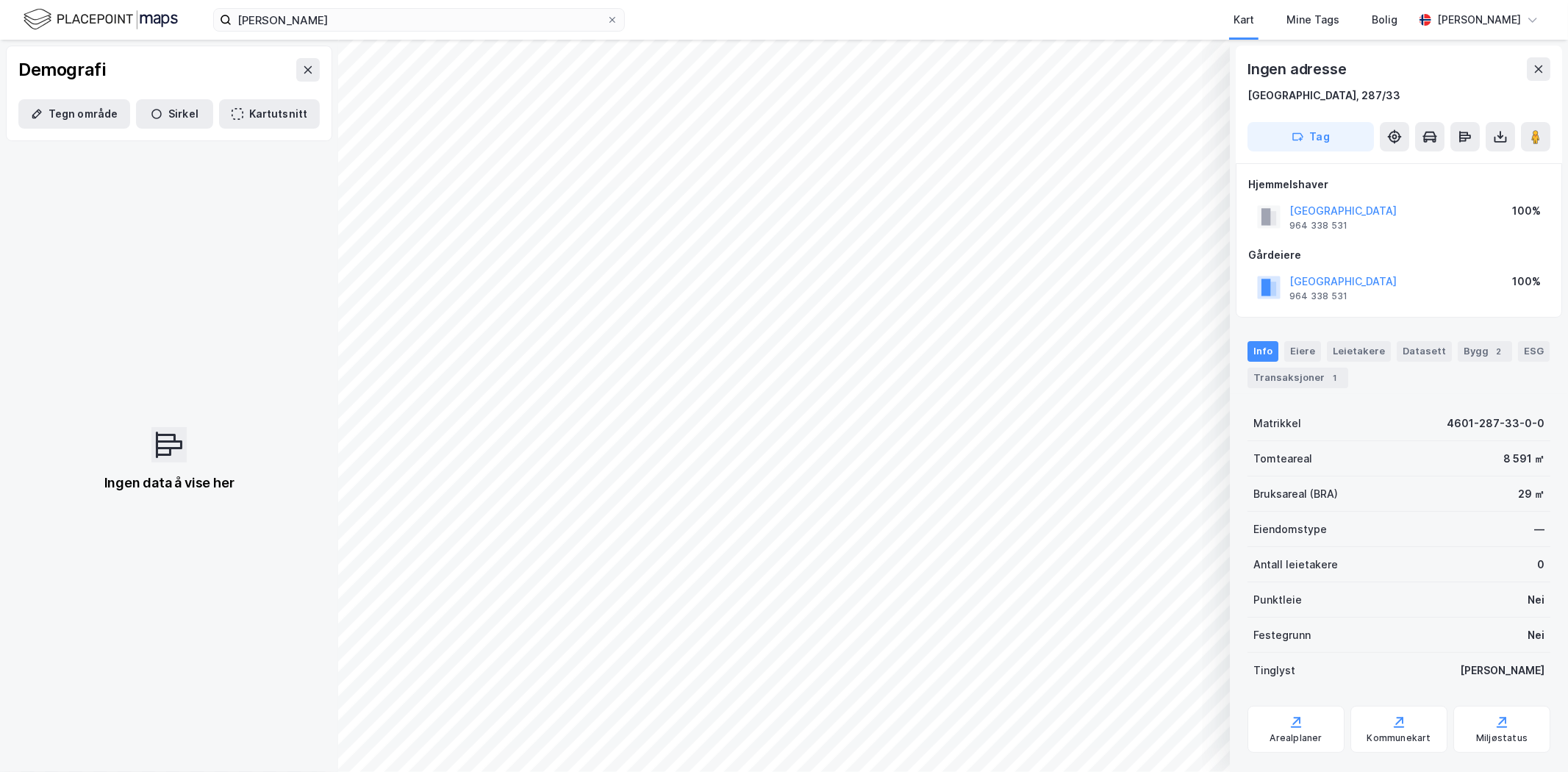
click at [583, 771] on html "øyrane torg Kart Mine Tags [PERSON_NAME] © Mapbox © OpenStreetMap Improve this …" at bounding box center [784, 386] width 1568 height 772
click at [81, 119] on button "Tegn område" at bounding box center [74, 114] width 111 height 29
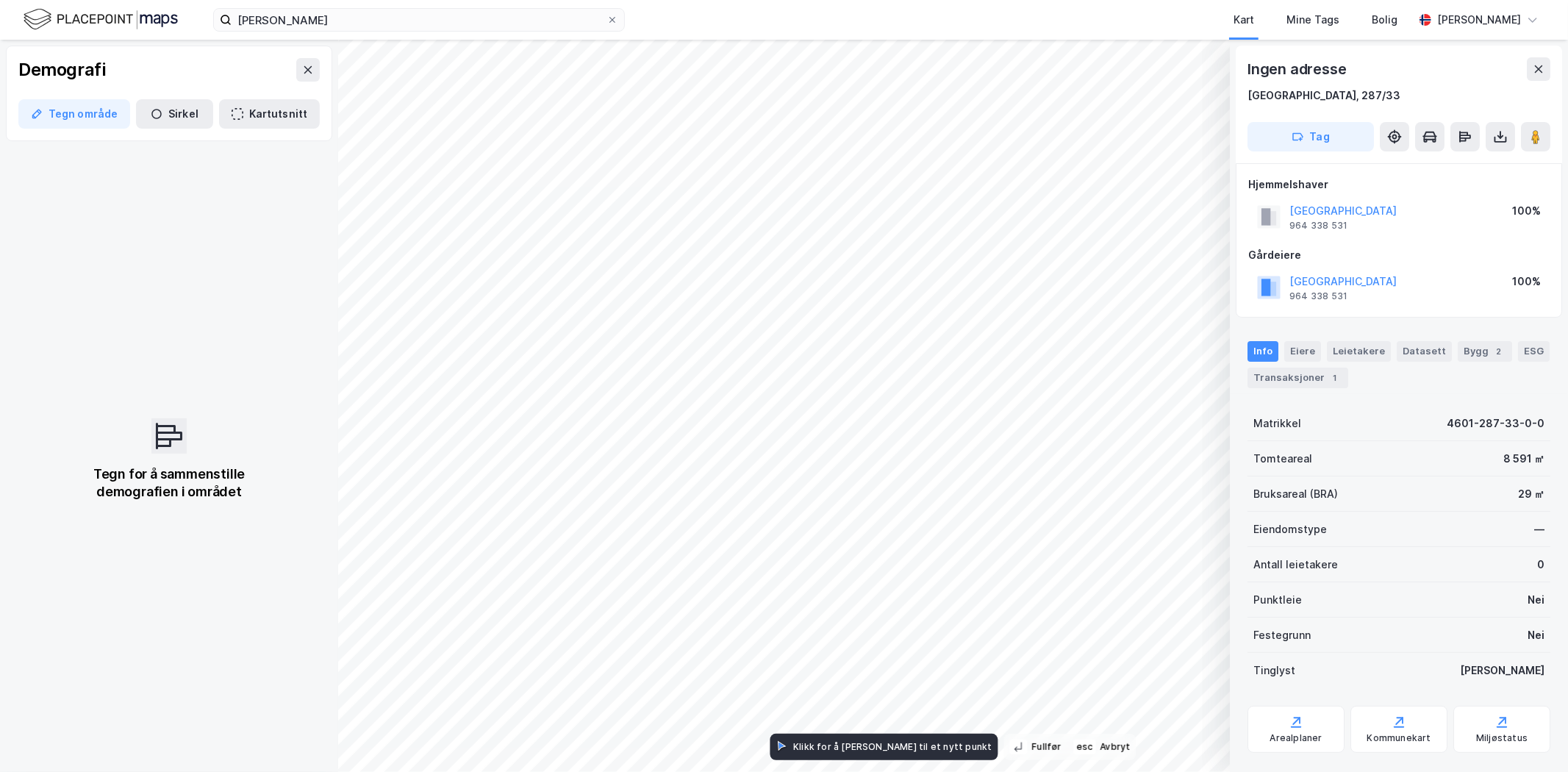
click at [414, 38] on div "øyrane torg Kart Mine Tags [PERSON_NAME] 1,917k㎡ 3 070,7m 1 248,8m 3 295,2m © M…" at bounding box center [784, 386] width 1568 height 772
click at [387, 771] on html "øyrane torg Kart Mine Tags [PERSON_NAME] 8,852k㎡ 3 070,7m 7 572,6m 1 210,8m 8 9…" at bounding box center [784, 386] width 1568 height 772
click at [1302, 371] on div "46,872k㎡ 3 070,7m 7 572,6m 3 987,4m 1 719,3m 3 462,7m 3 344m 2 739,4m 3 620,5m …" at bounding box center [784, 405] width 1568 height 732
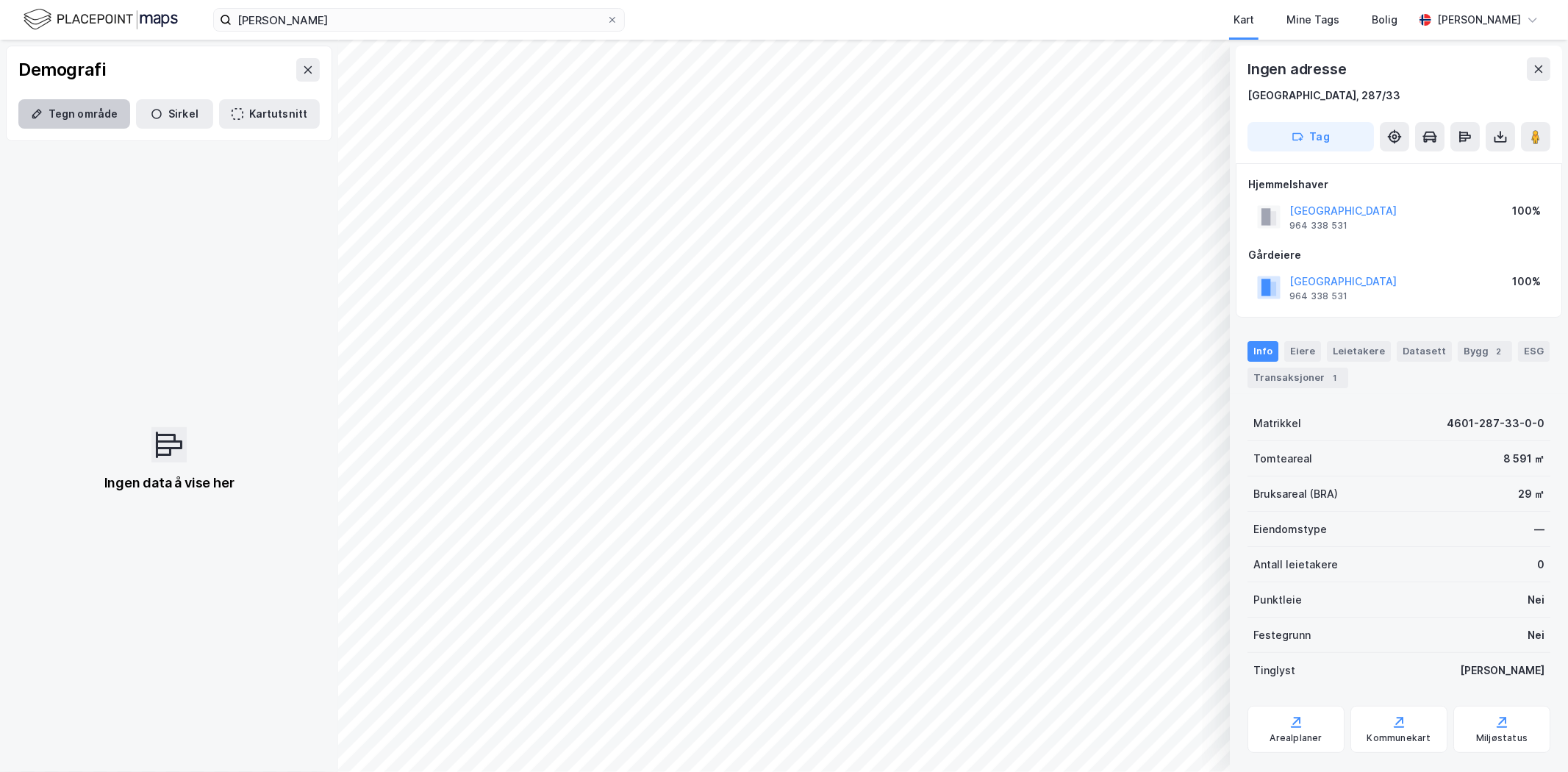
click at [66, 118] on button "Tegn område" at bounding box center [74, 114] width 111 height 29
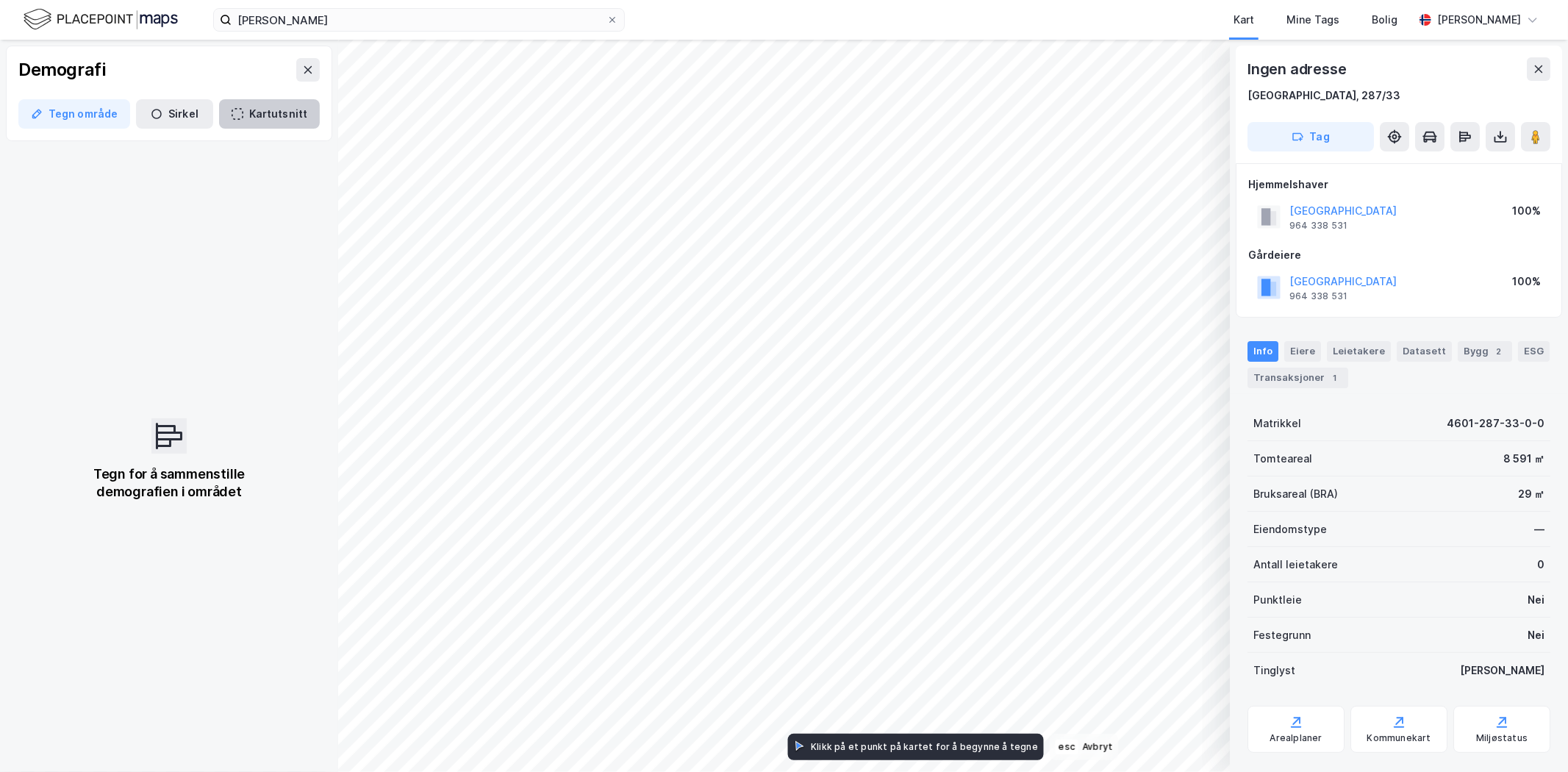
click at [277, 122] on button "Kartutsnitt" at bounding box center [269, 114] width 101 height 29
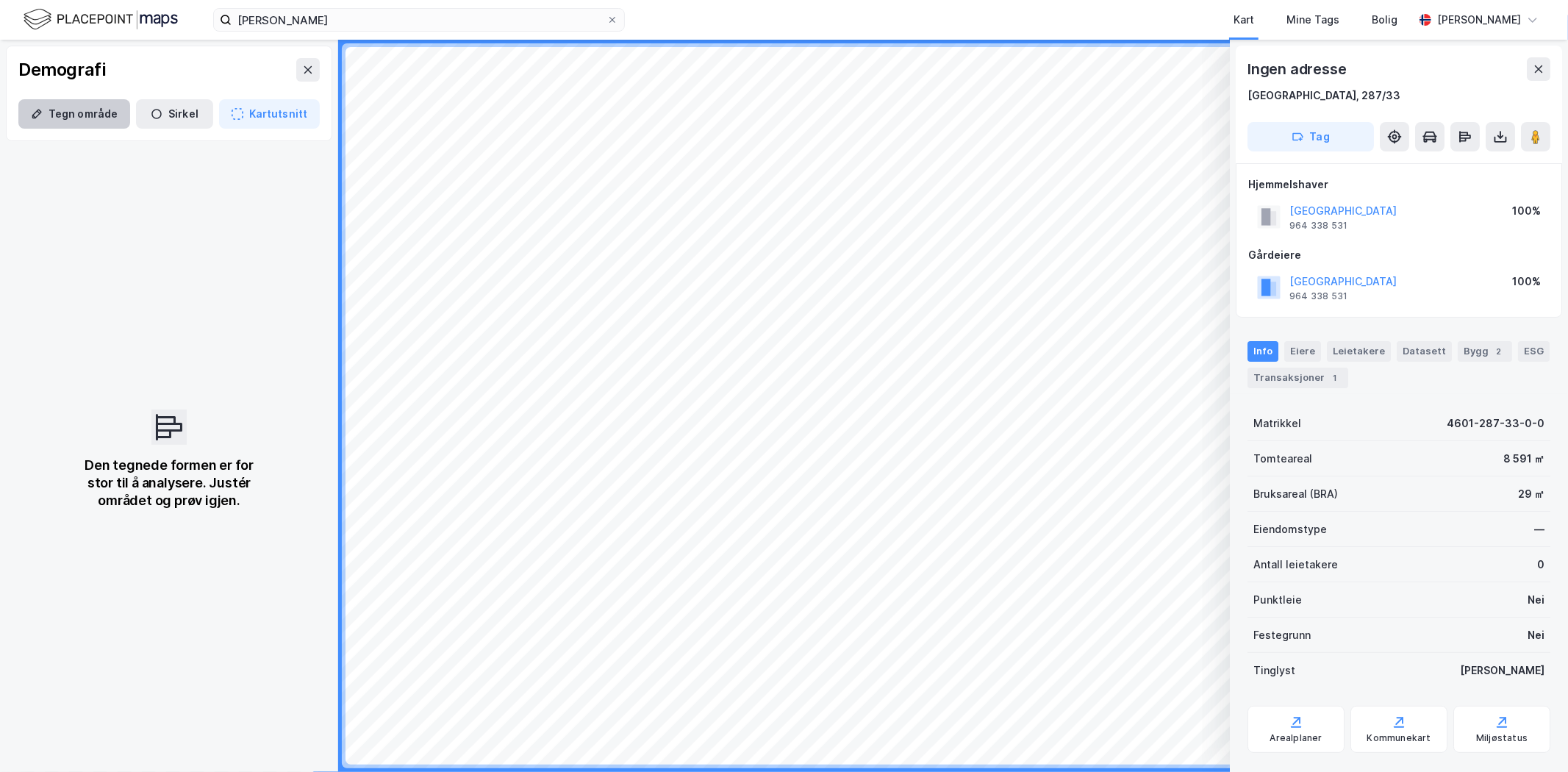
click at [88, 115] on button "Tegn område" at bounding box center [74, 114] width 111 height 29
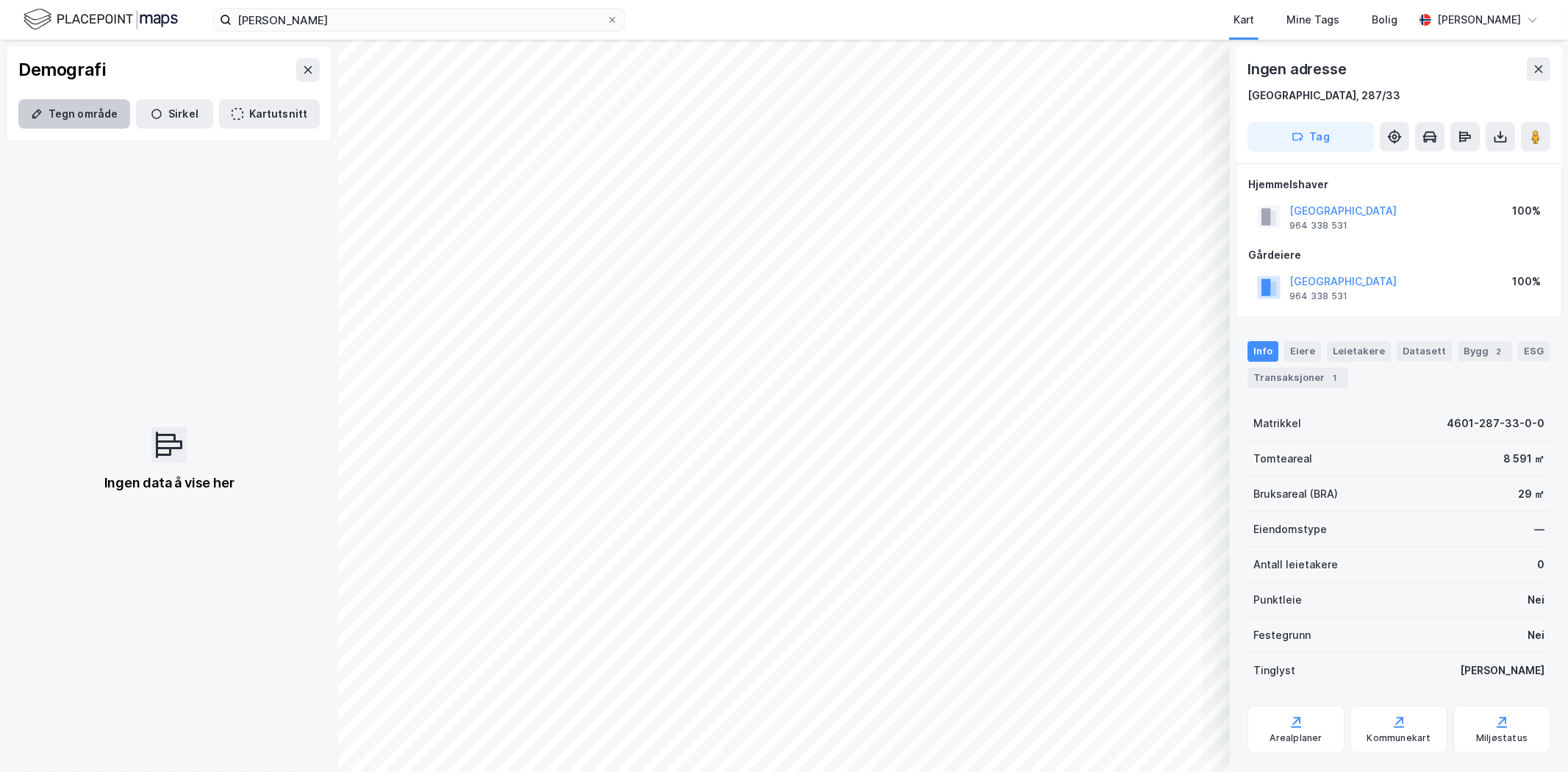
click at [93, 121] on button "Tegn område" at bounding box center [74, 114] width 111 height 29
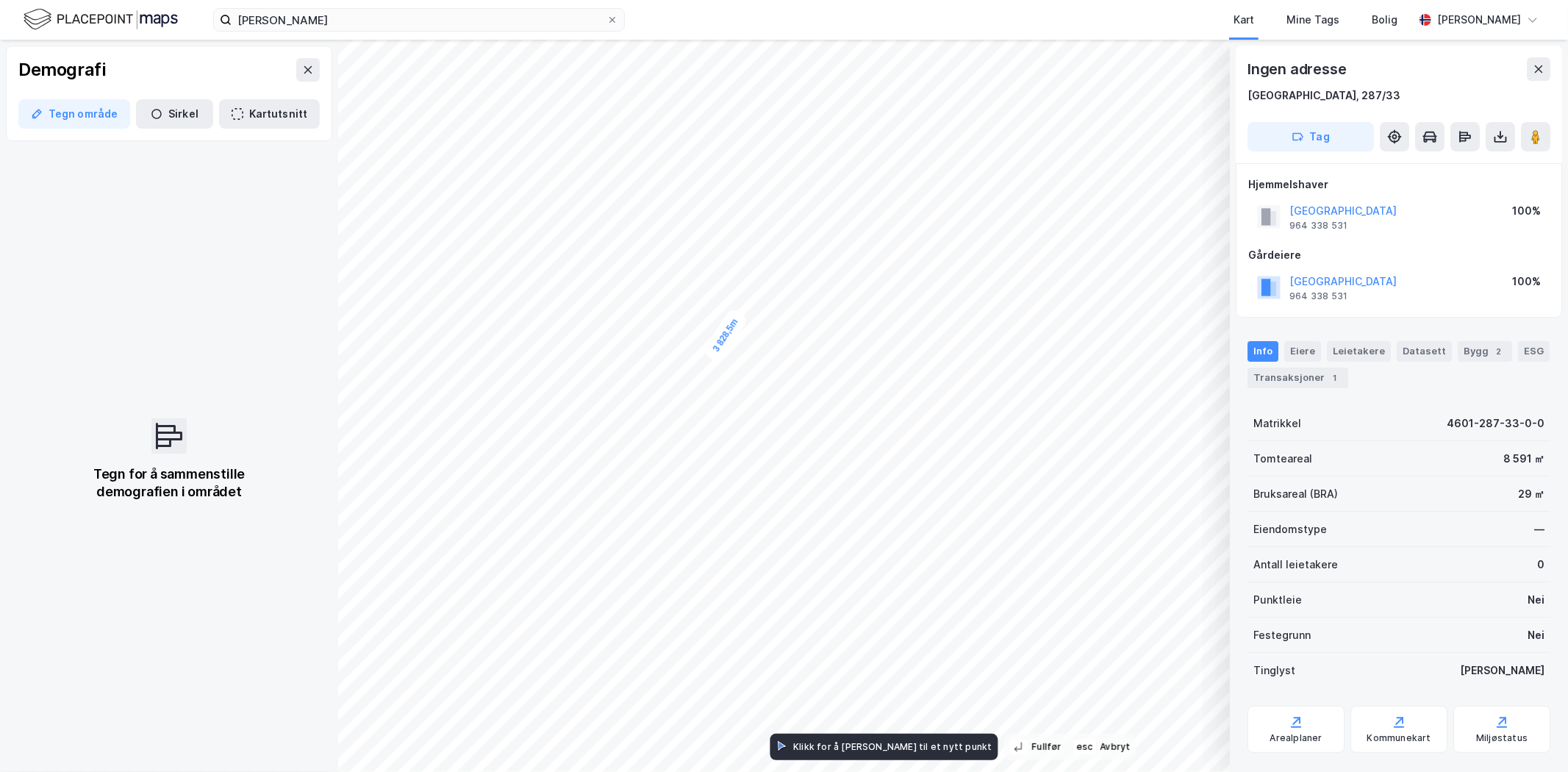
click at [922, 23] on div "Kart Mine Tags Bolig" at bounding box center [1055, 19] width 718 height 40
click at [646, 493] on div "146,8m" at bounding box center [648, 500] width 42 height 51
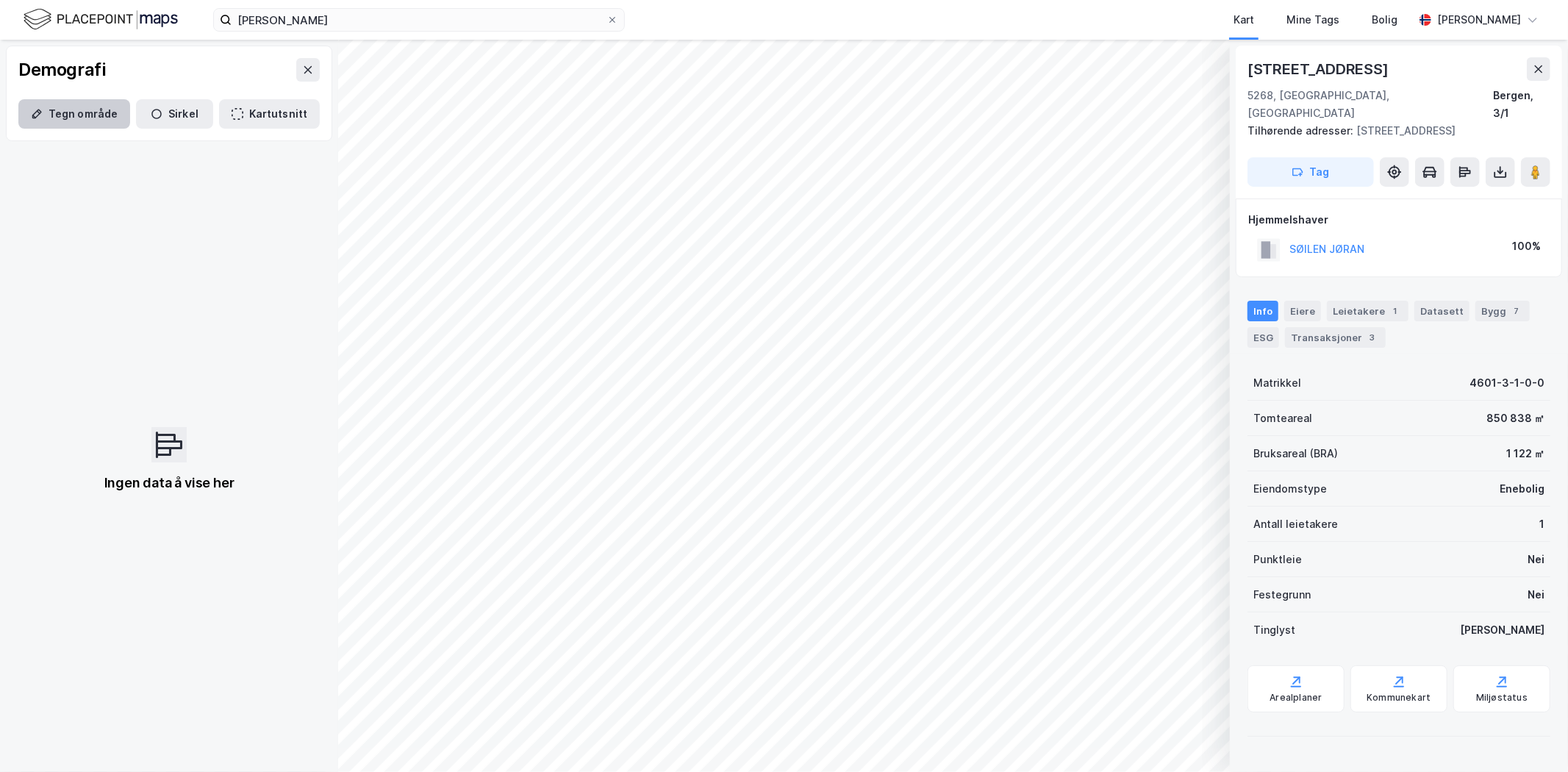
click at [45, 123] on button "Tegn område" at bounding box center [74, 114] width 111 height 29
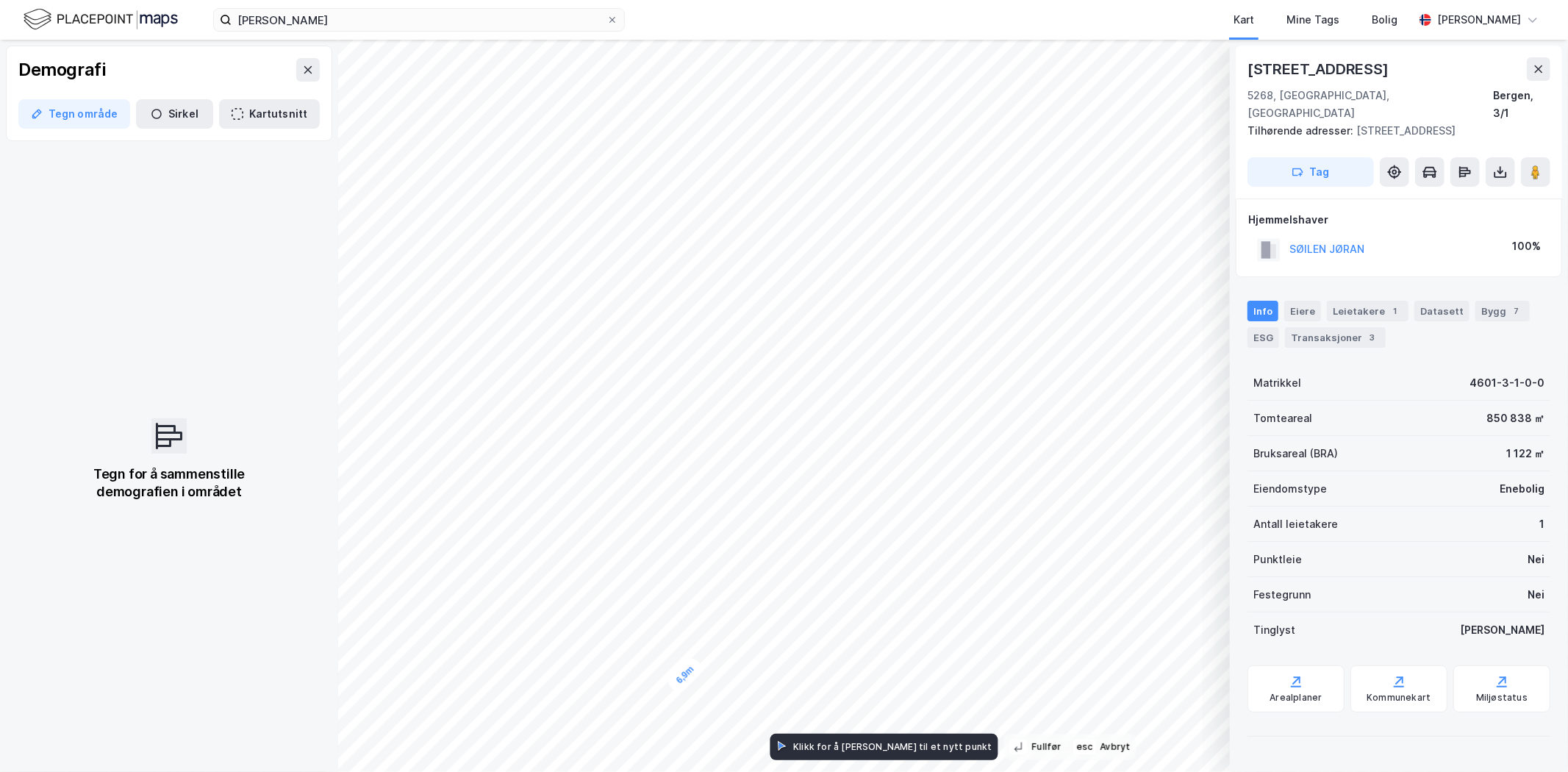
click at [665, 696] on div "6,9m" at bounding box center [685, 674] width 42 height 42
click at [258, 365] on div "12,302k㎡ 3 846,5m 7 592,9m 5 350,5m 3 841,7m 2 290,8m 17 170,5m © Mapbox © Open…" at bounding box center [784, 405] width 1568 height 732
click at [690, 13] on div "øyrane torg Kart Mine Tags [PERSON_NAME] 28,993k㎡ 3 846,5m 7 592,9m 5 350,5m 3 …" at bounding box center [784, 386] width 1568 height 772
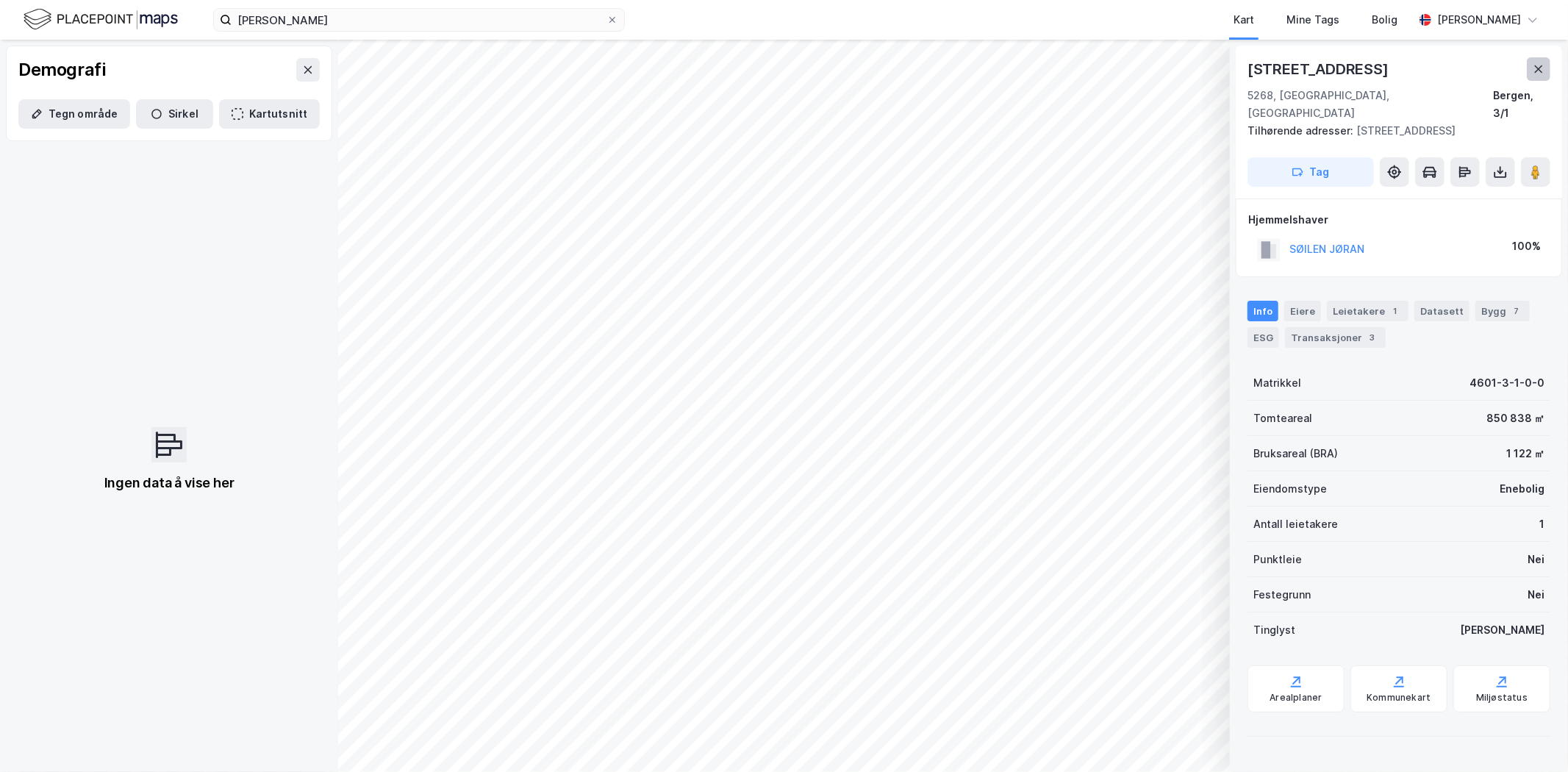
click at [1542, 69] on icon at bounding box center [1539, 69] width 12 height 12
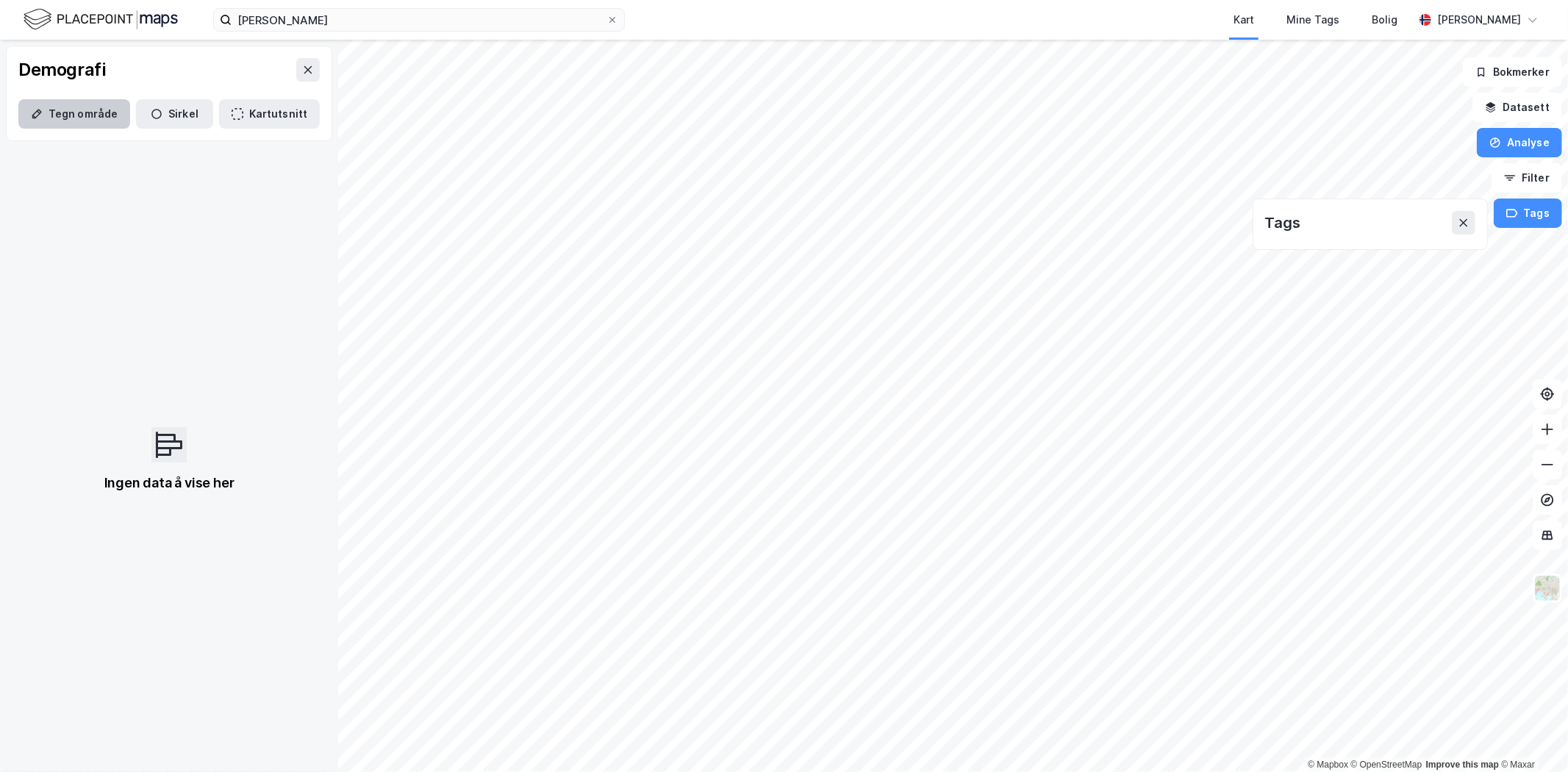
click at [84, 115] on button "Tegn område" at bounding box center [74, 114] width 111 height 29
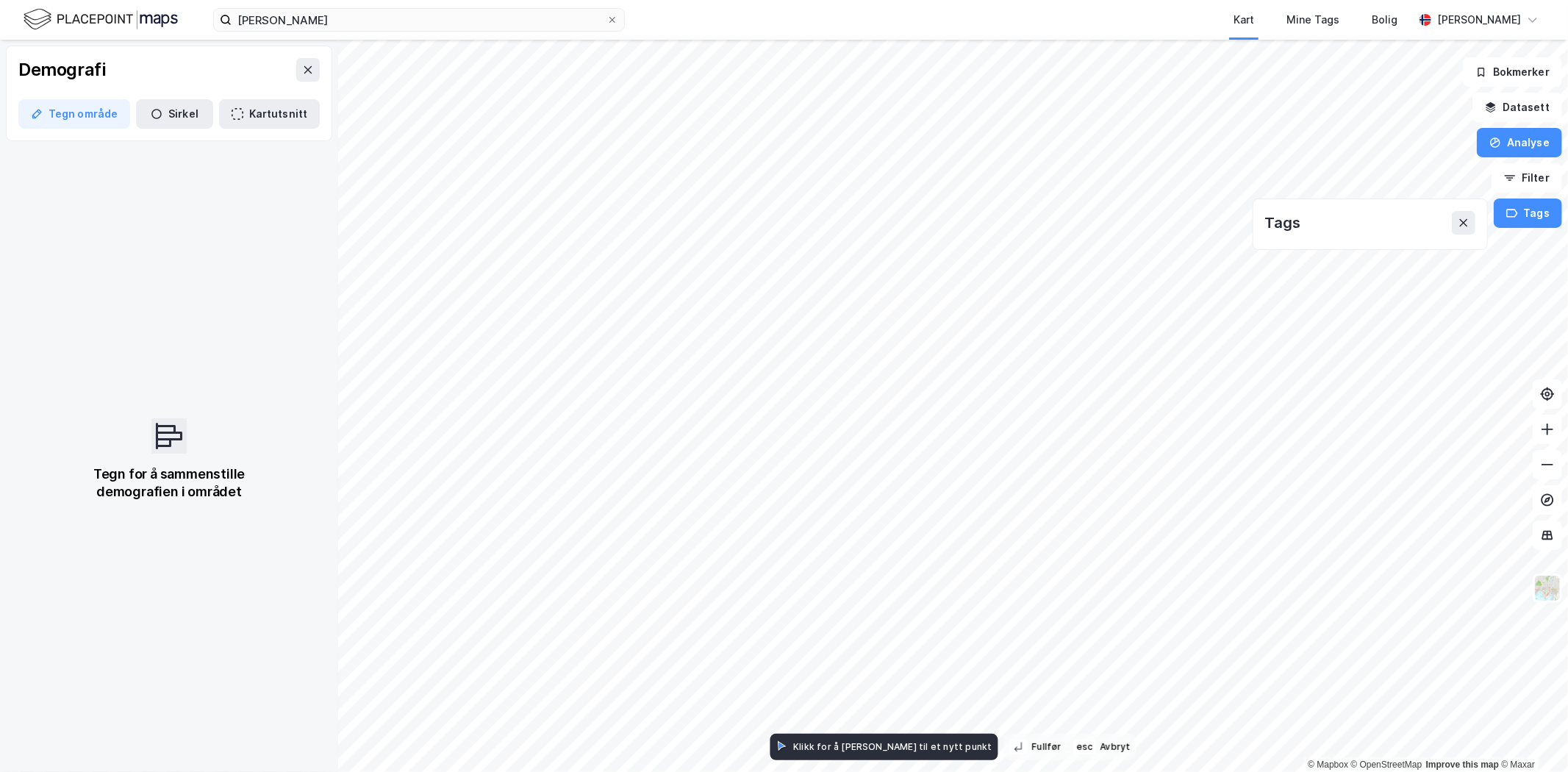
click at [788, 771] on html "øyrane torg Kart Mine Tags [PERSON_NAME] 1,374k㎡ 1 719,3m 2 639,4m 5 568,9m 1 7…" at bounding box center [784, 386] width 1568 height 772
drag, startPoint x: 788, startPoint y: 788, endPoint x: 801, endPoint y: 631, distance: 157.5
click at [801, 631] on div "14,3m" at bounding box center [814, 623] width 43 height 20
click at [724, 467] on div "112,6m" at bounding box center [721, 463] width 47 height 48
click at [791, 219] on div "37,8m" at bounding box center [792, 225] width 45 height 45
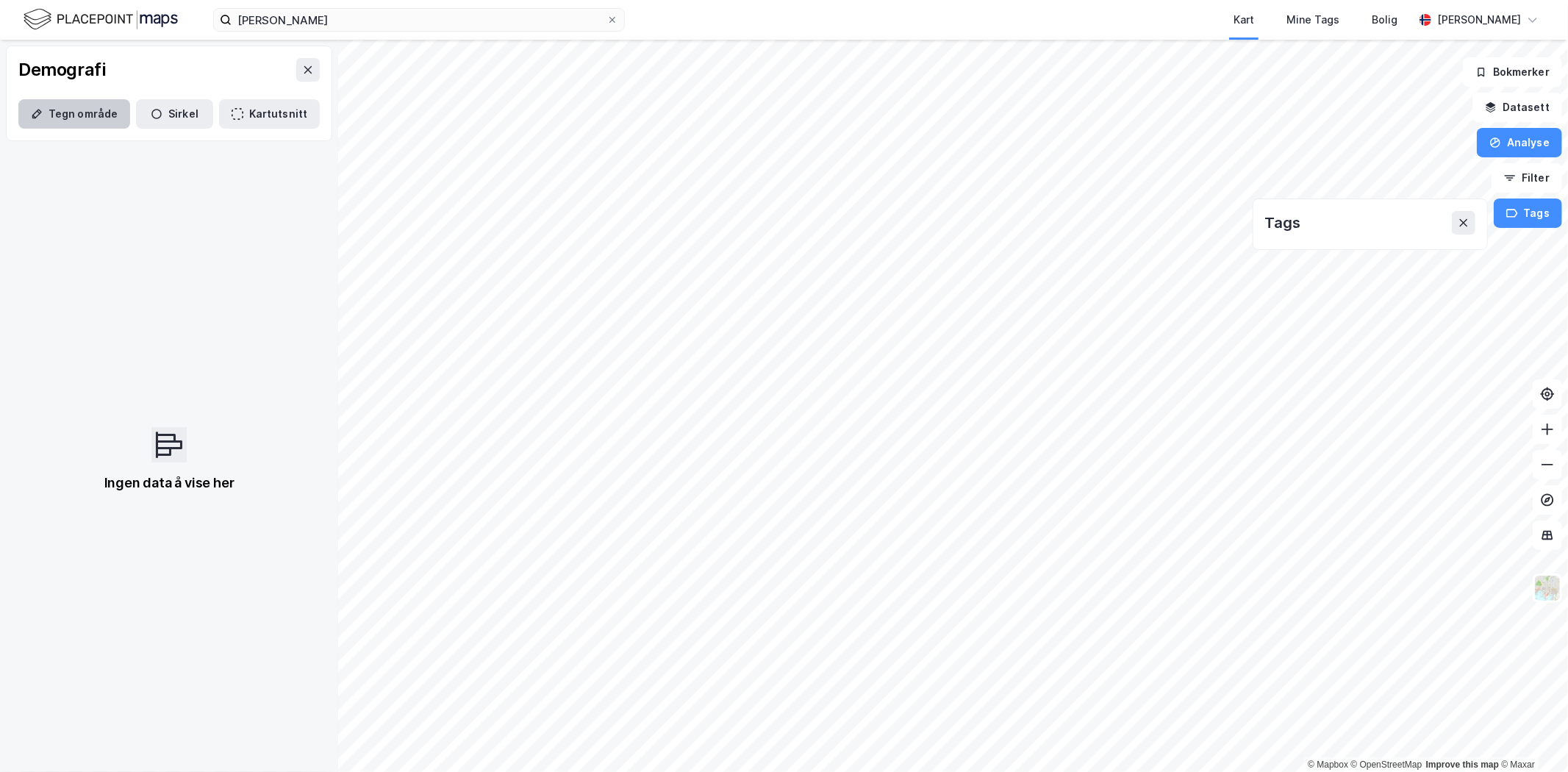
click at [93, 116] on button "Tegn område" at bounding box center [74, 114] width 111 height 29
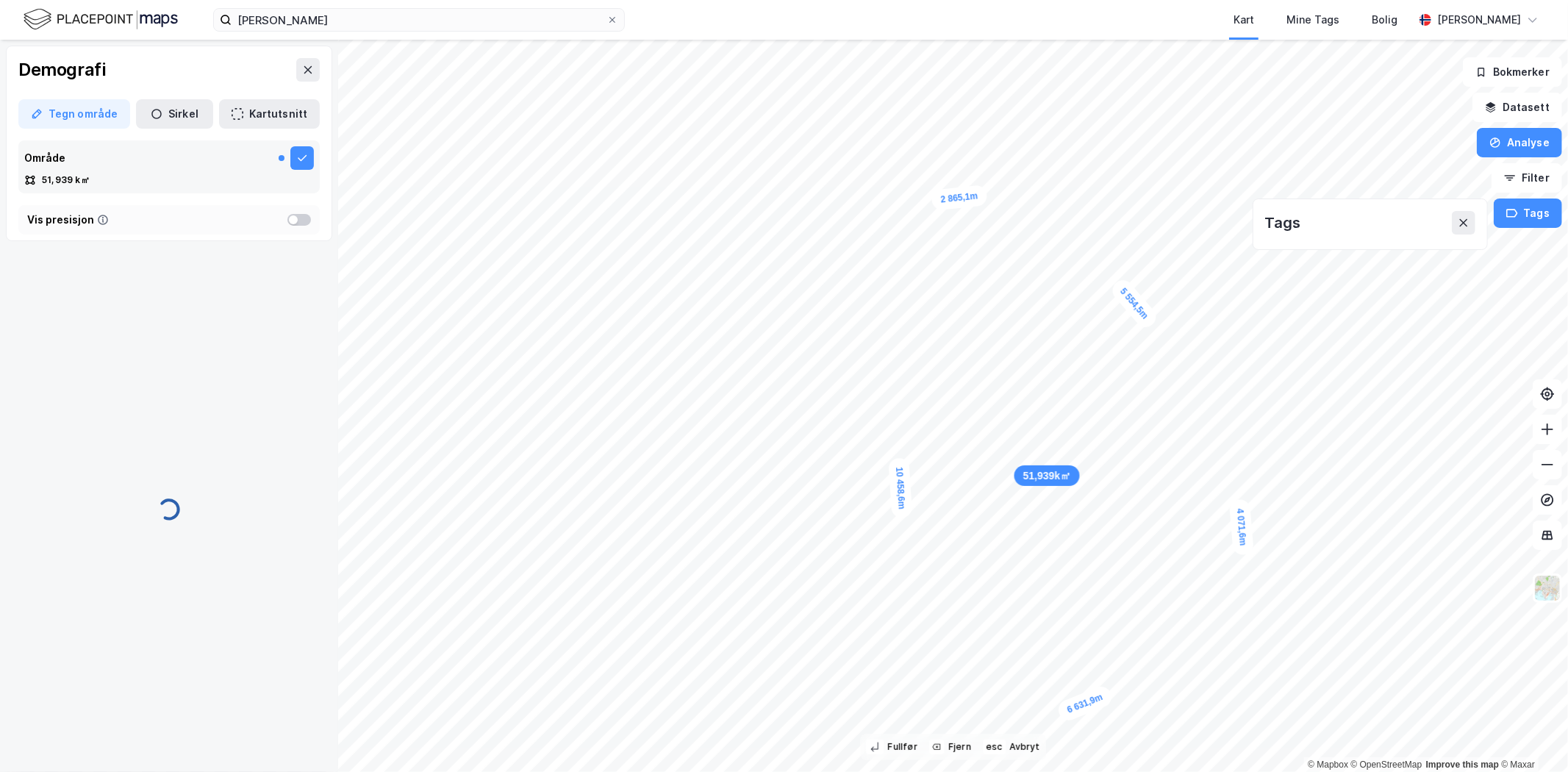
click at [910, 771] on html "øyrane torg Kart Mine Tags [PERSON_NAME] 51,939k㎡ 5 554,5m 4 071,6m 6 631,9m 10…" at bounding box center [784, 386] width 1568 height 772
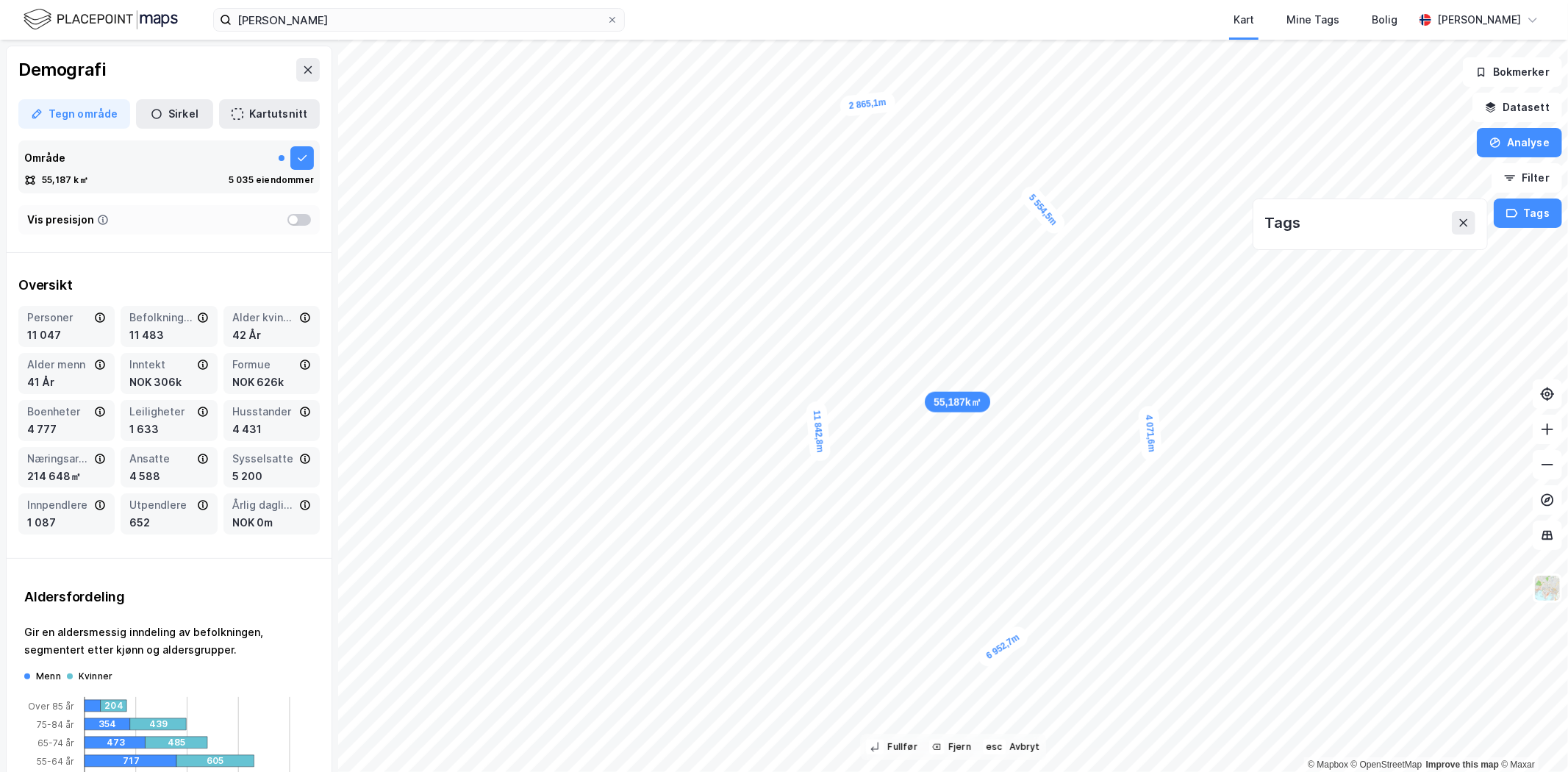
drag, startPoint x: 865, startPoint y: 431, endPoint x: 1027, endPoint y: 748, distance: 356.0
click at [1027, 670] on div "6 952,7m" at bounding box center [1003, 645] width 57 height 47
click at [1132, 771] on html "øyrane torg Kart Mine Tags [PERSON_NAME] 5 554,5m 4 071,6m 6 952,7m 12 563,7m 3…" at bounding box center [784, 386] width 1568 height 772
drag, startPoint x: 990, startPoint y: 445, endPoint x: 907, endPoint y: 309, distance: 159.3
click at [907, 309] on div "3 831m" at bounding box center [913, 296] width 50 height 27
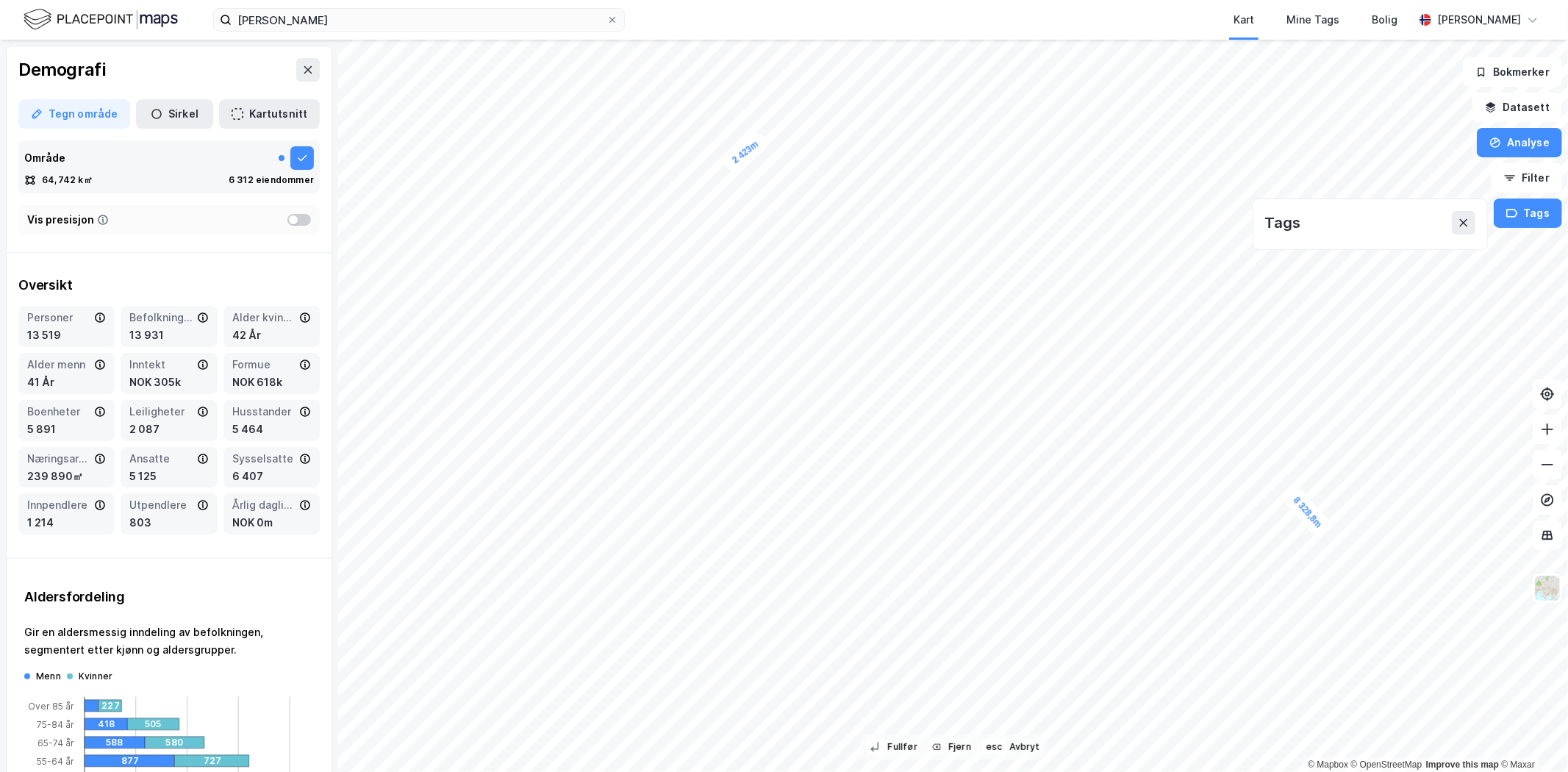
click at [898, 32] on div "øyrane torg Kart Mine Tags [PERSON_NAME] 64,742k㎡ 8 328,8m 4 071,6m 6 952,7m 12…" at bounding box center [784, 386] width 1568 height 772
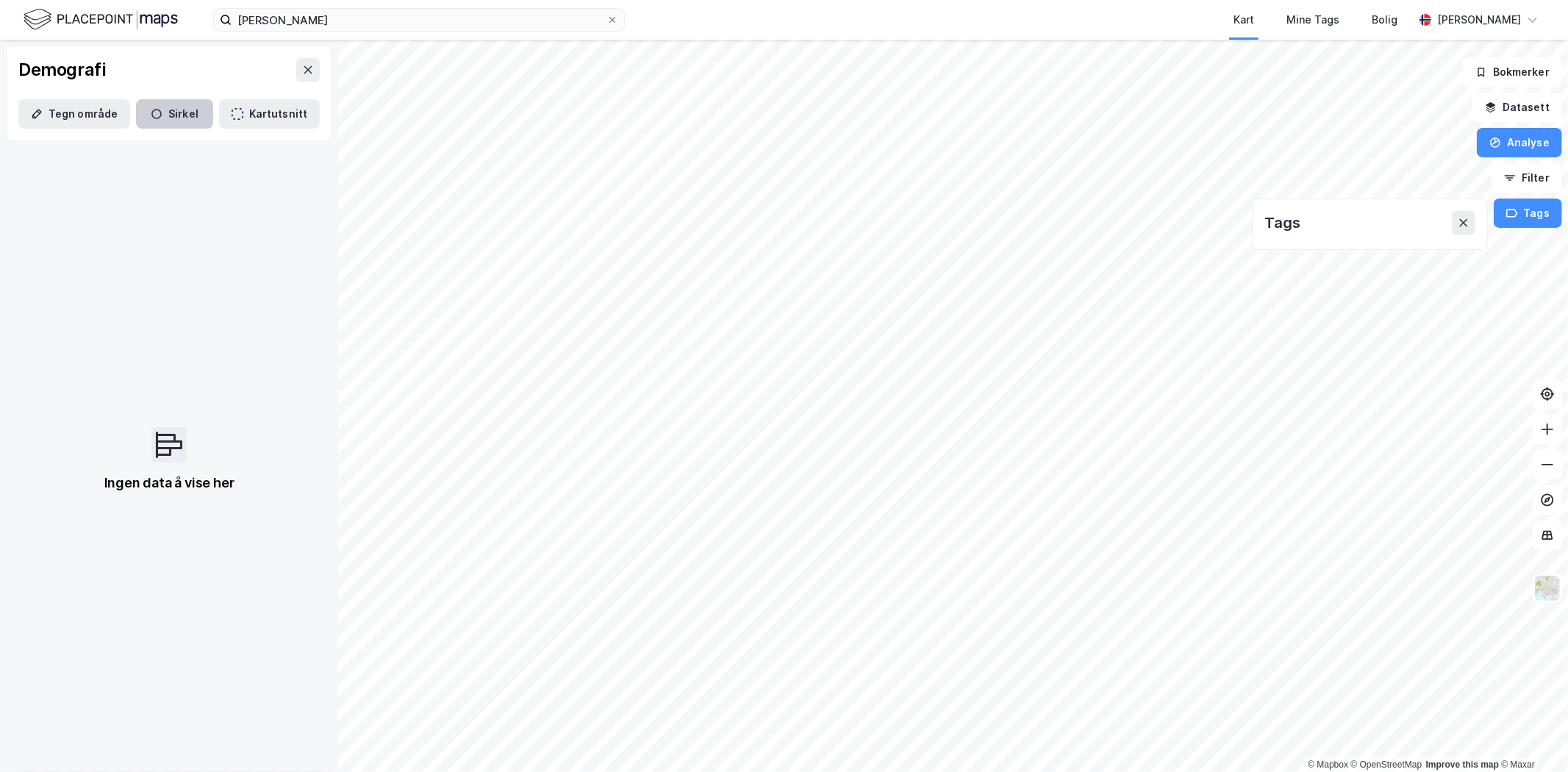
click at [173, 110] on button "Sirkel" at bounding box center [175, 114] width 77 height 29
click at [86, 110] on button "Tegn område" at bounding box center [74, 114] width 111 height 29
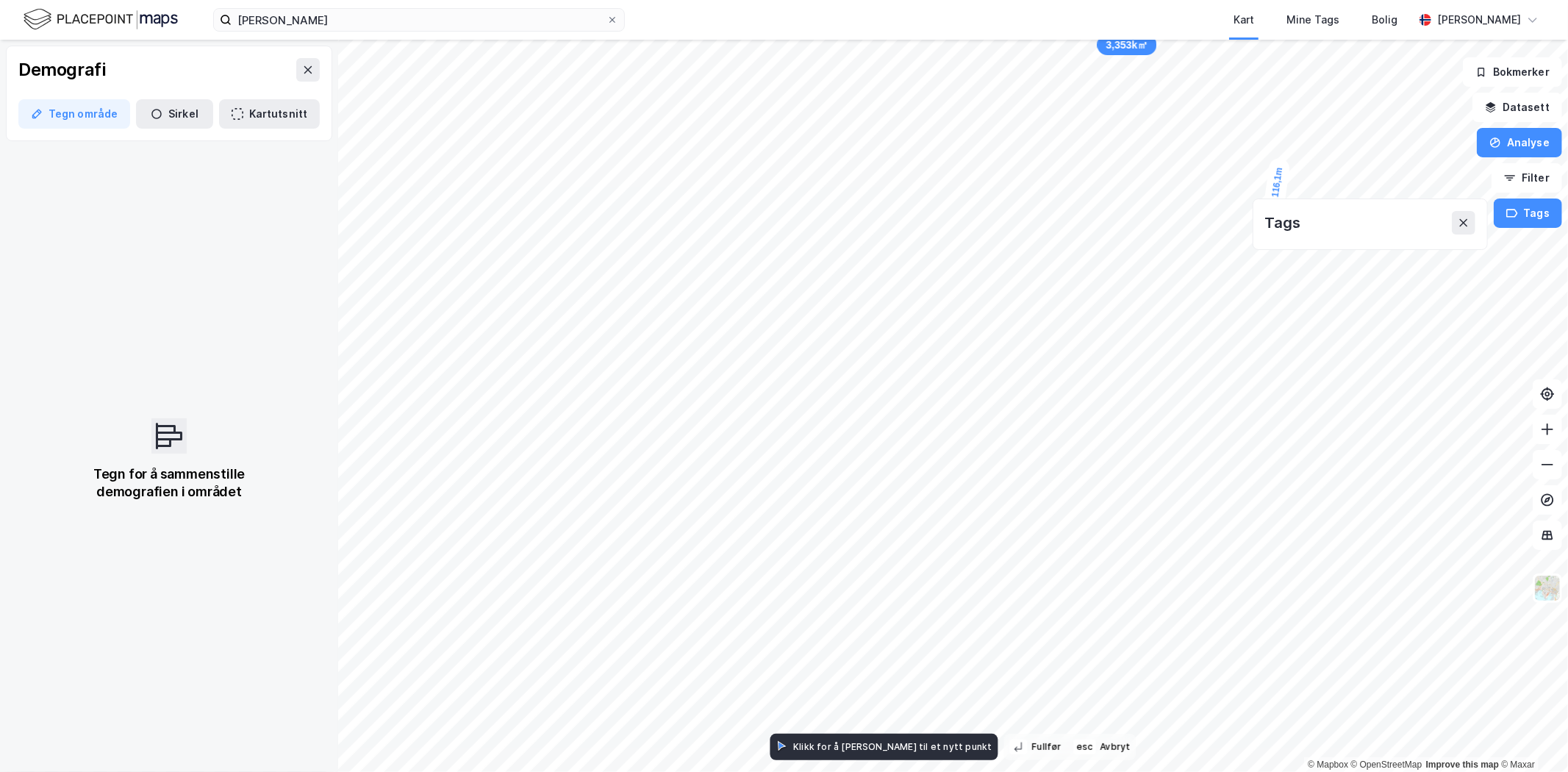
click at [1268, 239] on div "3,353k㎡ 7 044,5m 1 116,1m 7 687,8m © Mapbox © OpenStreetMap Improve this map © …" at bounding box center [784, 405] width 1568 height 732
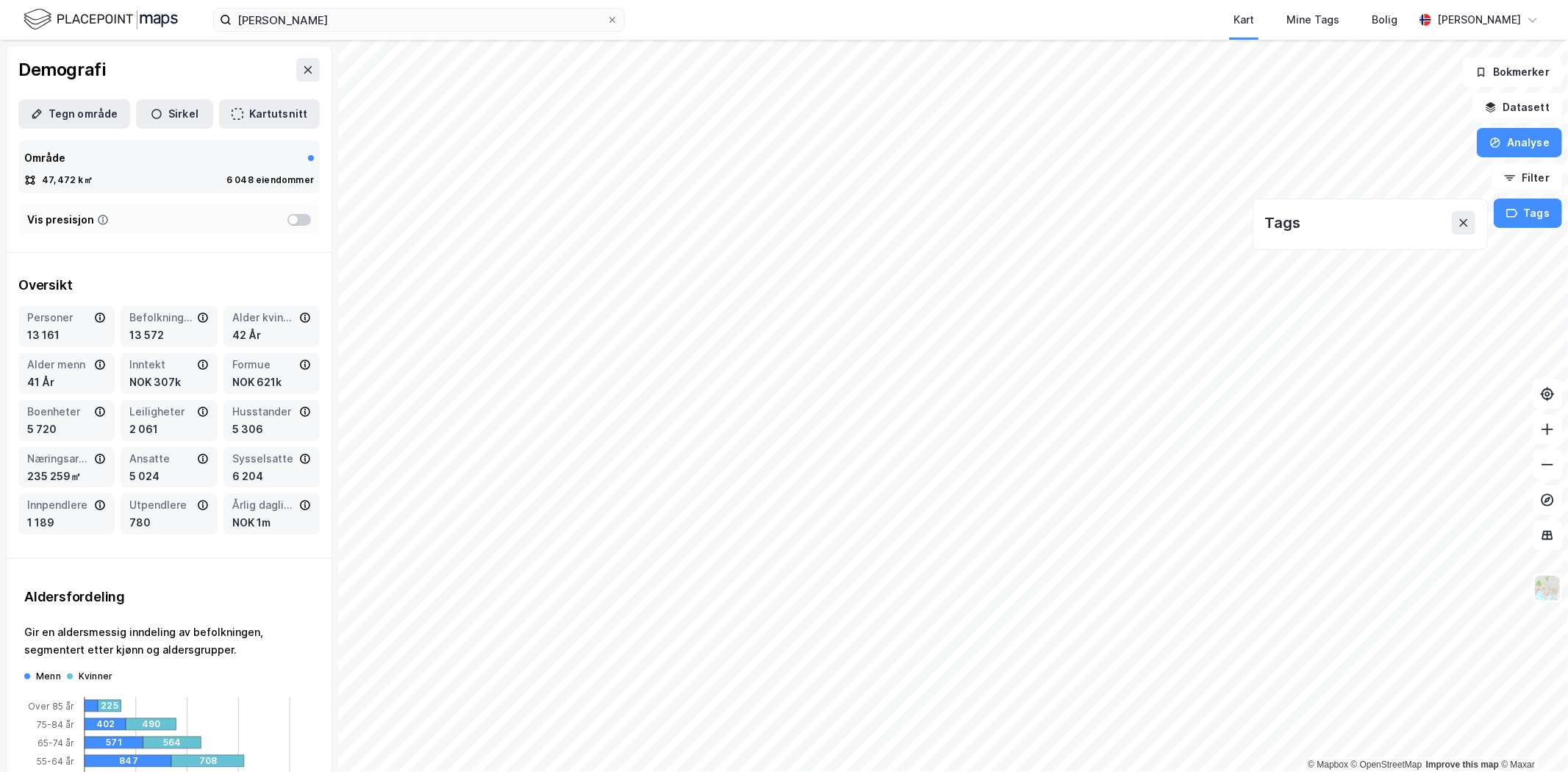
click at [289, 217] on div at bounding box center [293, 220] width 9 height 9
drag, startPoint x: 101, startPoint y: 616, endPoint x: 167, endPoint y: 551, distance: 92.6
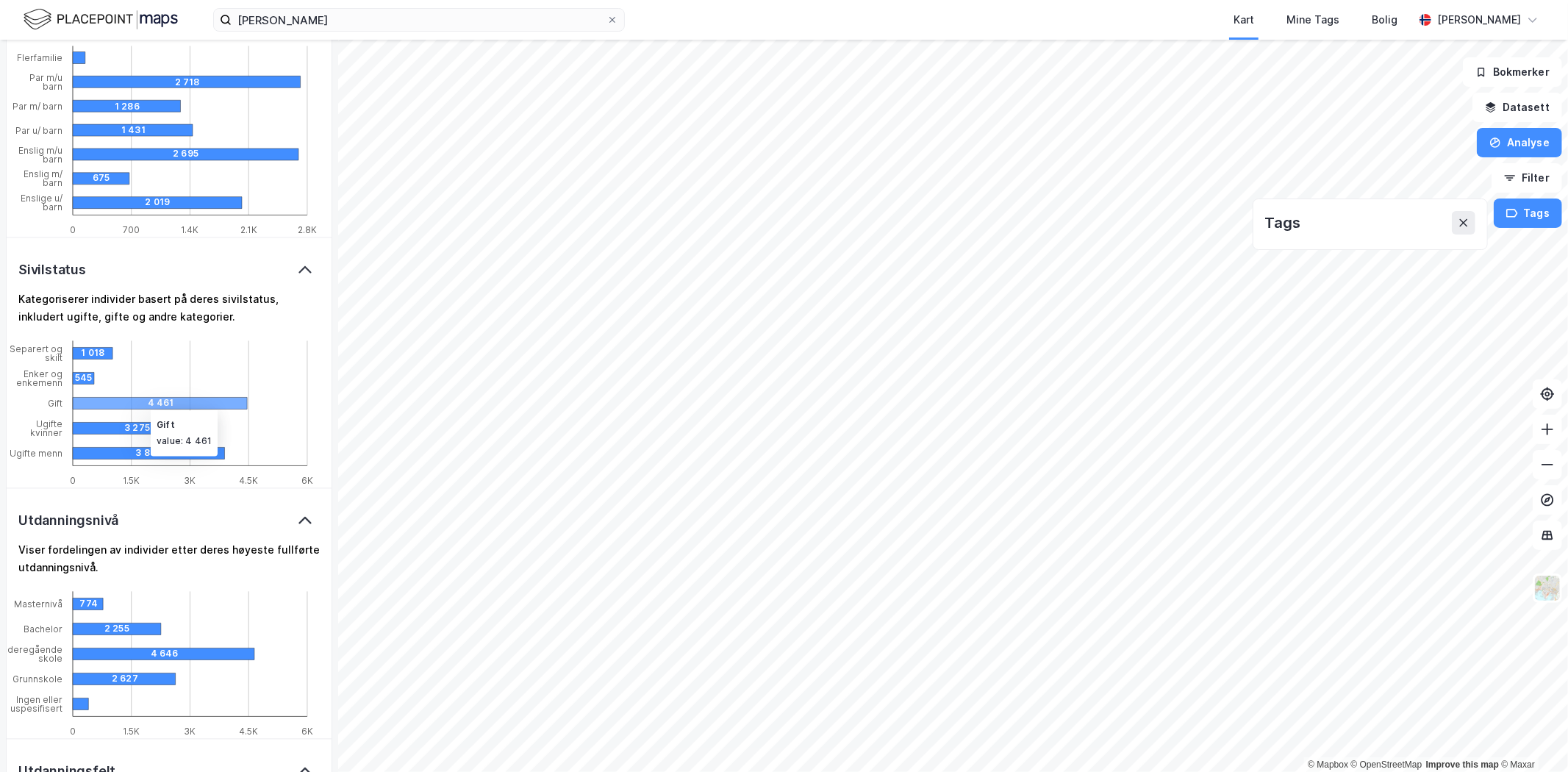
scroll to position [2240, 0]
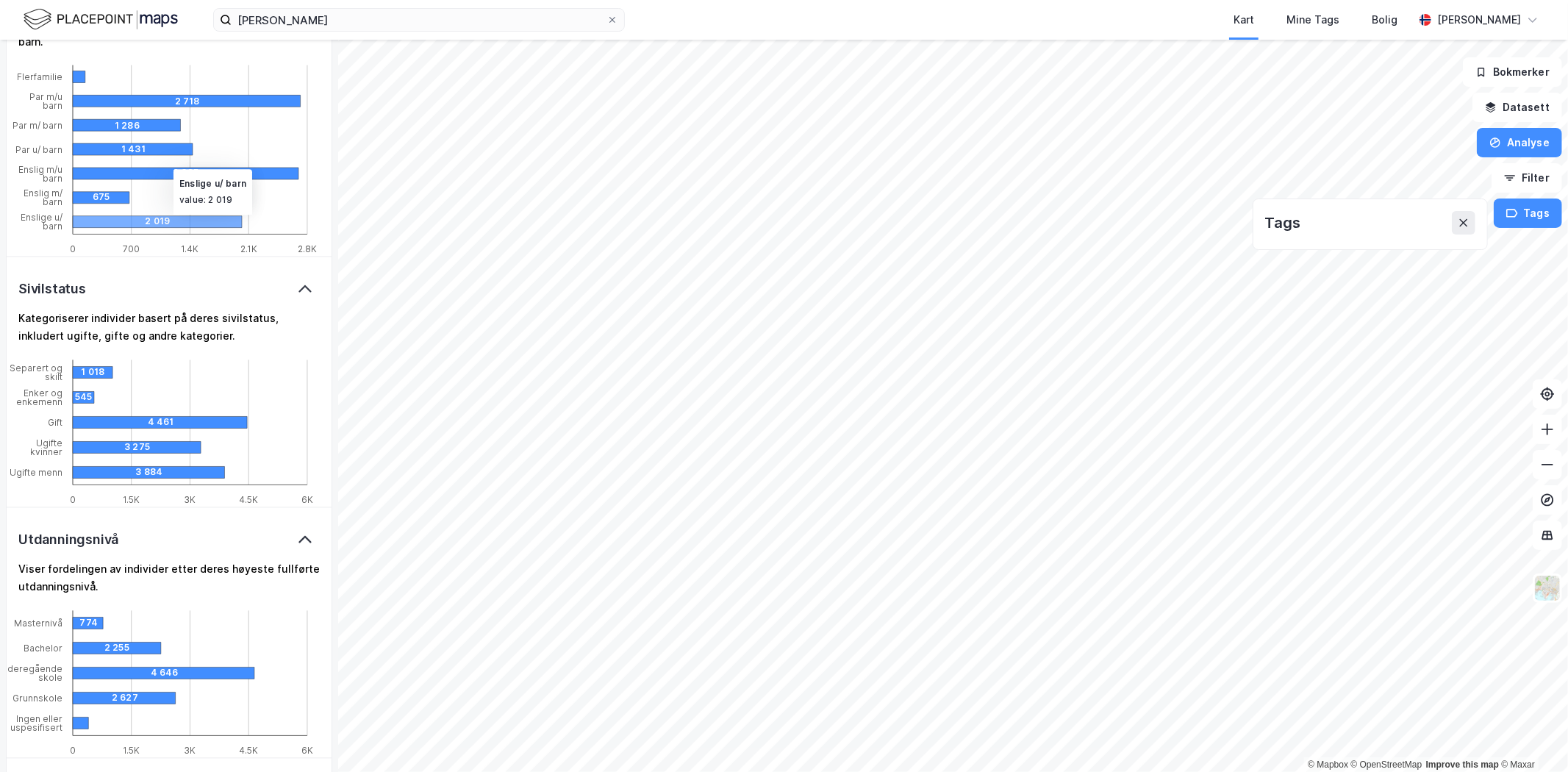
drag, startPoint x: 166, startPoint y: 202, endPoint x: 100, endPoint y: 277, distance: 99.9
click at [100, 277] on div "Sivilstatus" at bounding box center [169, 289] width 325 height 66
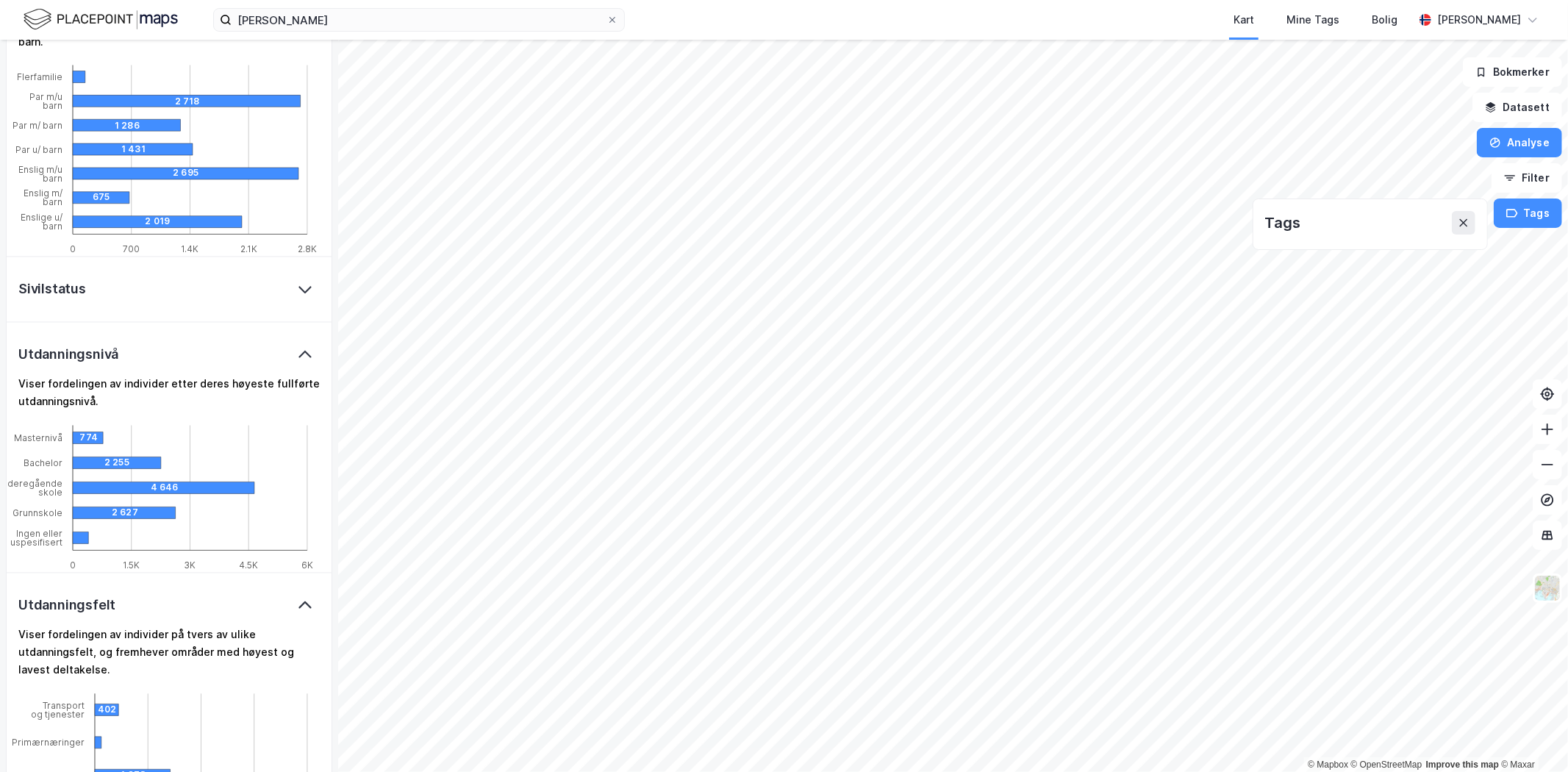
click at [100, 277] on div "Sivilstatus" at bounding box center [169, 289] width 325 height 66
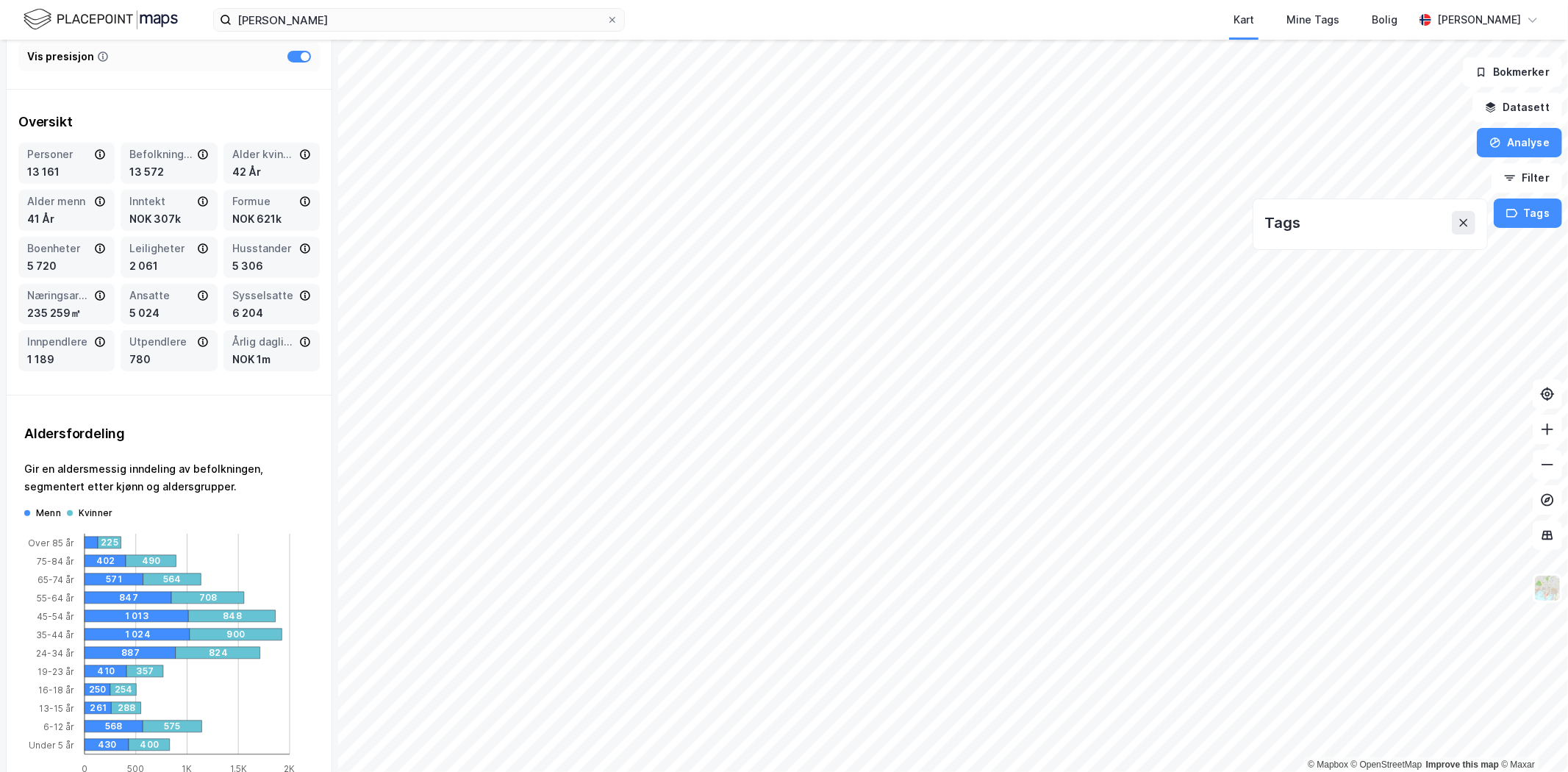
scroll to position [0, 0]
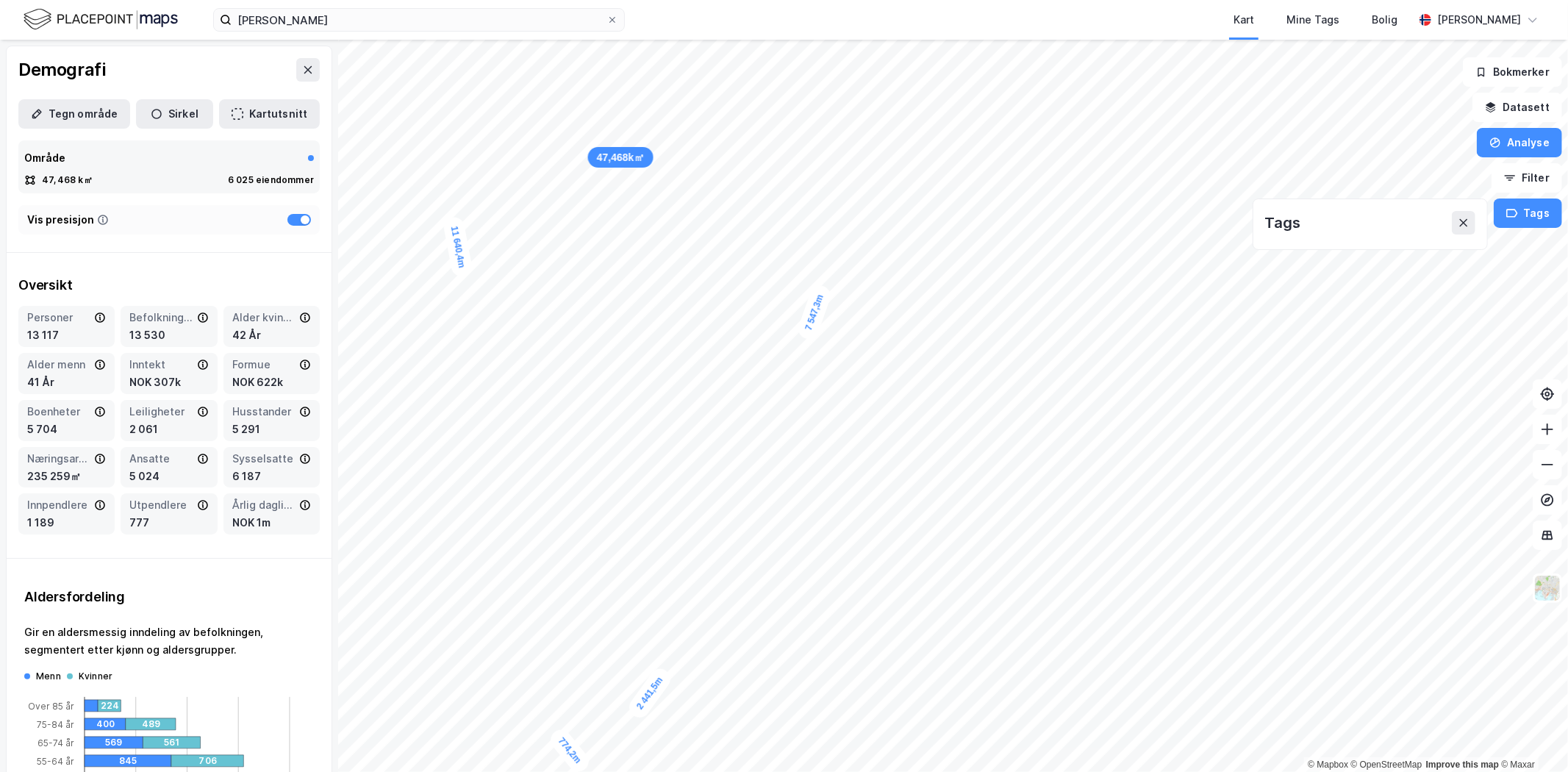
click at [243, 0] on html "øyrane torg Kart Mine Tags Bolig Marius Lien 7 044,2m 7 547,3m 2 441,5m 774,2m …" at bounding box center [784, 386] width 1568 height 772
